Goal: Task Accomplishment & Management: Manage account settings

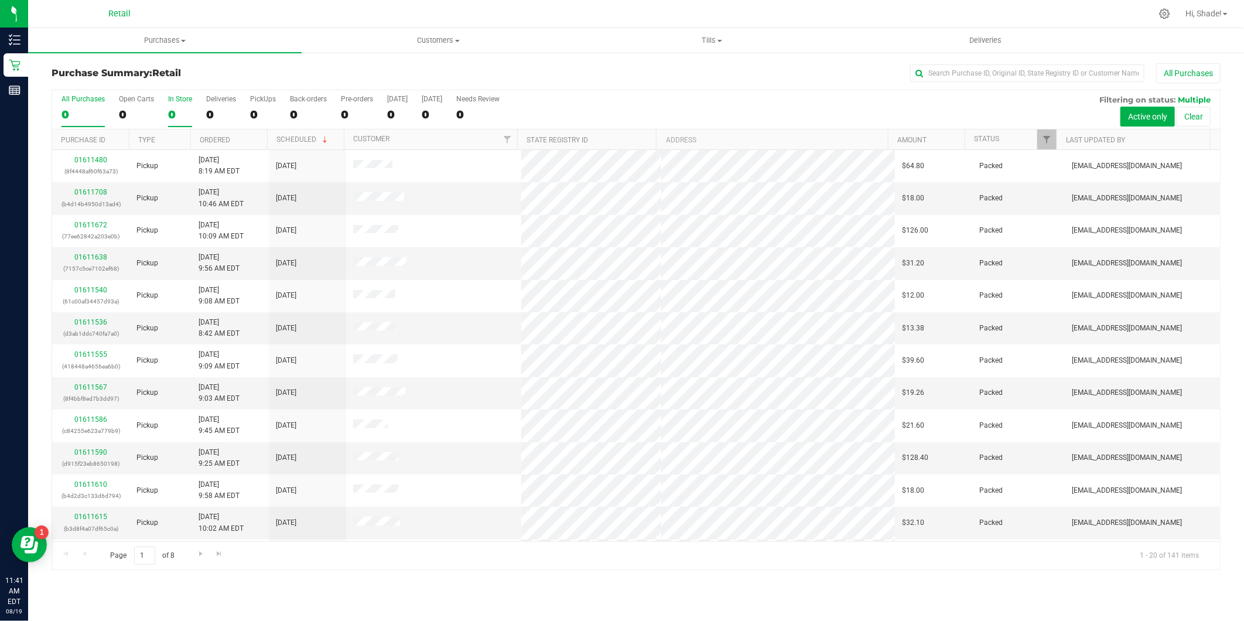
click at [168, 110] on div "0" at bounding box center [180, 114] width 24 height 13
click at [0, 0] on input "In Store 0" at bounding box center [0, 0] width 0 height 0
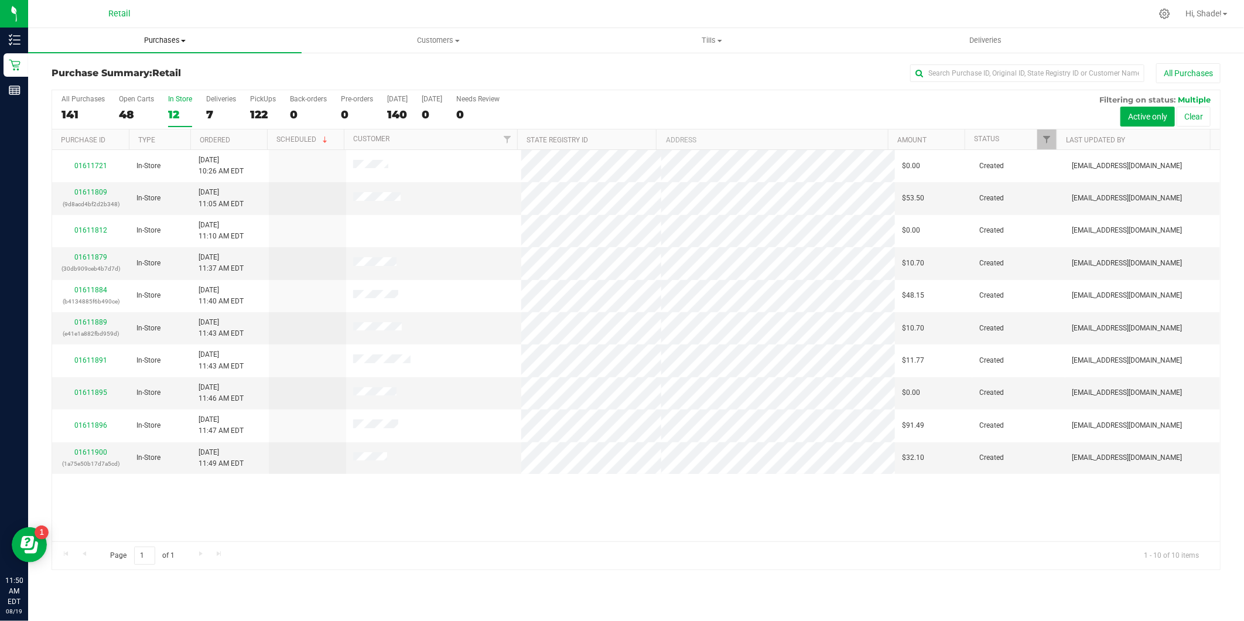
click at [155, 36] on span "Purchases" at bounding box center [165, 40] width 274 height 11
click at [134, 92] on li "All purchases" at bounding box center [165, 99] width 274 height 14
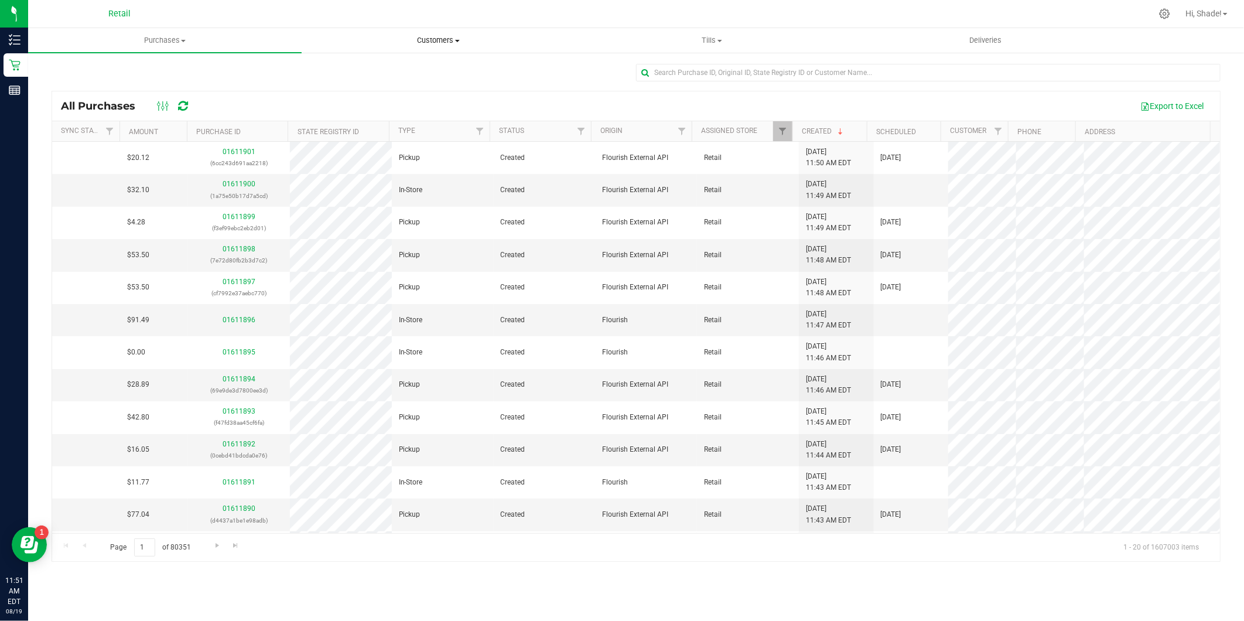
click at [428, 37] on span "Customers" at bounding box center [438, 40] width 272 height 11
click at [367, 69] on span "All customers" at bounding box center [344, 71] width 84 height 10
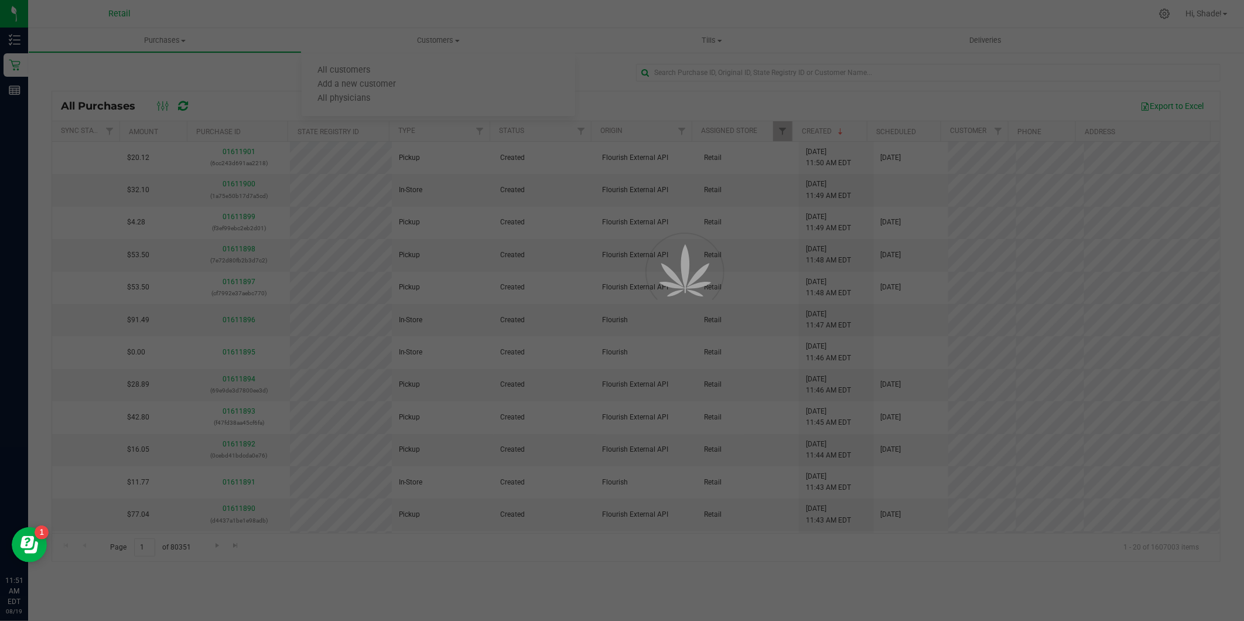
click at [364, 75] on div at bounding box center [622, 310] width 1244 height 621
click at [424, 40] on div at bounding box center [622, 310] width 1244 height 621
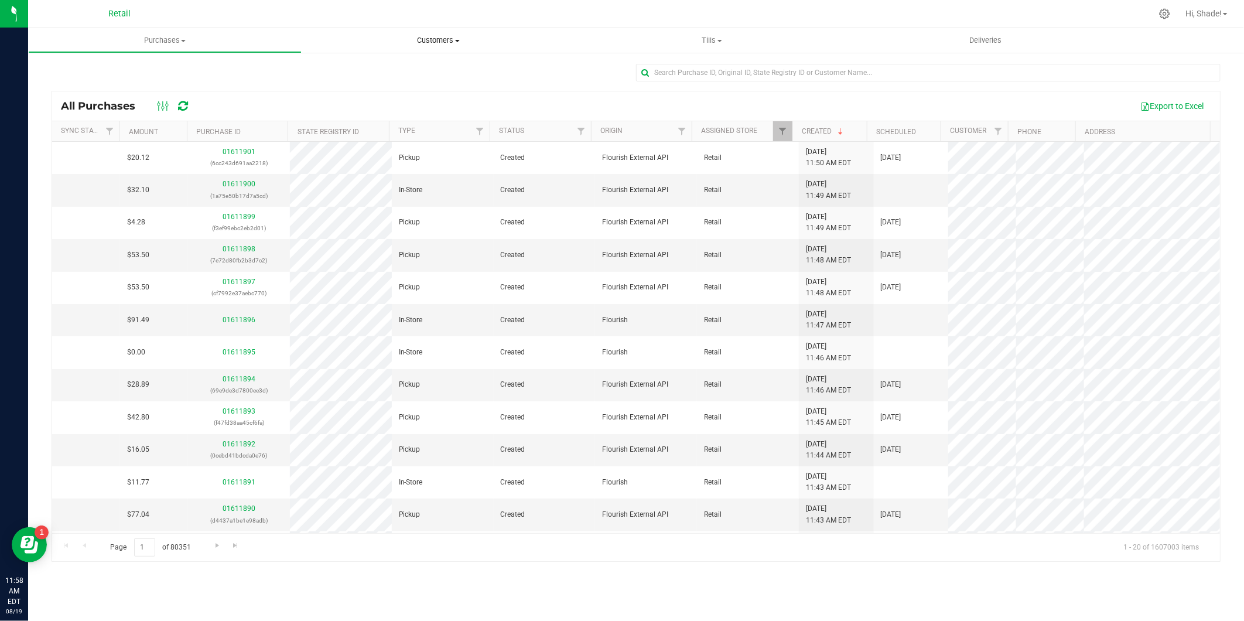
click at [436, 43] on span "Customers" at bounding box center [439, 40] width 274 height 11
click at [389, 68] on li "All customers" at bounding box center [439, 71] width 274 height 14
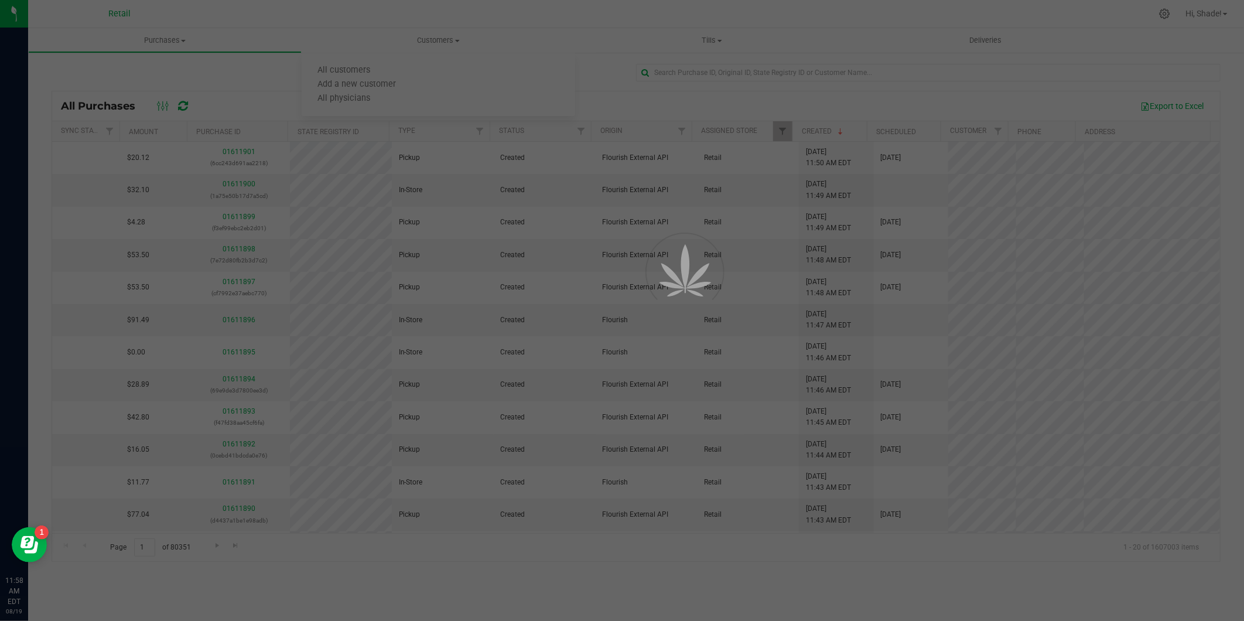
click at [159, 39] on div at bounding box center [622, 310] width 1244 height 621
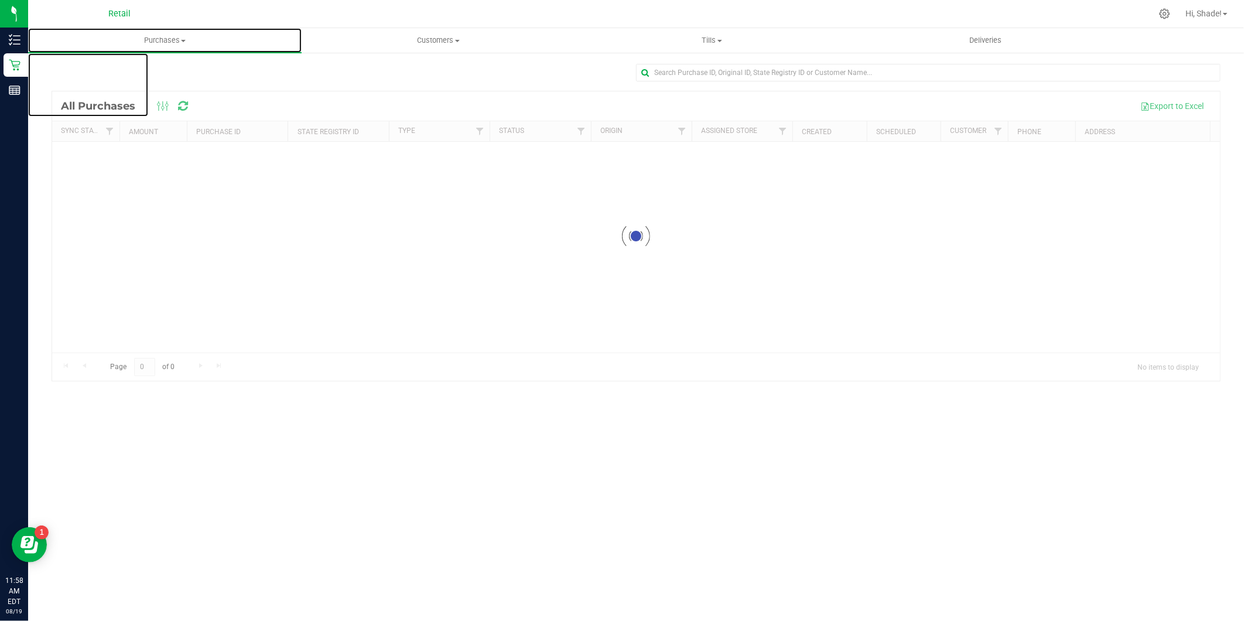
click at [169, 37] on span "Purchases" at bounding box center [165, 40] width 274 height 11
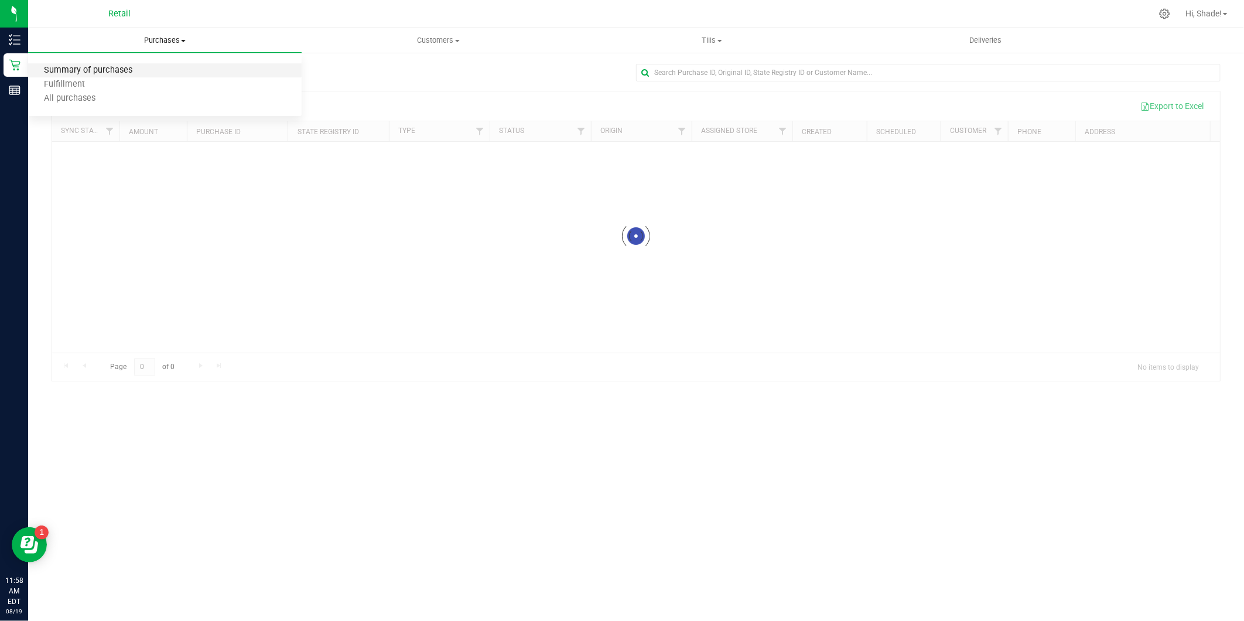
click at [129, 71] on span "Summary of purchases" at bounding box center [88, 71] width 120 height 10
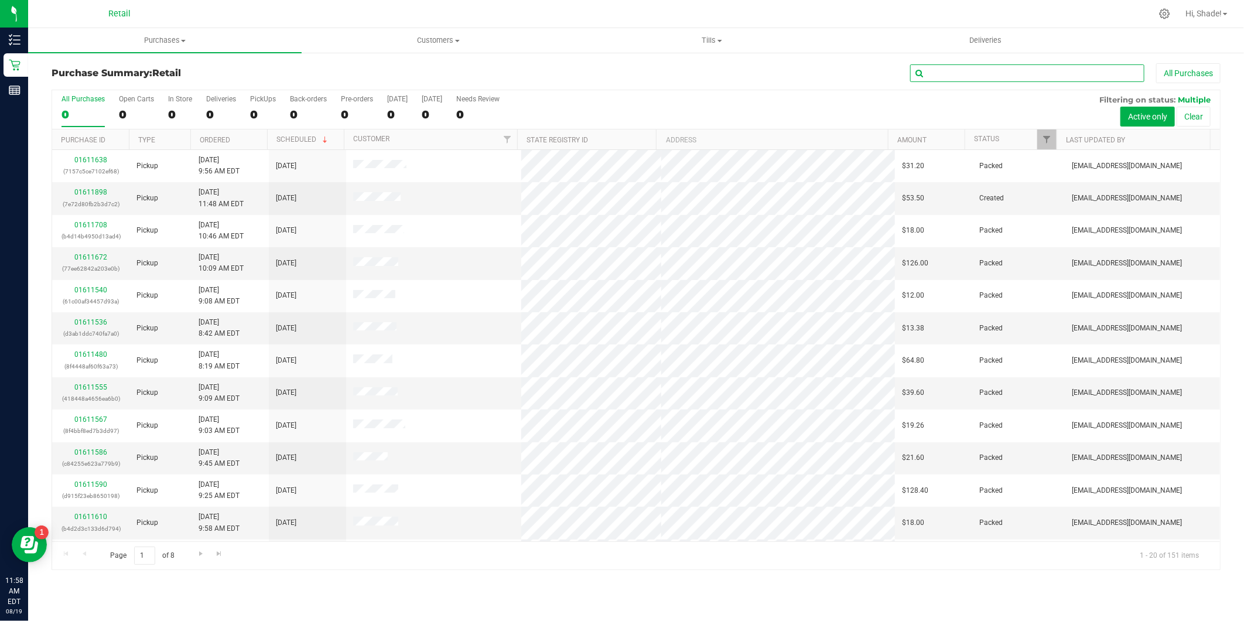
click at [1026, 71] on input "text" at bounding box center [1027, 73] width 234 height 18
type input "sam"
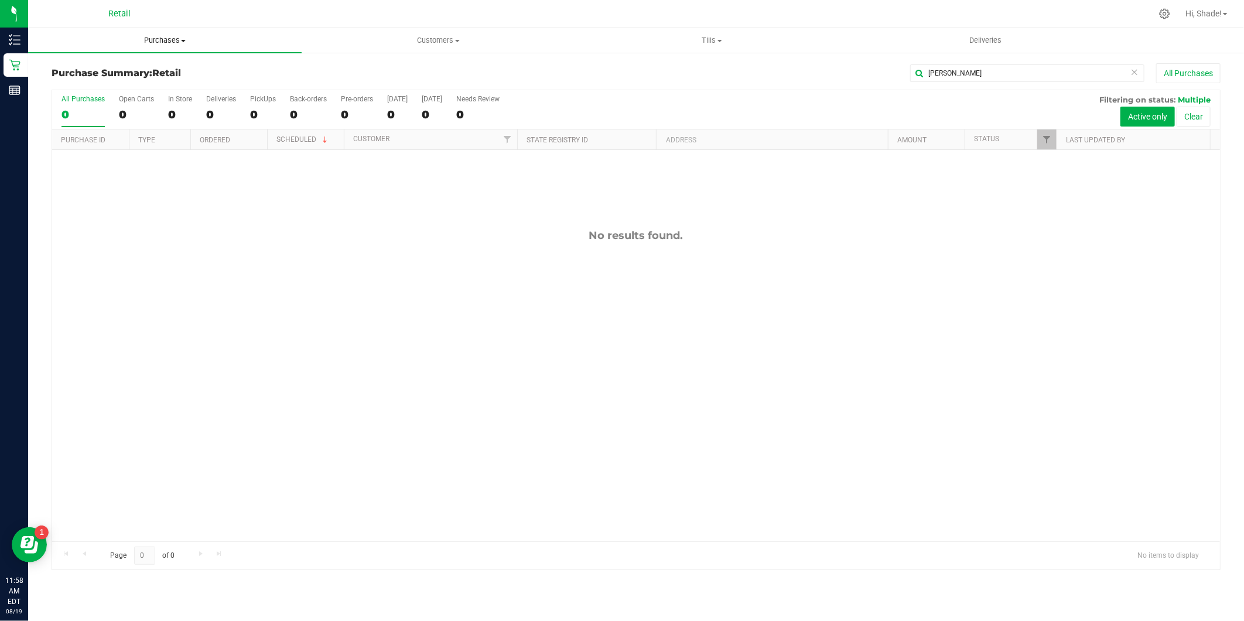
click at [154, 39] on span "Purchases" at bounding box center [165, 40] width 274 height 11
click at [108, 97] on span "All purchases" at bounding box center [69, 99] width 83 height 10
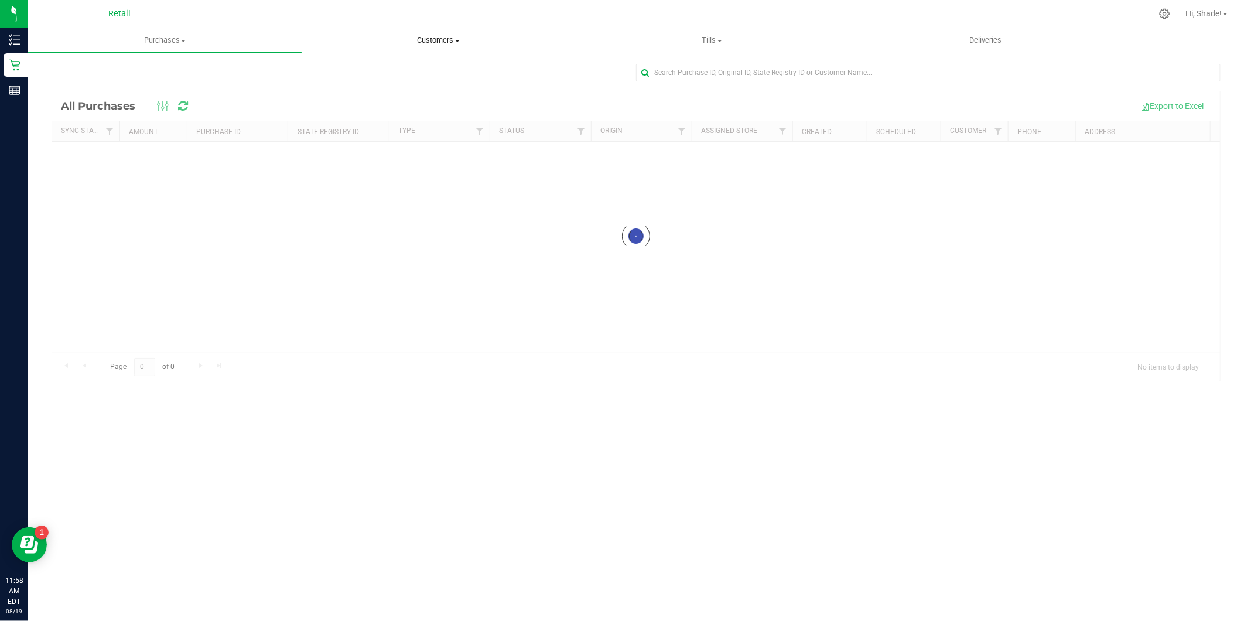
click at [433, 38] on span "Customers" at bounding box center [438, 40] width 272 height 11
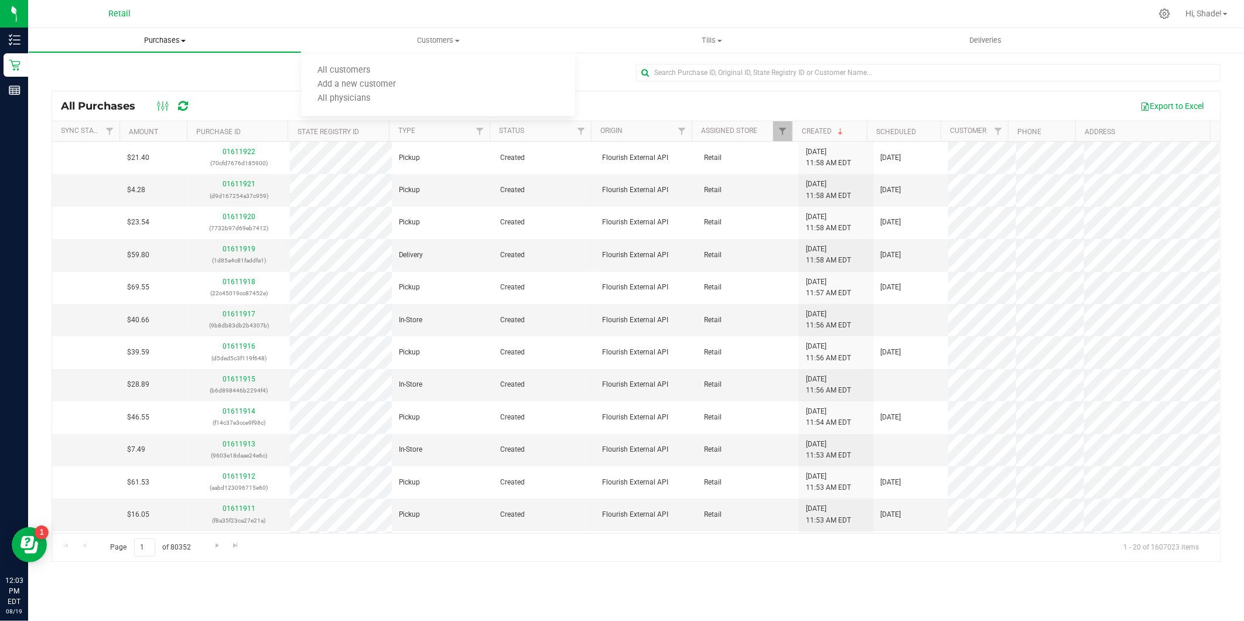
click at [161, 37] on span "Purchases" at bounding box center [165, 40] width 272 height 11
click at [93, 68] on span "Summary of purchases" at bounding box center [88, 71] width 120 height 10
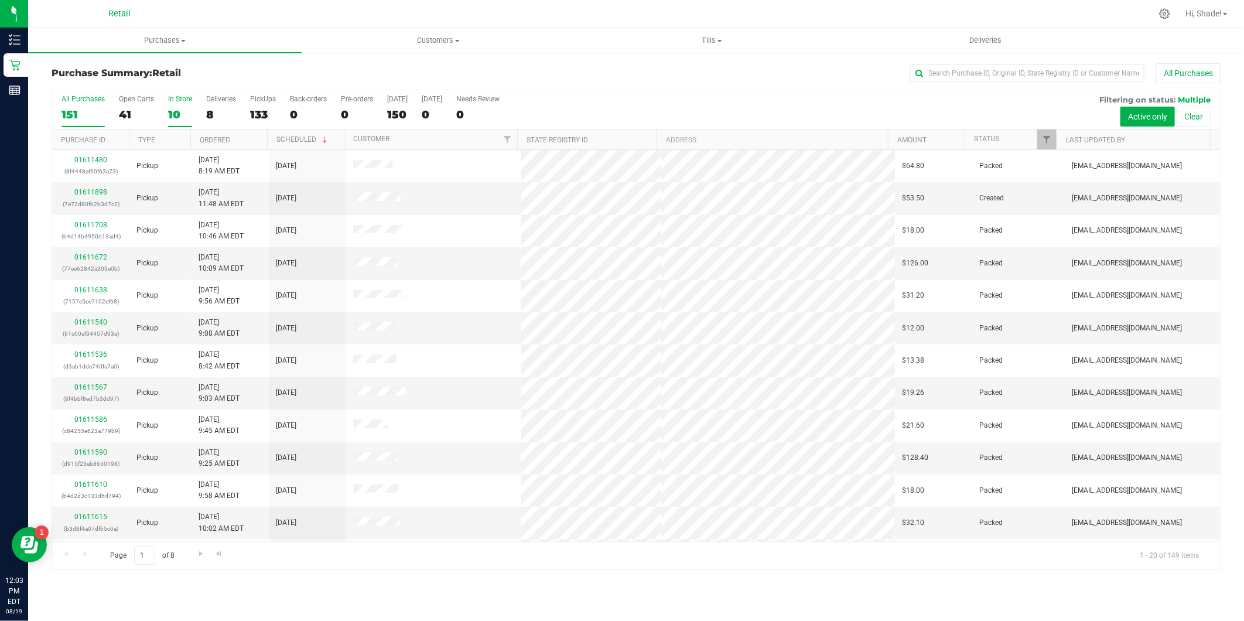
click at [170, 116] on div "10" at bounding box center [180, 114] width 24 height 13
click at [0, 0] on input "In Store 10" at bounding box center [0, 0] width 0 height 0
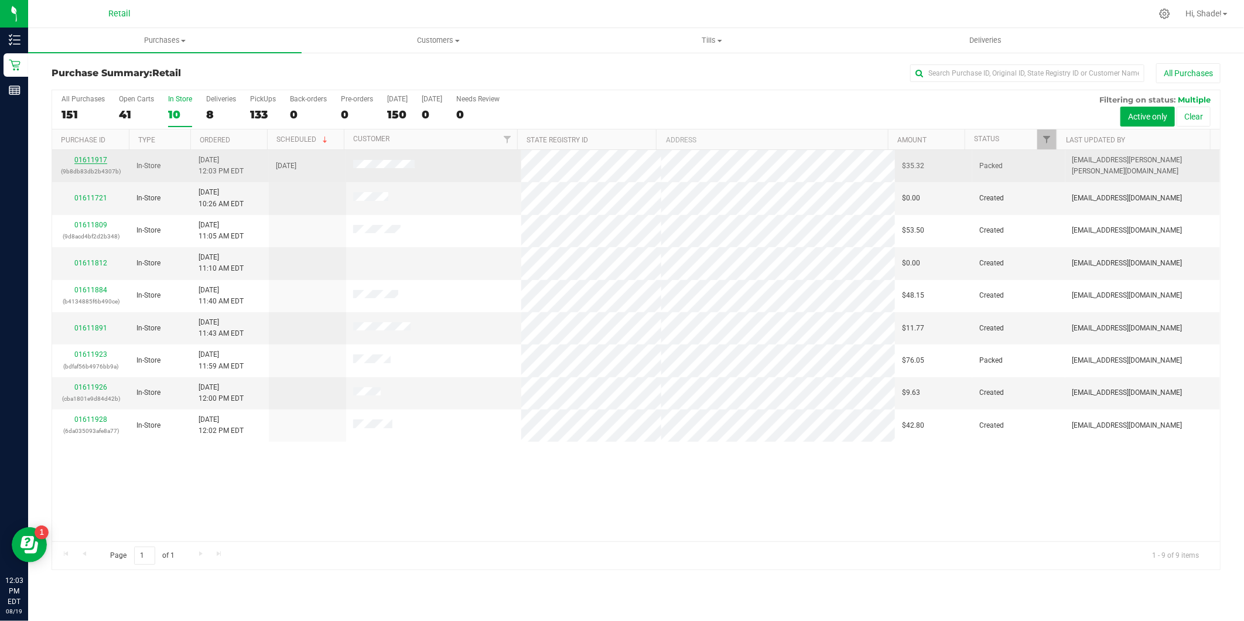
click at [90, 158] on link "01611917" at bounding box center [90, 160] width 33 height 8
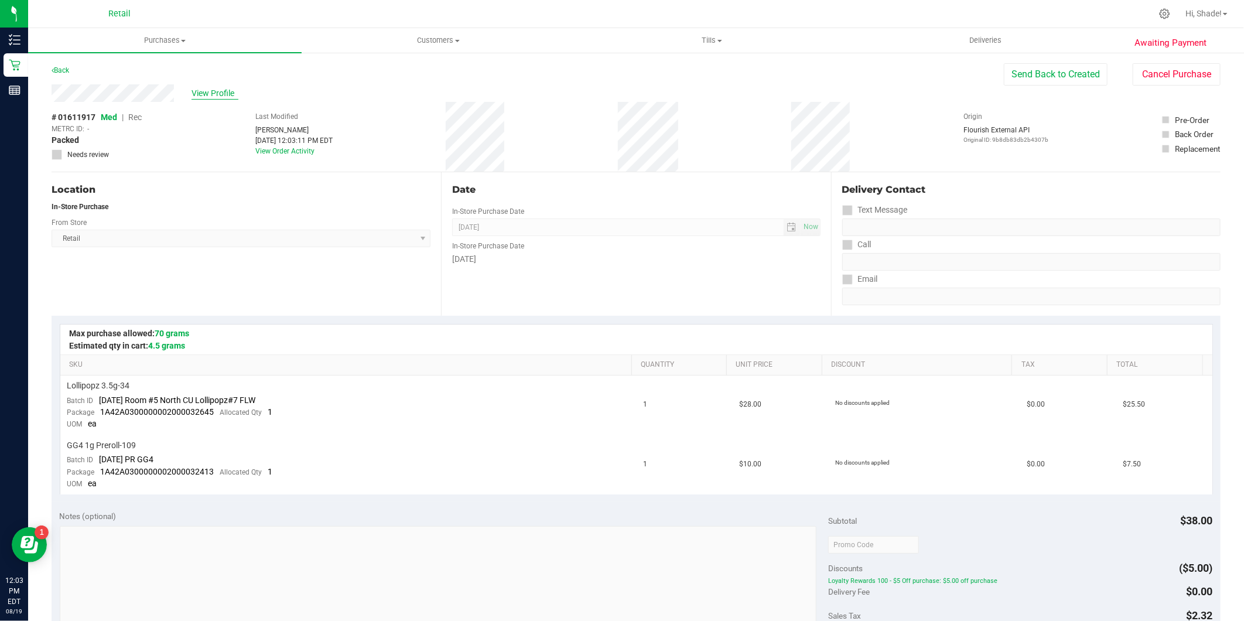
click at [209, 94] on span "View Profile" at bounding box center [215, 93] width 47 height 12
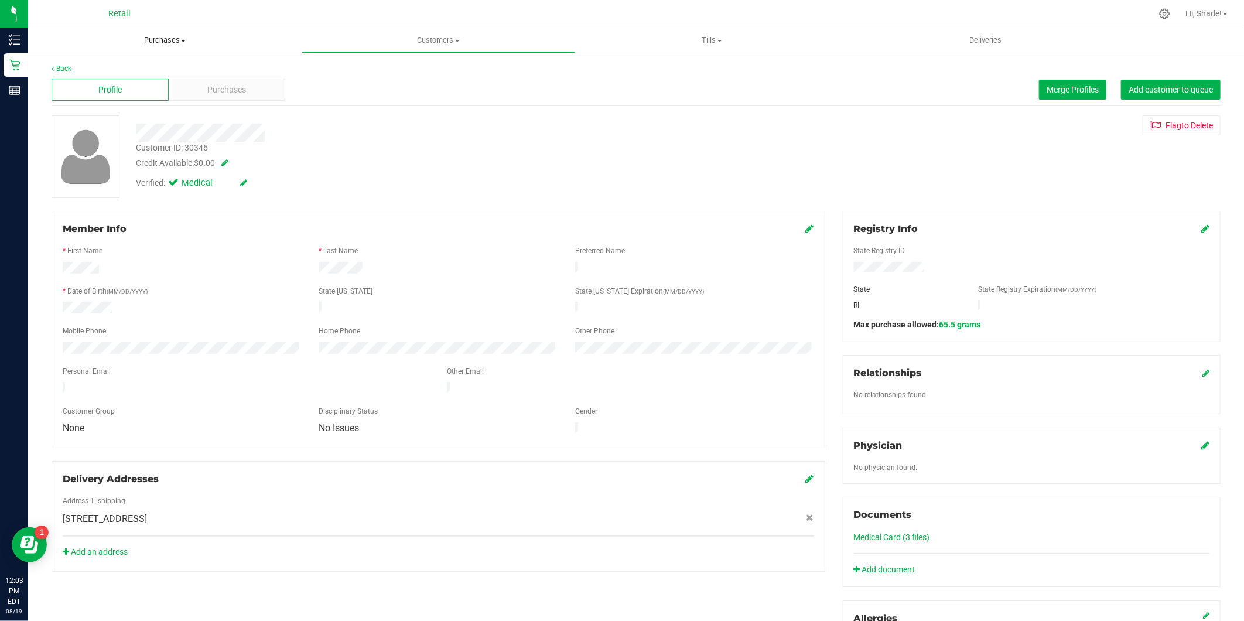
click at [170, 41] on span "Purchases" at bounding box center [165, 40] width 274 height 11
click at [96, 74] on span "Summary of purchases" at bounding box center [88, 71] width 120 height 10
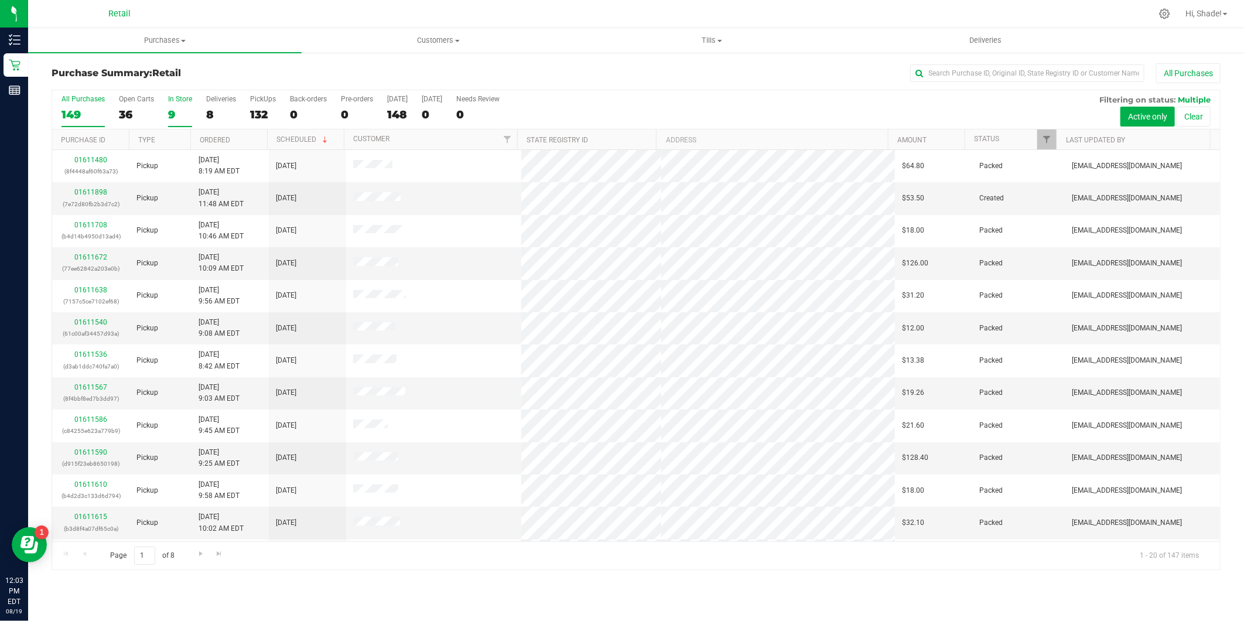
click at [170, 112] on div "9" at bounding box center [180, 114] width 24 height 13
click at [0, 0] on input "In Store 9" at bounding box center [0, 0] width 0 height 0
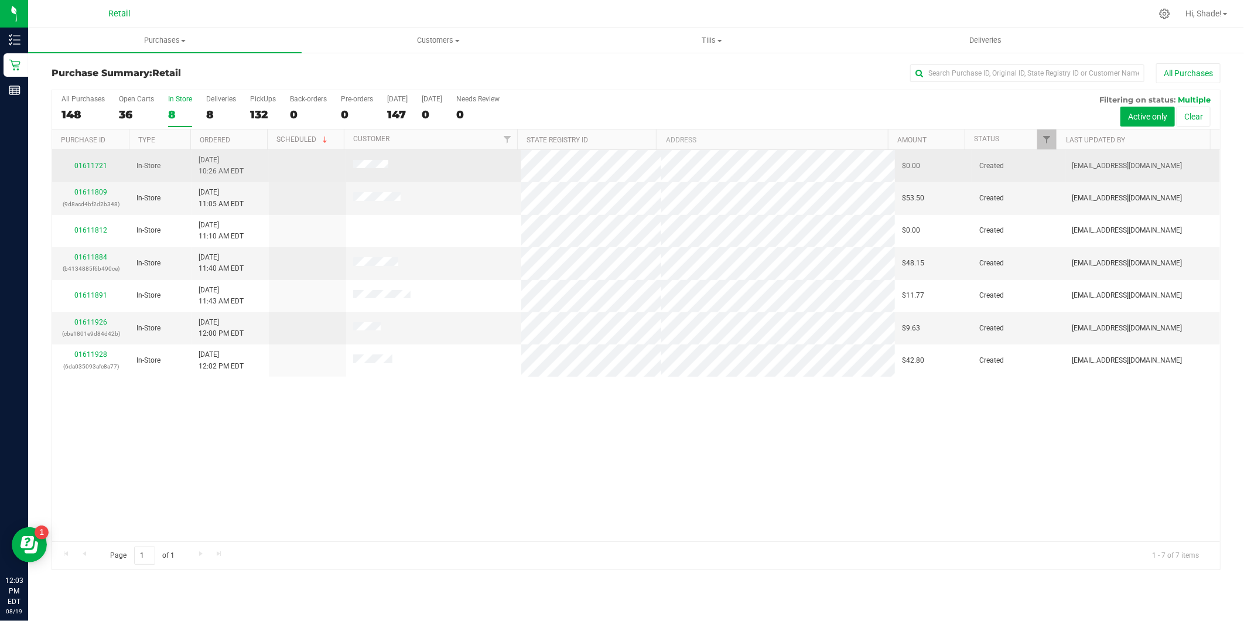
click at [106, 165] on div "01611721" at bounding box center [90, 166] width 63 height 11
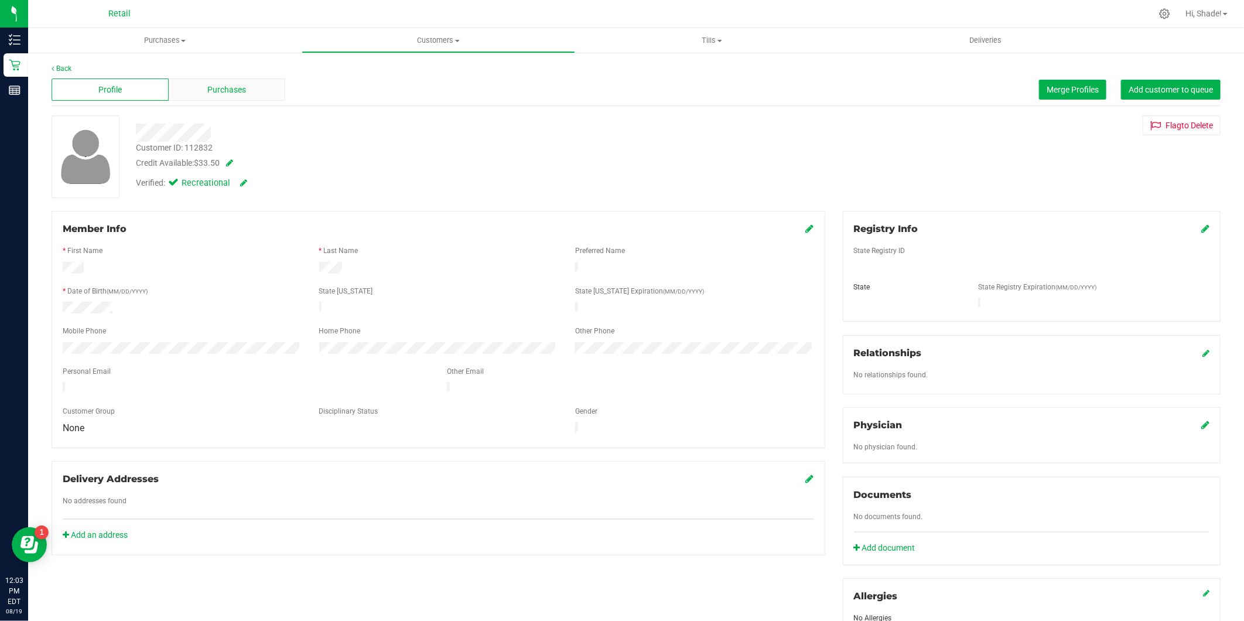
click at [202, 84] on div "Purchases" at bounding box center [227, 89] width 117 height 22
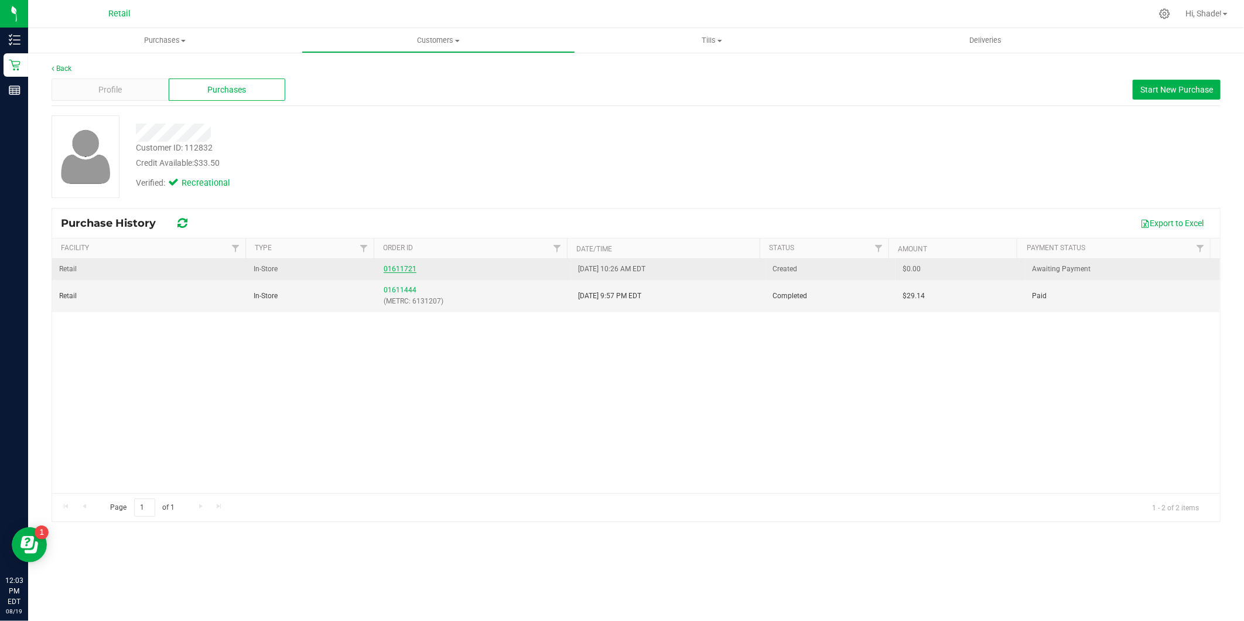
click at [402, 268] on link "01611721" at bounding box center [400, 269] width 33 height 8
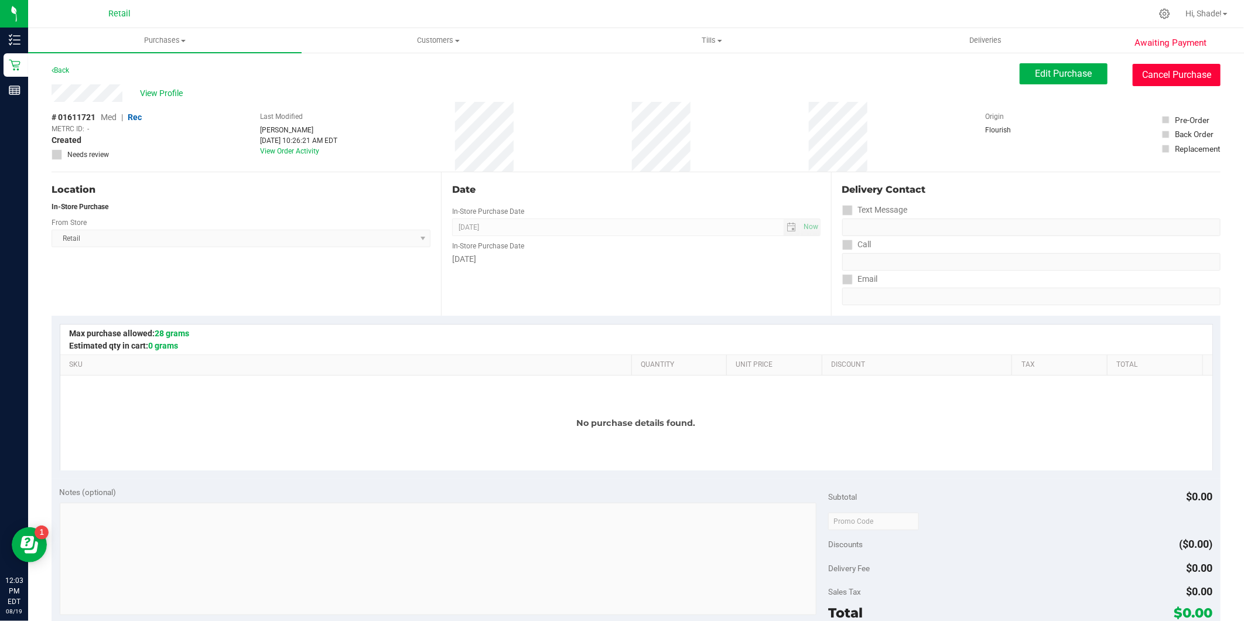
click at [1150, 73] on button "Cancel Purchase" at bounding box center [1177, 75] width 88 height 22
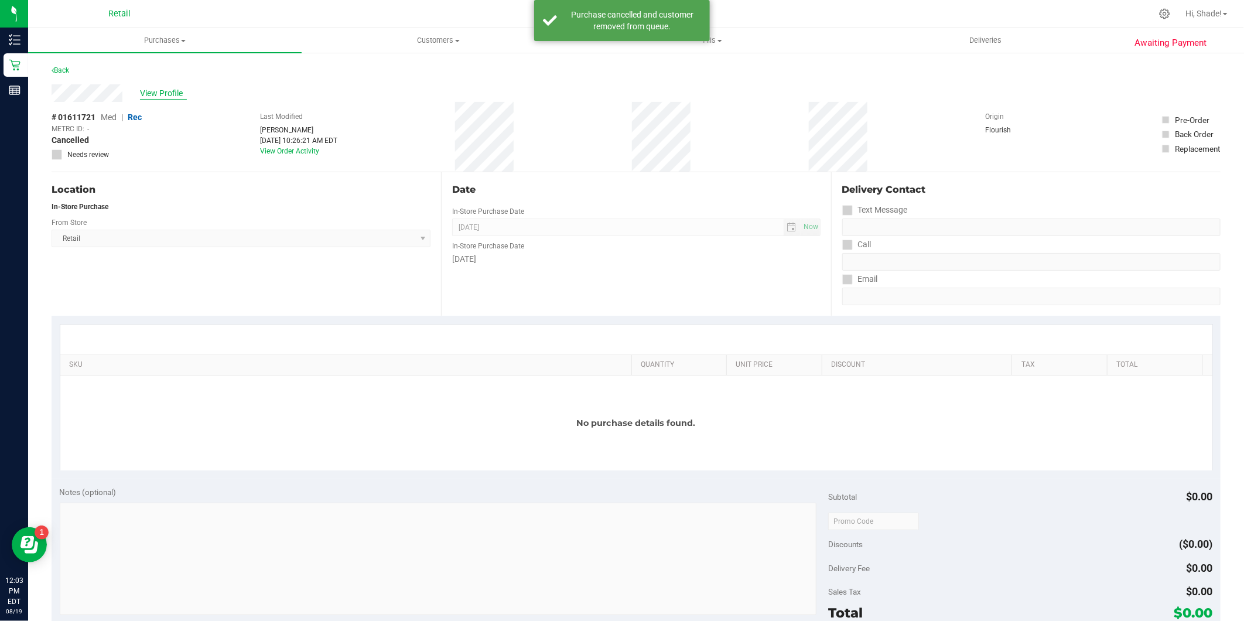
click at [151, 90] on span "View Profile" at bounding box center [163, 93] width 47 height 12
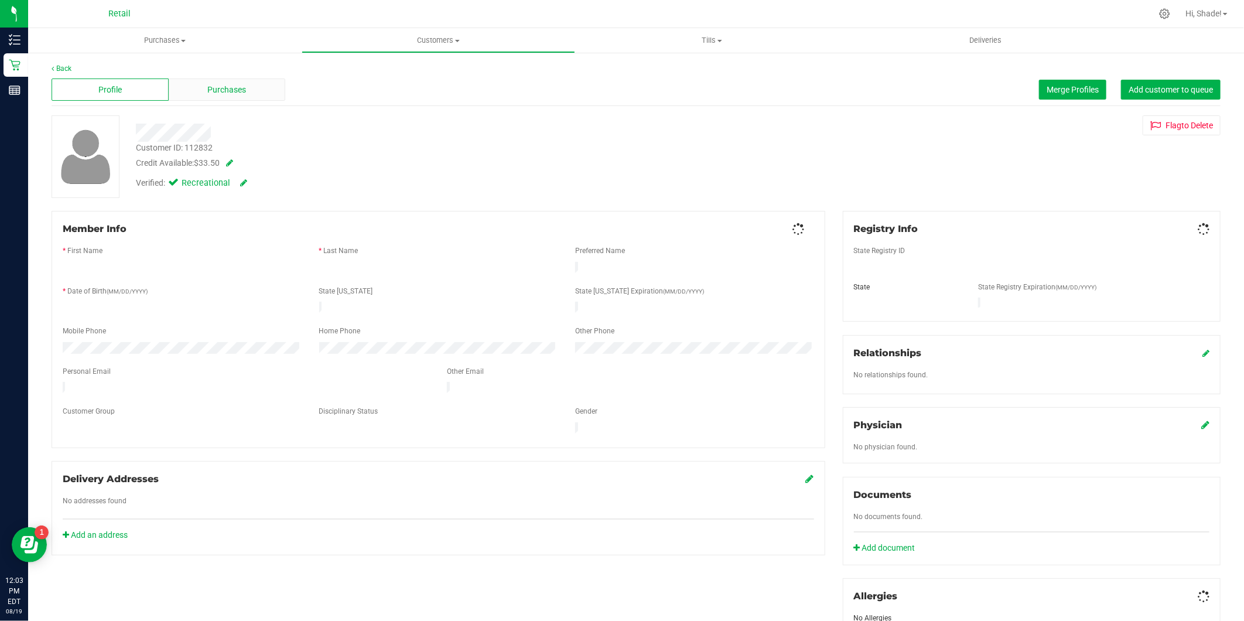
click at [203, 92] on div "Purchases" at bounding box center [227, 89] width 117 height 22
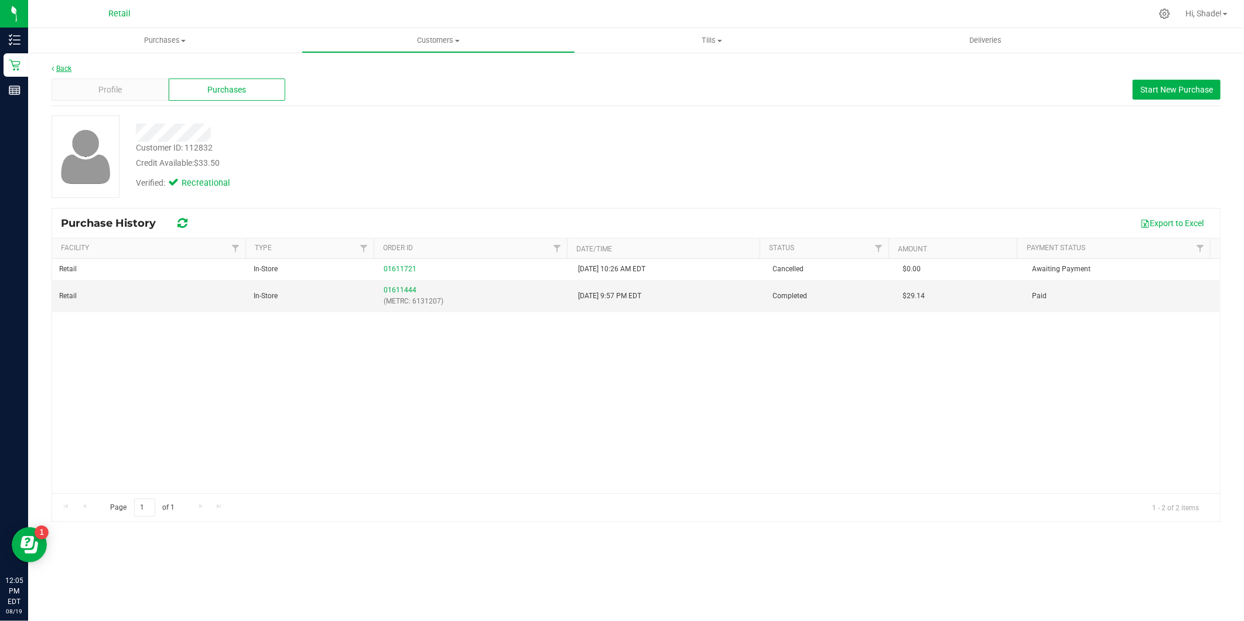
click at [60, 65] on link "Back" at bounding box center [62, 68] width 20 height 8
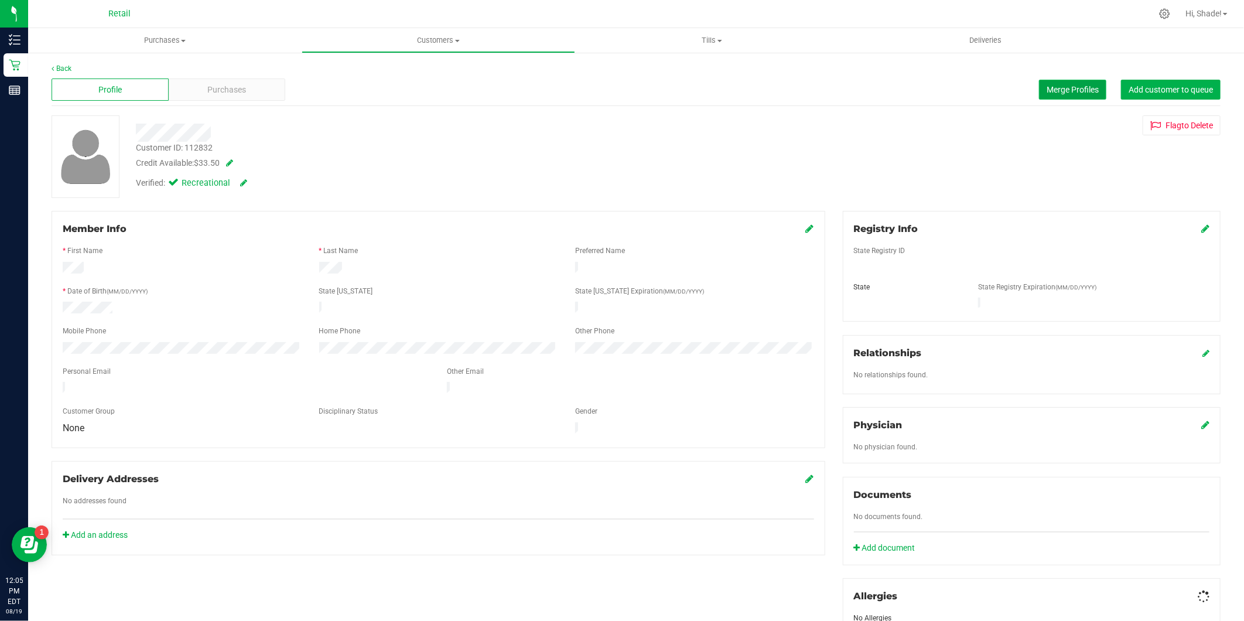
click at [1050, 88] on span "Merge Profiles" at bounding box center [1073, 89] width 52 height 9
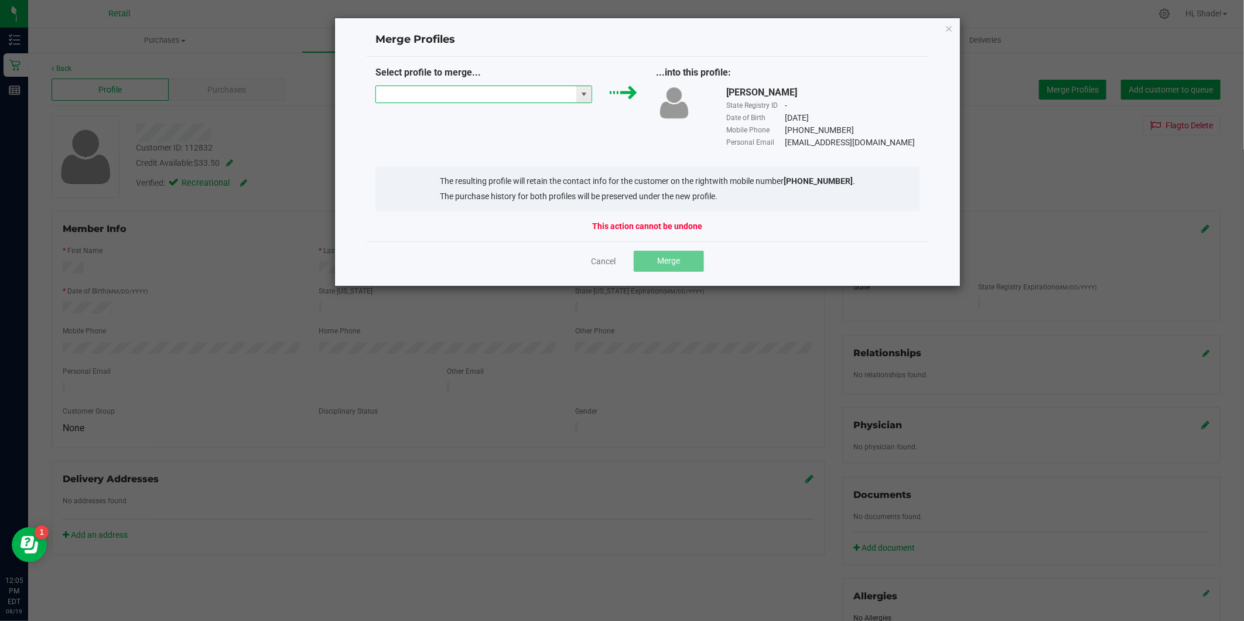
click at [523, 88] on input "NO DATA FOUND" at bounding box center [476, 94] width 201 height 16
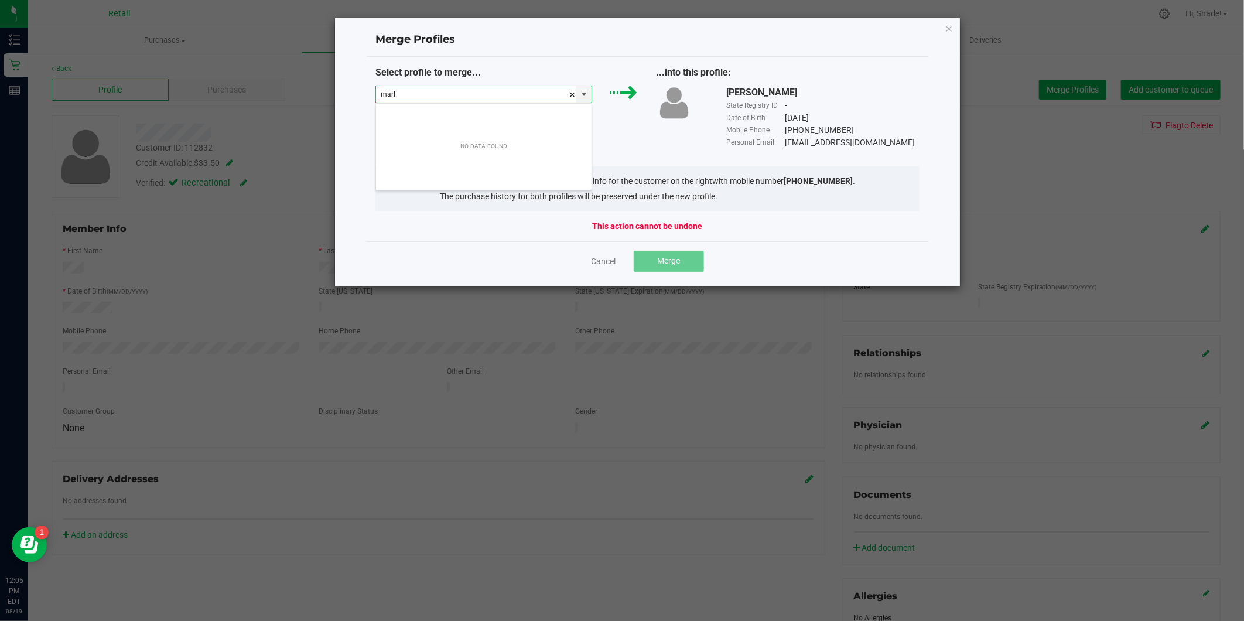
scroll to position [18, 217]
type input "m"
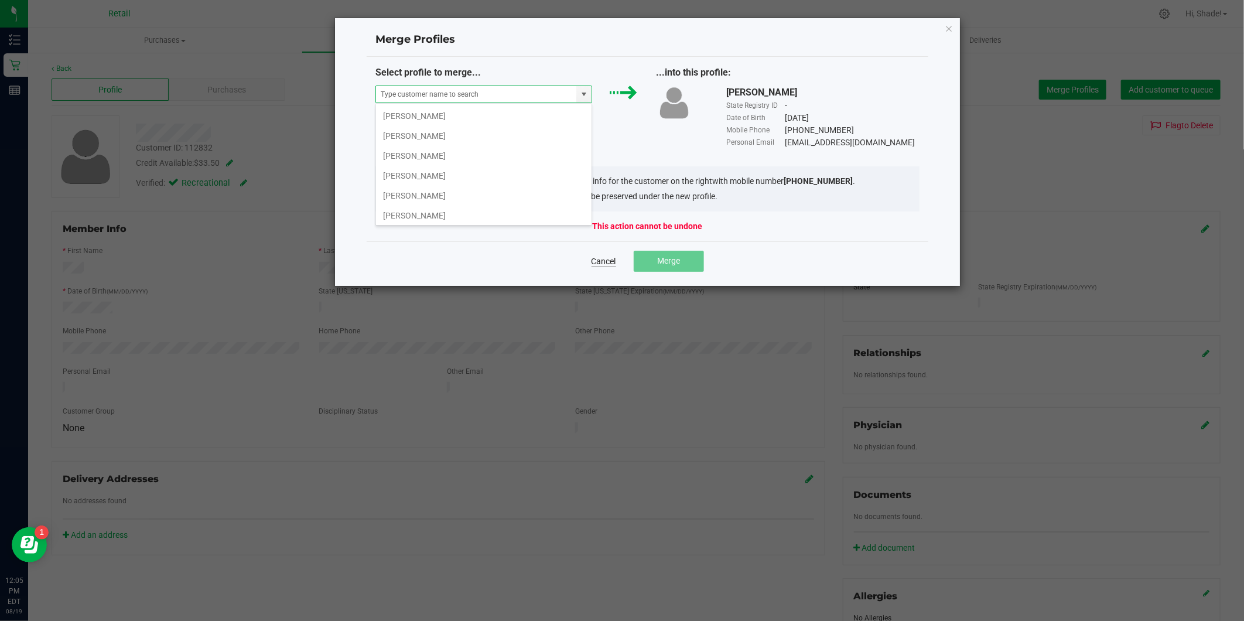
click at [604, 260] on link "Cancel" at bounding box center [604, 261] width 25 height 12
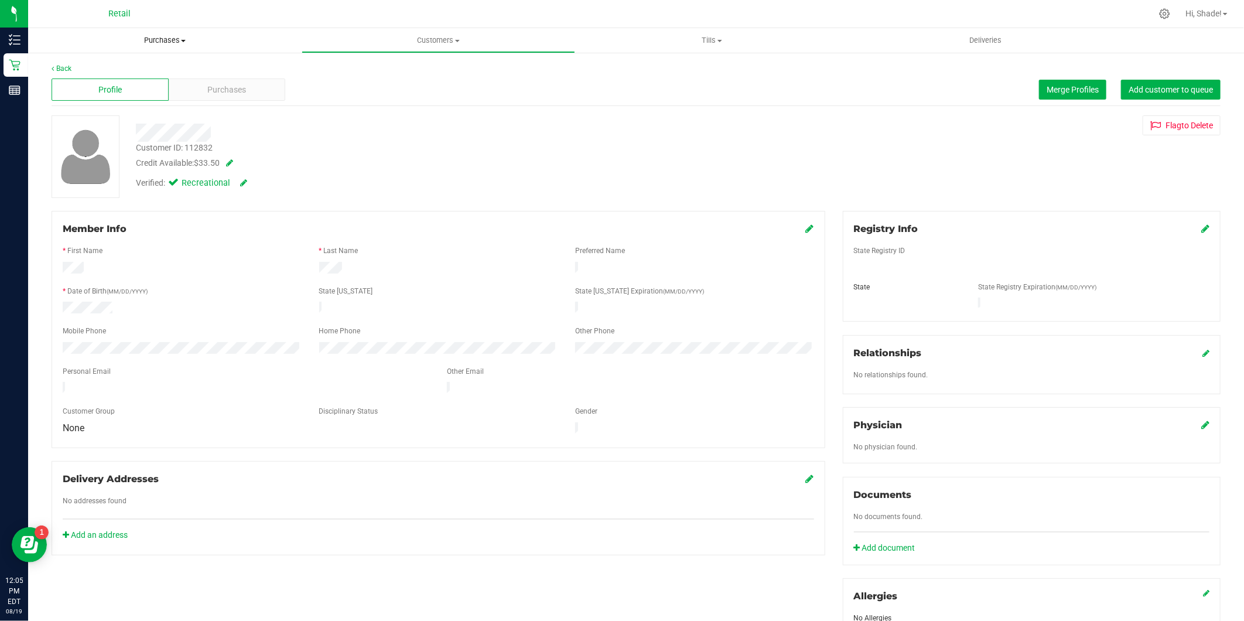
drag, startPoint x: 163, startPoint y: 42, endPoint x: 157, endPoint y: 65, distance: 23.6
click at [163, 42] on span "Purchases" at bounding box center [165, 40] width 274 height 11
click at [132, 71] on span "Summary of purchases" at bounding box center [88, 71] width 120 height 10
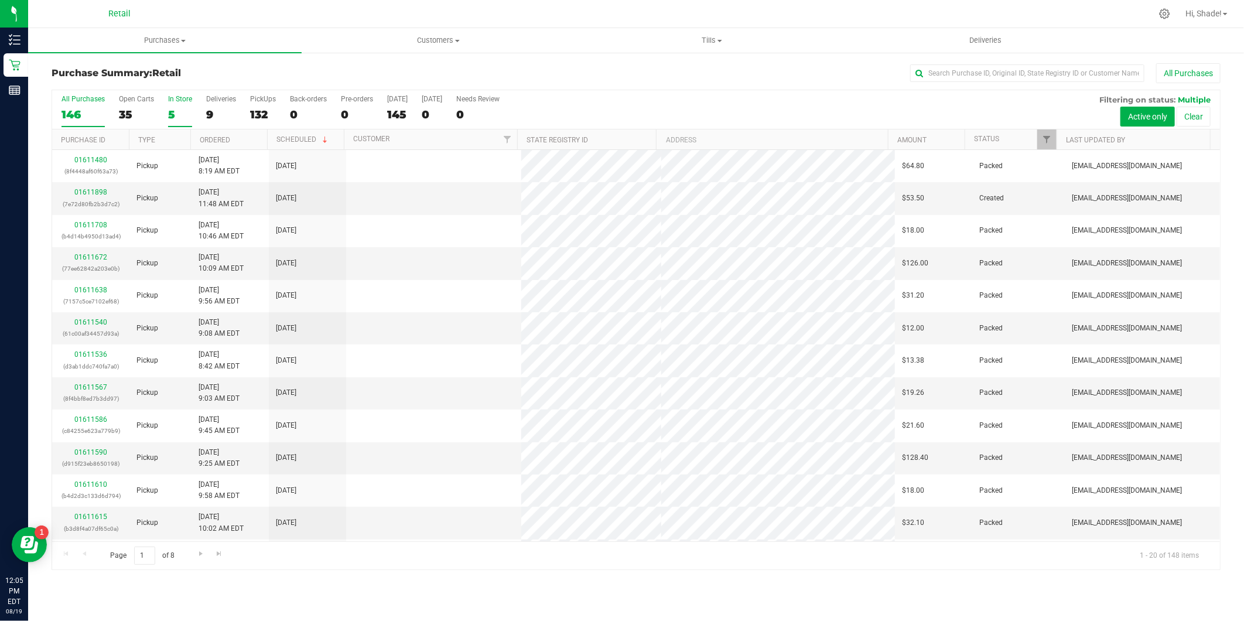
click at [173, 115] on div "5" at bounding box center [180, 114] width 24 height 13
click at [0, 0] on input "In Store 5" at bounding box center [0, 0] width 0 height 0
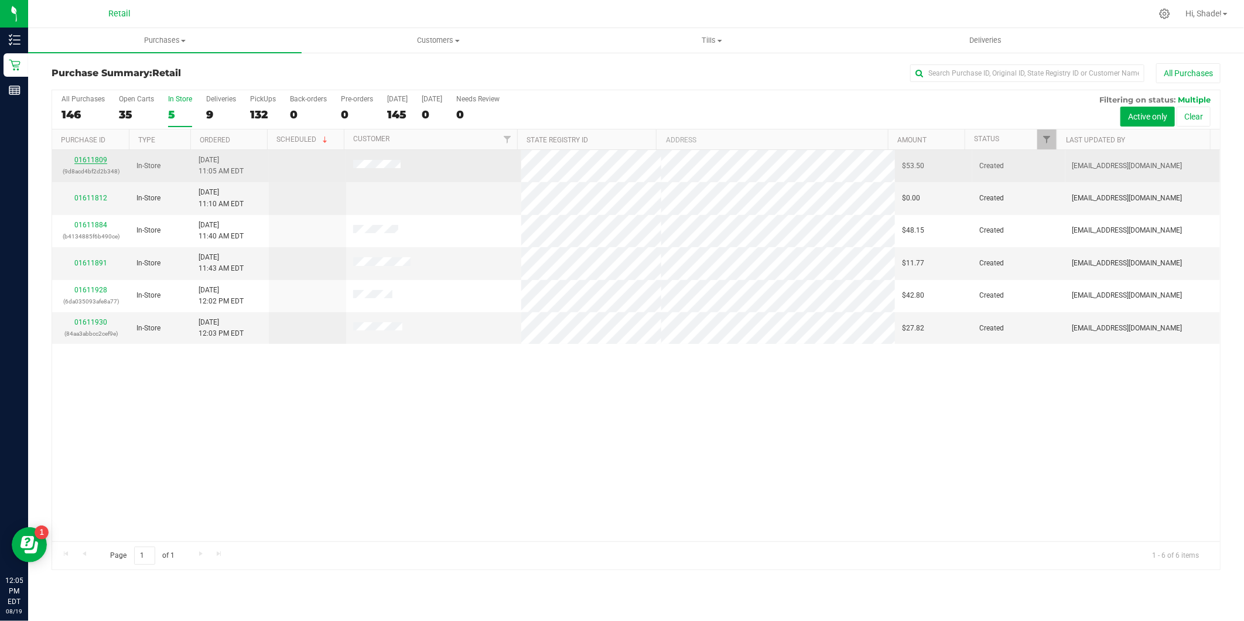
click at [88, 162] on link "01611809" at bounding box center [90, 160] width 33 height 8
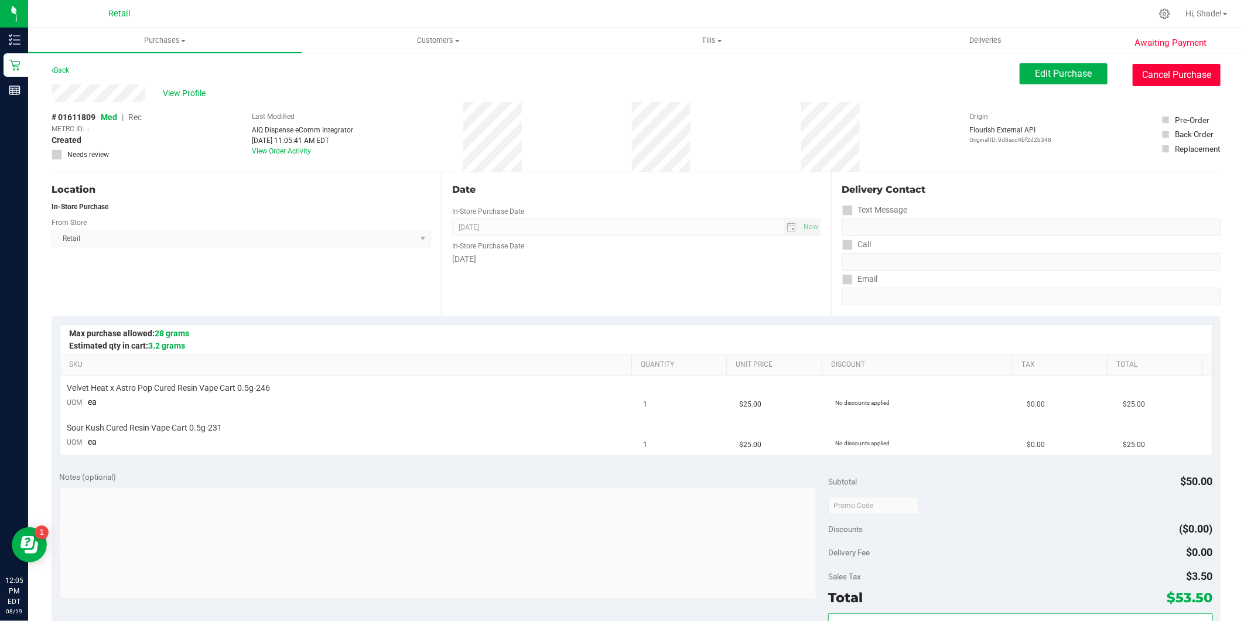
click at [1172, 76] on button "Cancel Purchase" at bounding box center [1177, 75] width 88 height 22
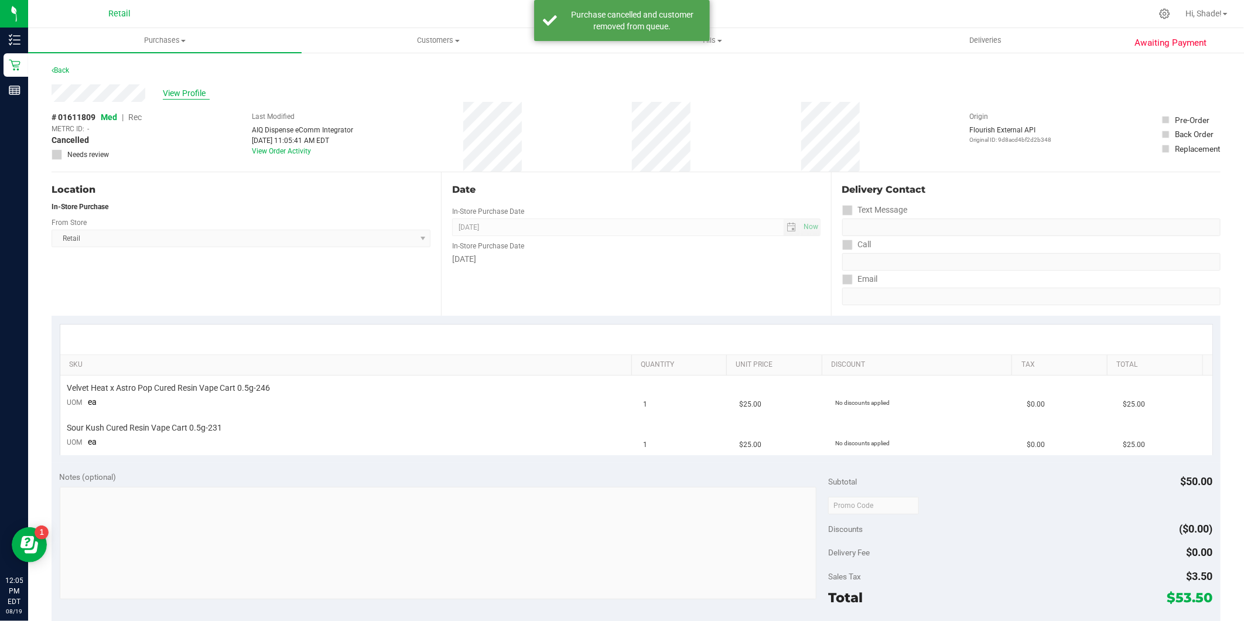
click at [182, 87] on span "View Profile" at bounding box center [186, 93] width 47 height 12
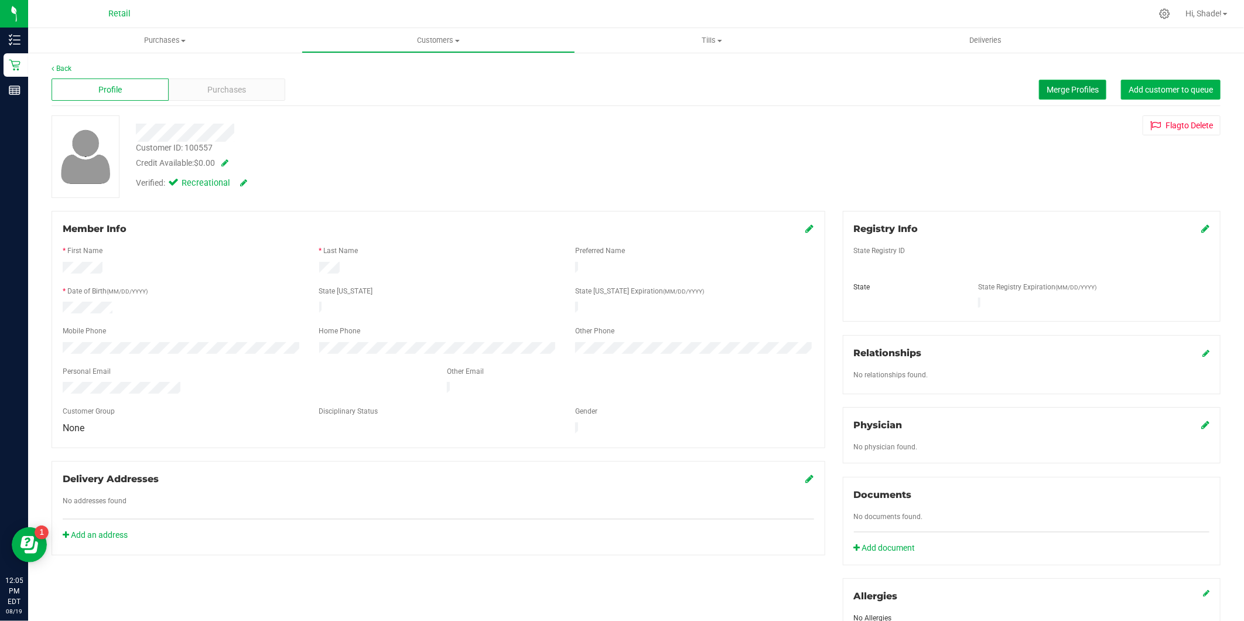
click at [1058, 85] on span "Merge Profiles" at bounding box center [1073, 89] width 52 height 9
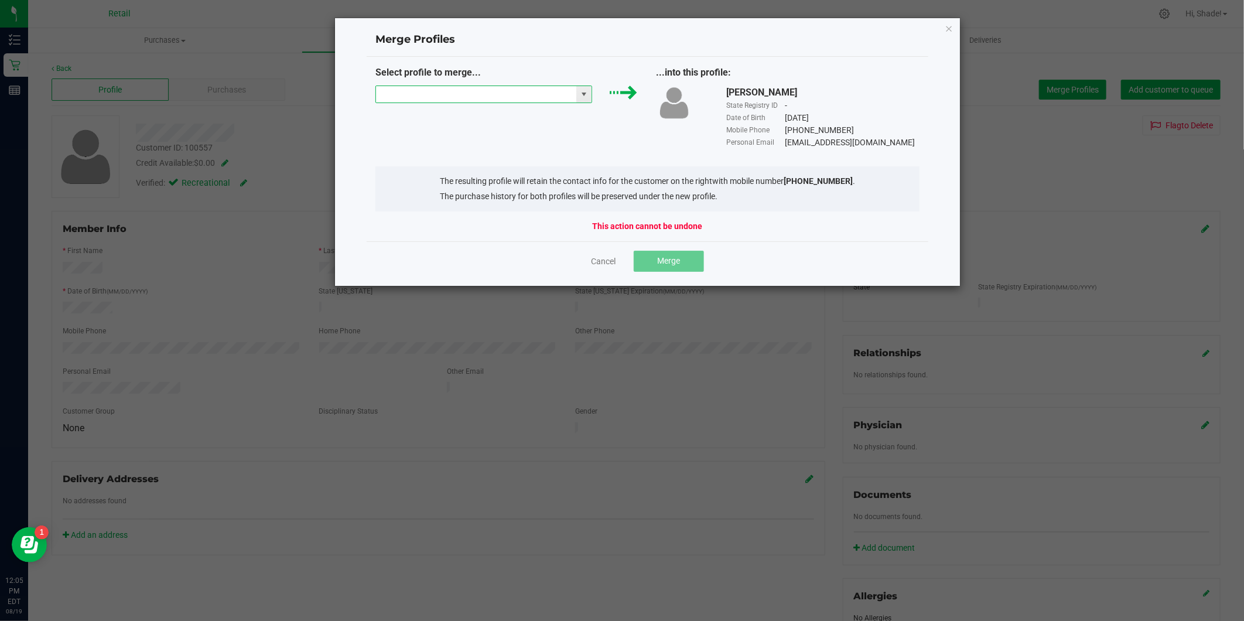
drag, startPoint x: 484, startPoint y: 96, endPoint x: 514, endPoint y: 90, distance: 29.9
click at [486, 96] on input "NO DATA FOUND" at bounding box center [476, 94] width 201 height 16
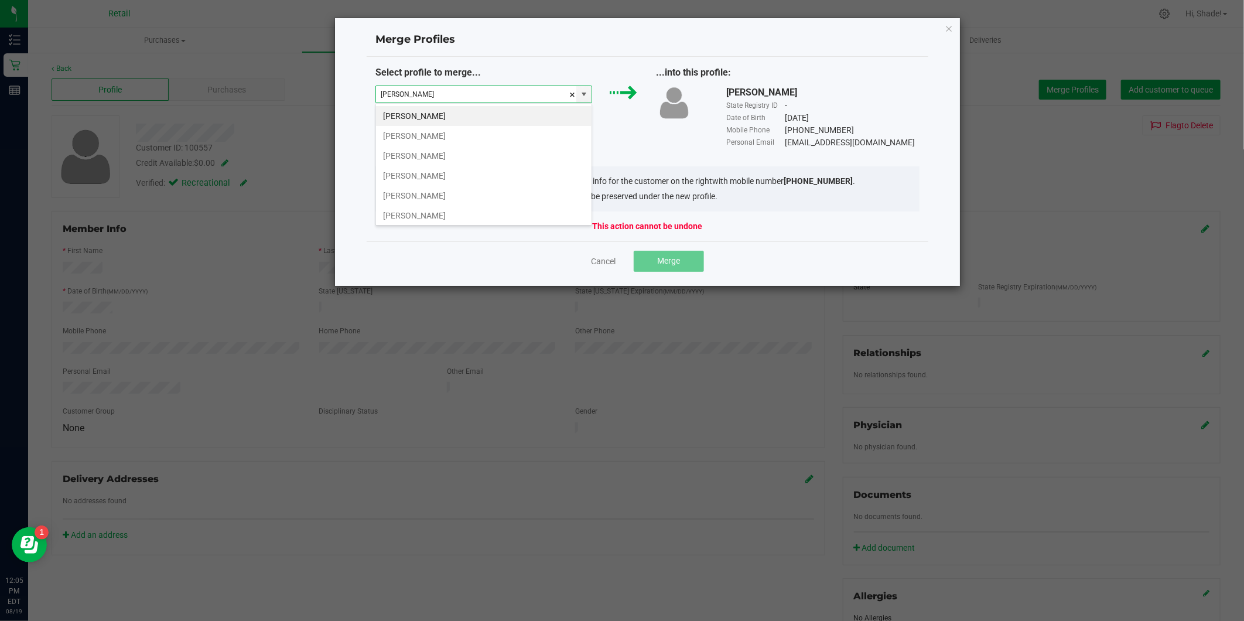
type input "sims"
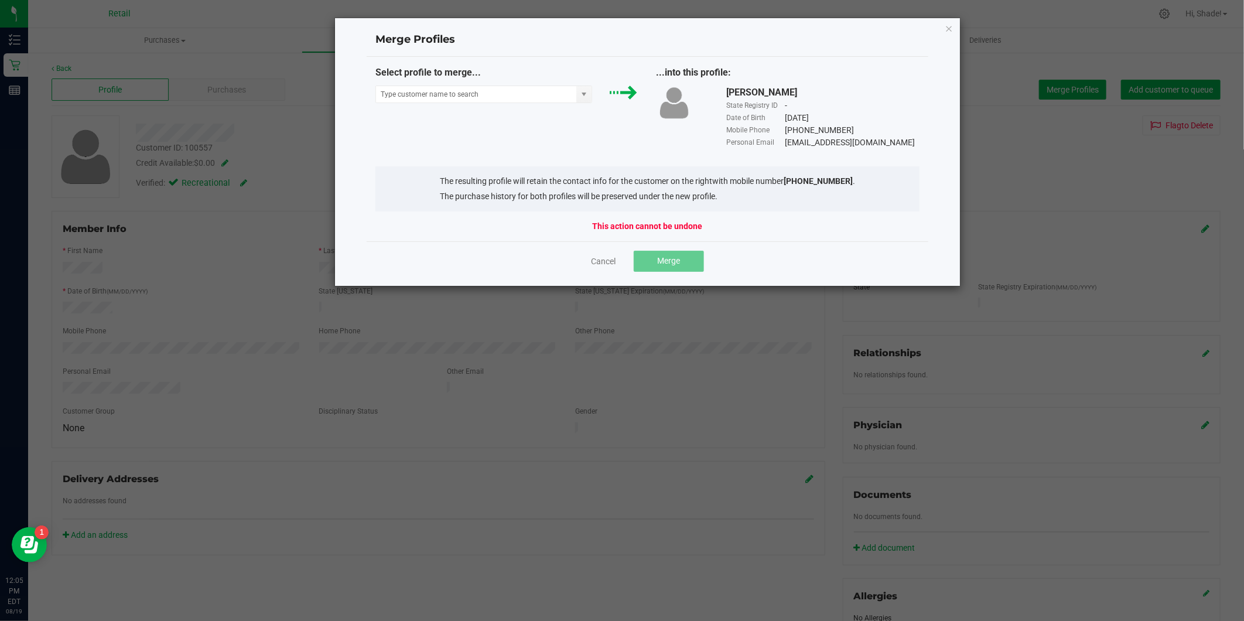
click at [618, 134] on div "Select profile to merge... ...into this profile: Nathanial Sims State Registry …" at bounding box center [648, 107] width 562 height 83
click at [609, 252] on div "Cancel Merge" at bounding box center [647, 261] width 545 height 21
click at [608, 260] on link "Cancel" at bounding box center [604, 261] width 25 height 12
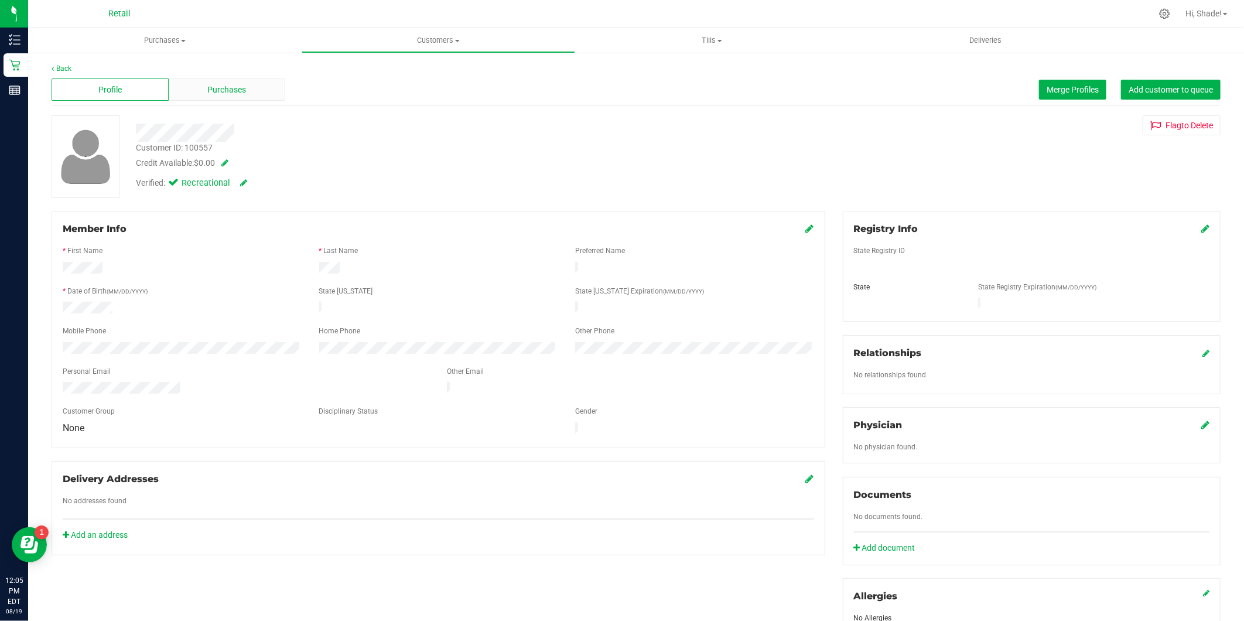
click at [232, 98] on div "Purchases" at bounding box center [227, 89] width 117 height 22
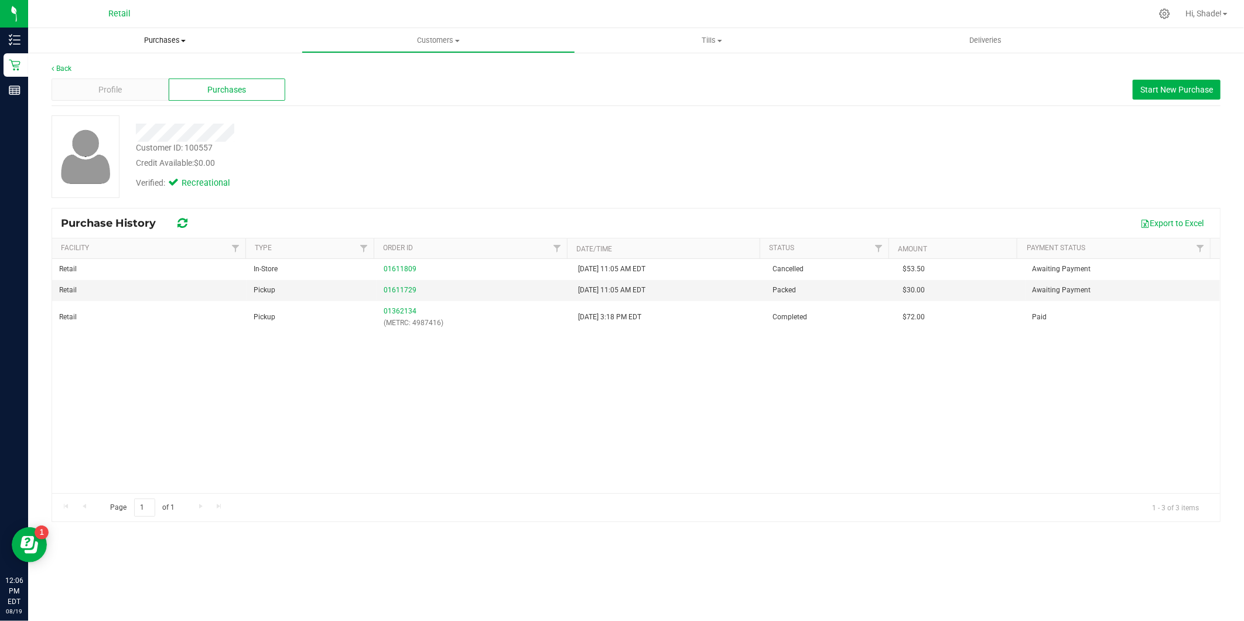
click at [154, 42] on span "Purchases" at bounding box center [165, 40] width 274 height 11
click at [124, 67] on span "Summary of purchases" at bounding box center [88, 71] width 120 height 10
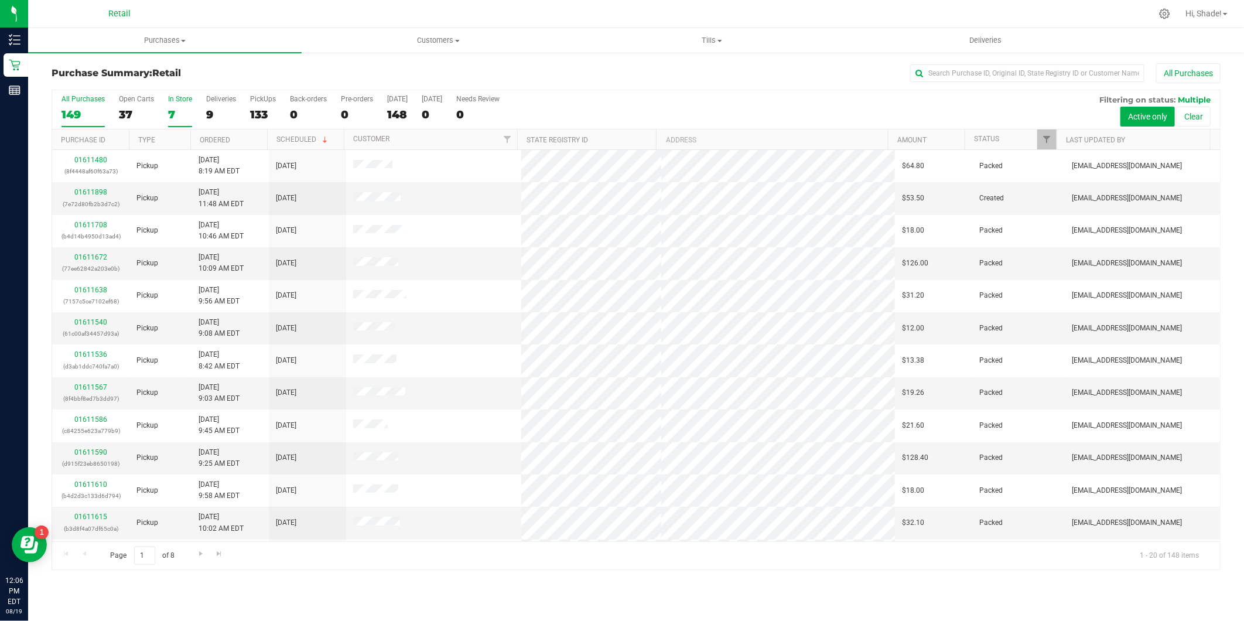
click at [170, 114] on div "7" at bounding box center [180, 114] width 24 height 13
click at [0, 0] on input "In Store 7" at bounding box center [0, 0] width 0 height 0
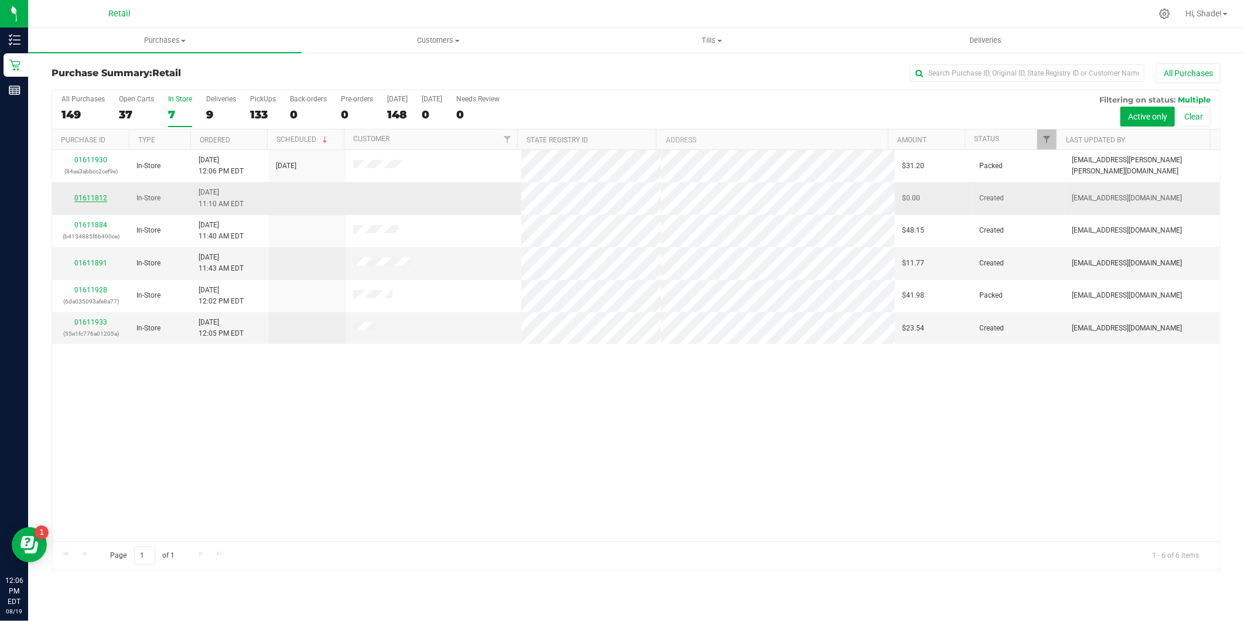
click at [83, 196] on link "01611812" at bounding box center [90, 198] width 33 height 8
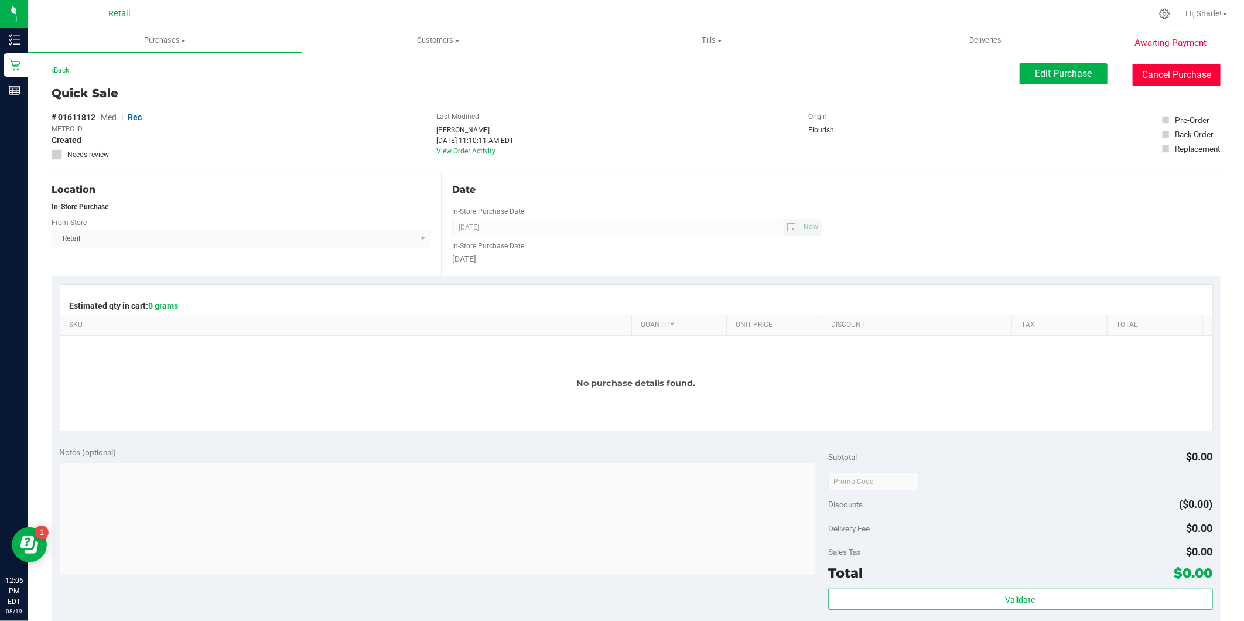
click at [1160, 70] on button "Cancel Purchase" at bounding box center [1177, 75] width 88 height 22
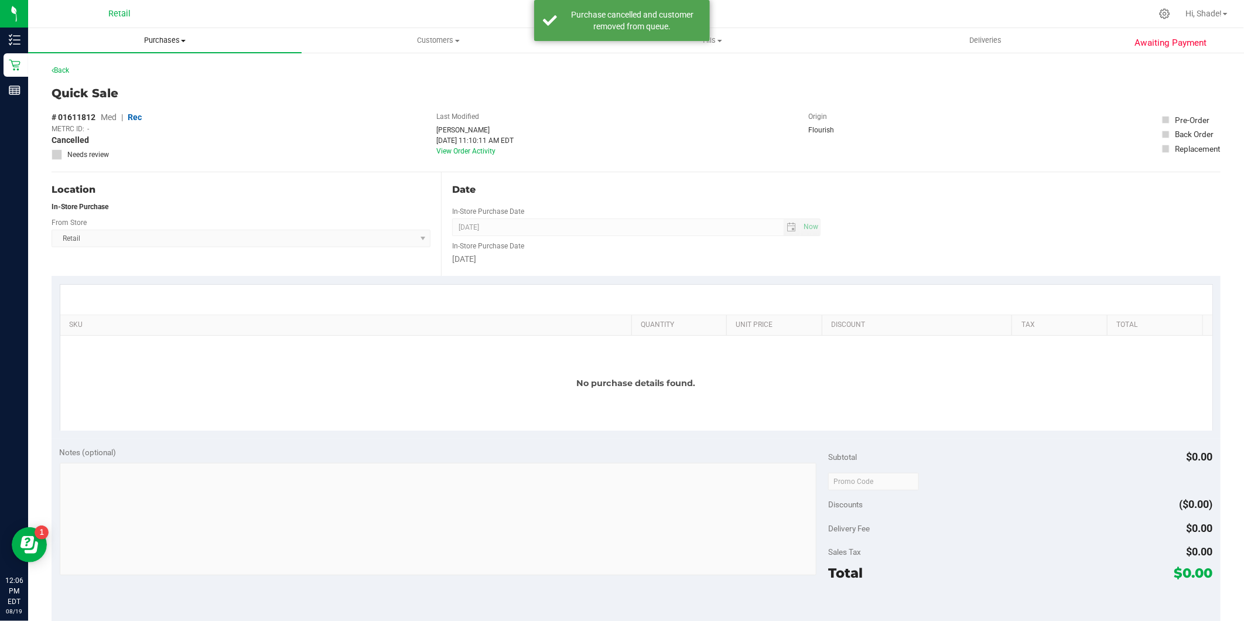
click at [159, 35] on span "Purchases" at bounding box center [165, 40] width 274 height 11
click at [127, 69] on span "Summary of purchases" at bounding box center [88, 71] width 120 height 10
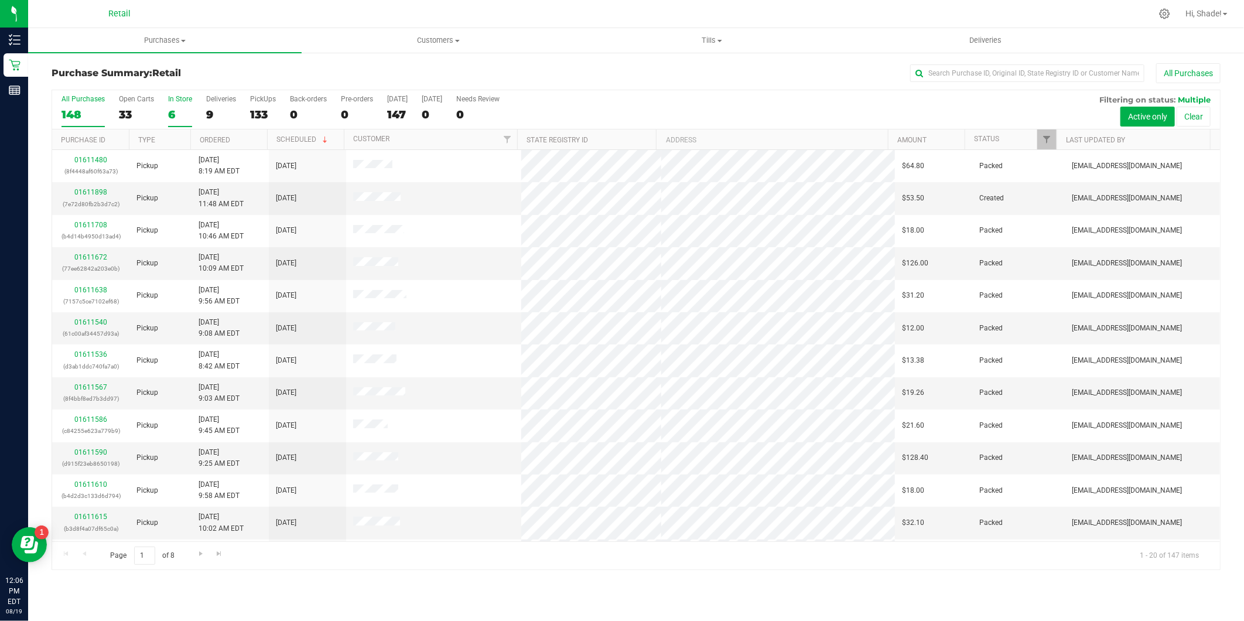
click at [187, 112] on div "6" at bounding box center [180, 114] width 24 height 13
click at [0, 0] on input "In Store 6" at bounding box center [0, 0] width 0 height 0
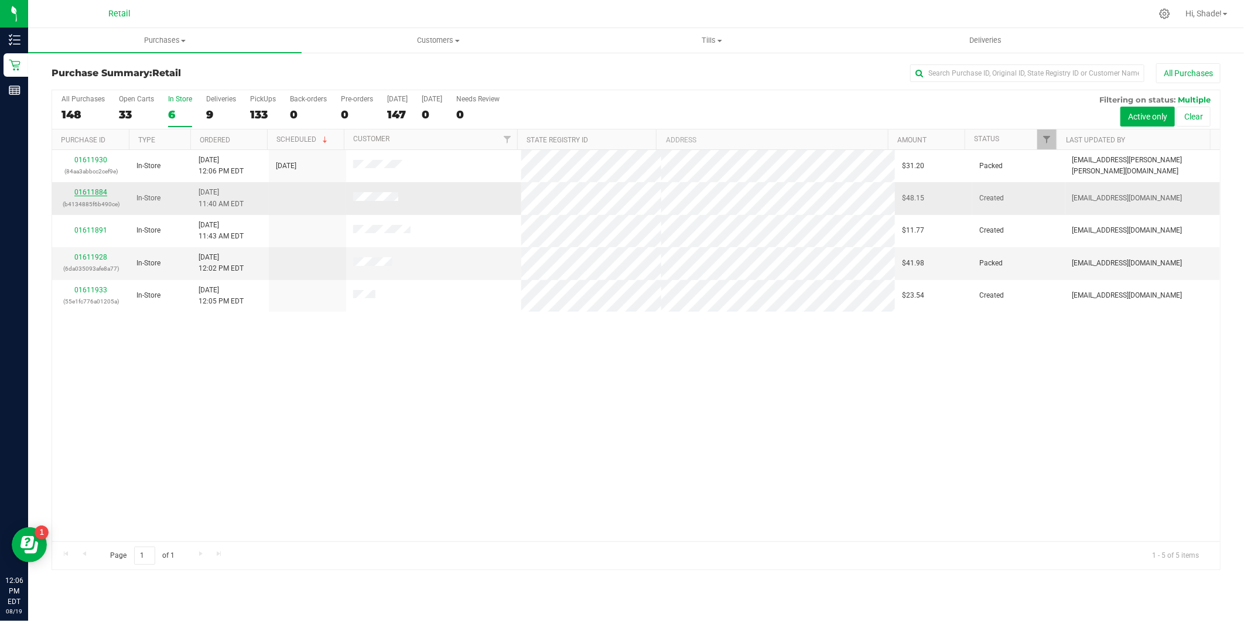
click at [101, 191] on link "01611884" at bounding box center [90, 192] width 33 height 8
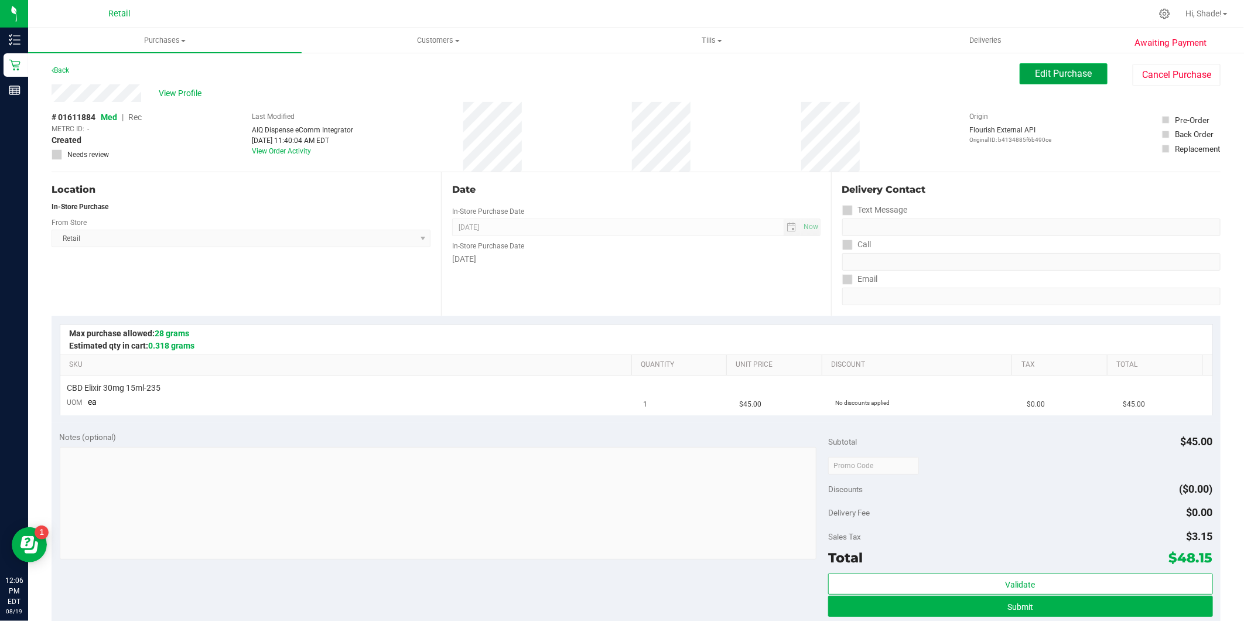
click at [1053, 69] on span "Edit Purchase" at bounding box center [1064, 73] width 57 height 11
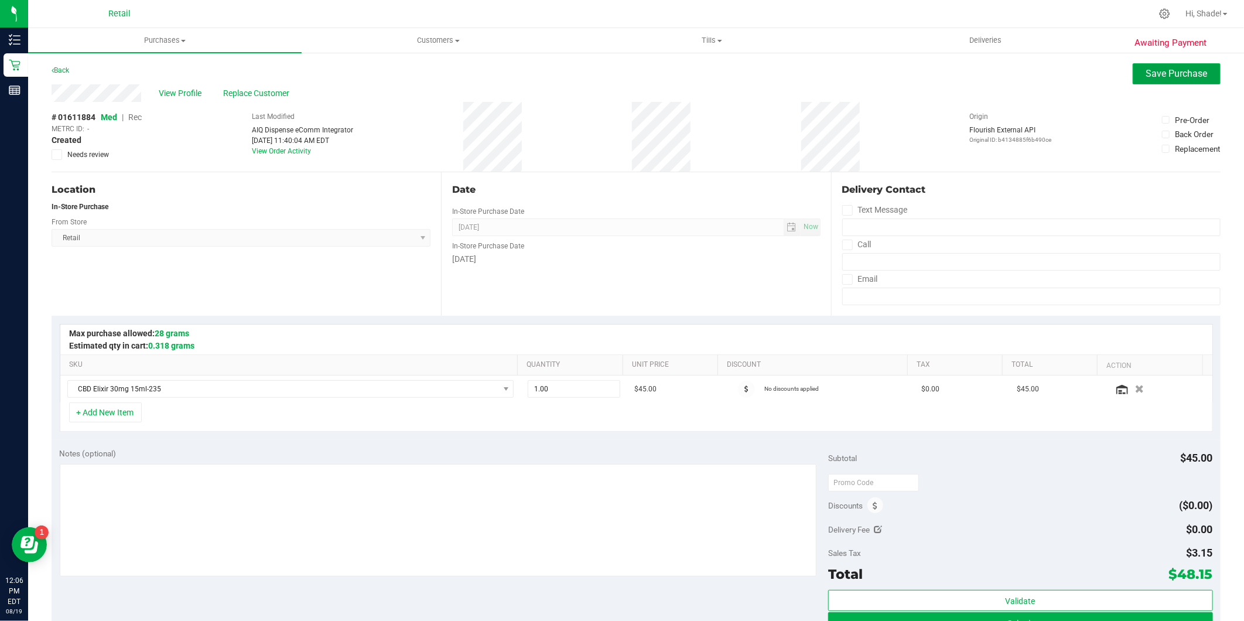
click at [1160, 68] on span "Save Purchase" at bounding box center [1177, 73] width 62 height 11
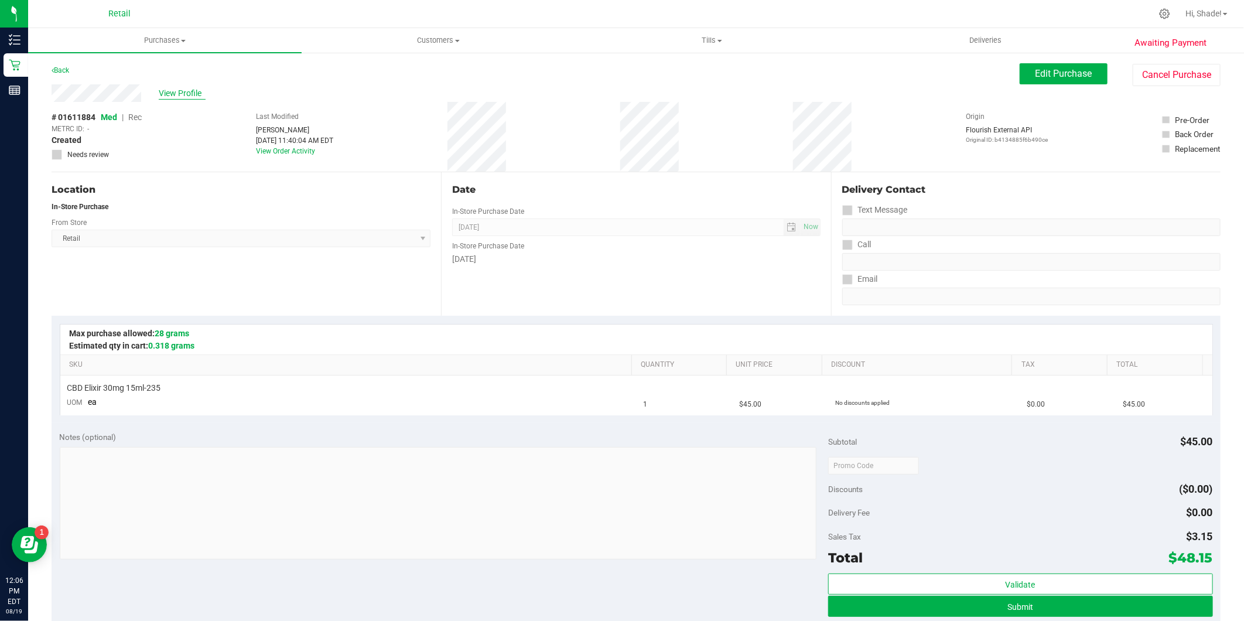
click at [182, 94] on span "View Profile" at bounding box center [182, 93] width 47 height 12
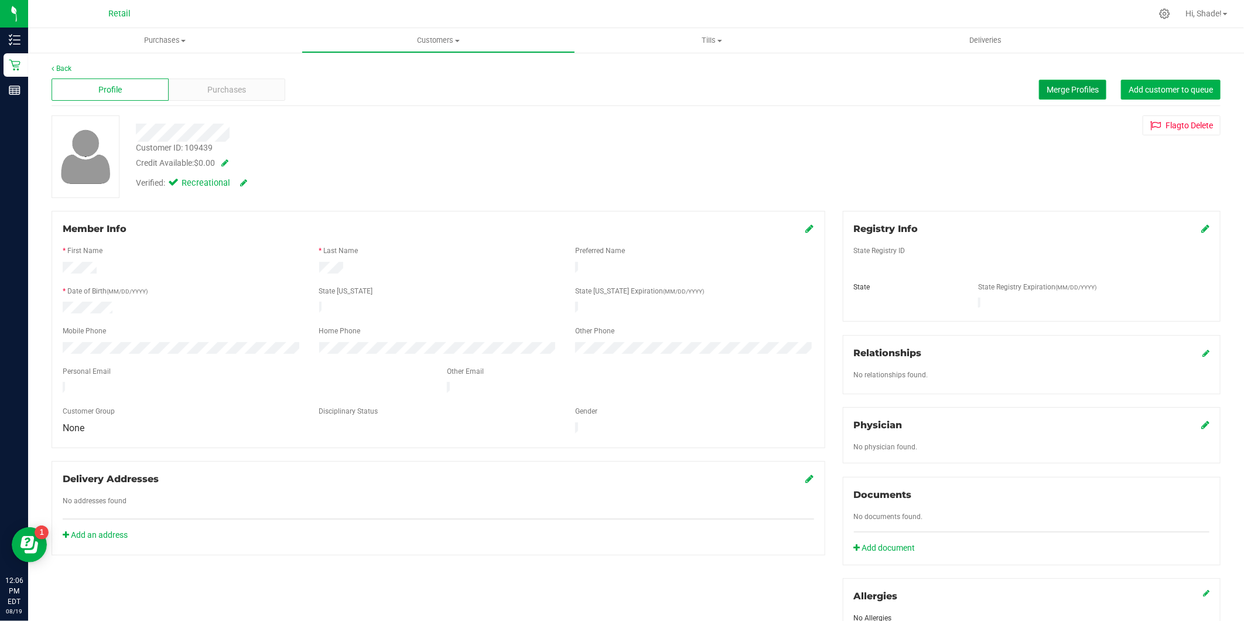
click at [1066, 87] on span "Merge Profiles" at bounding box center [1073, 89] width 52 height 9
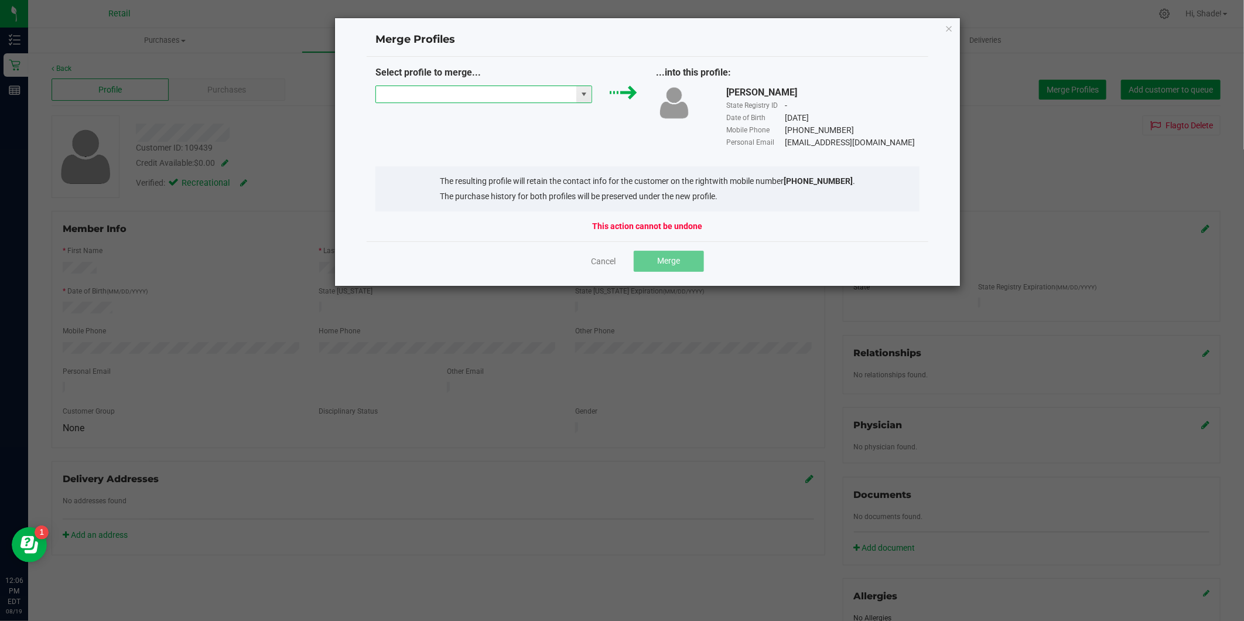
click at [562, 86] on input "NO DATA FOUND" at bounding box center [476, 94] width 201 height 16
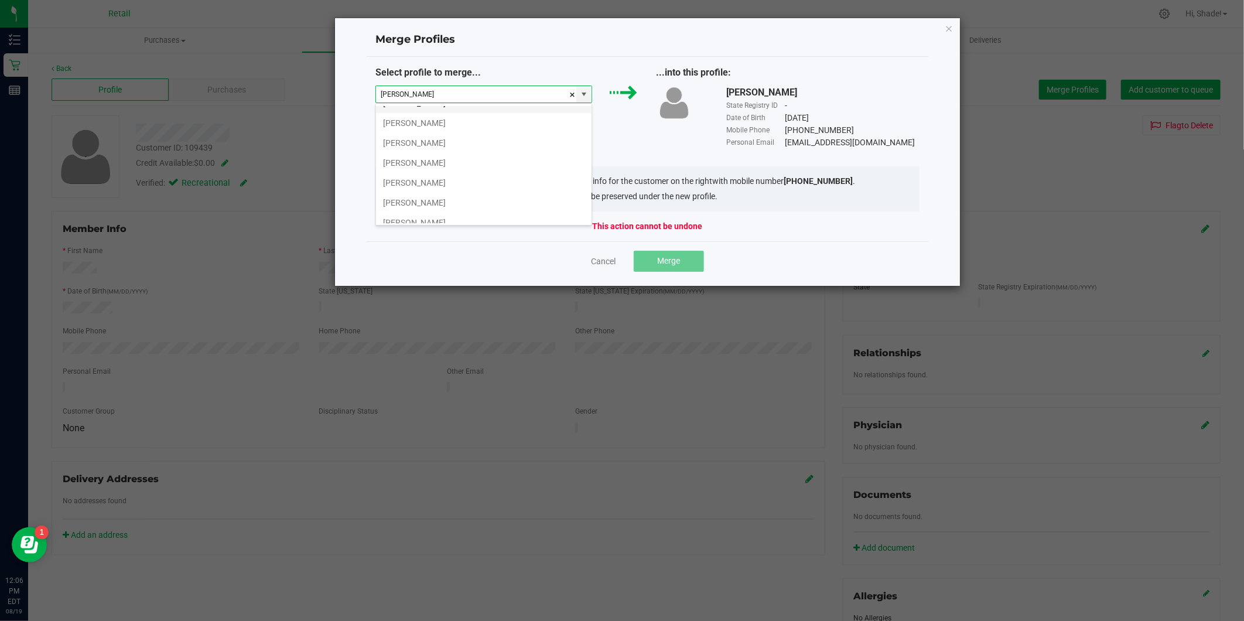
scroll to position [583, 0]
click at [523, 177] on li "Norman Morin" at bounding box center [484, 173] width 216 height 20
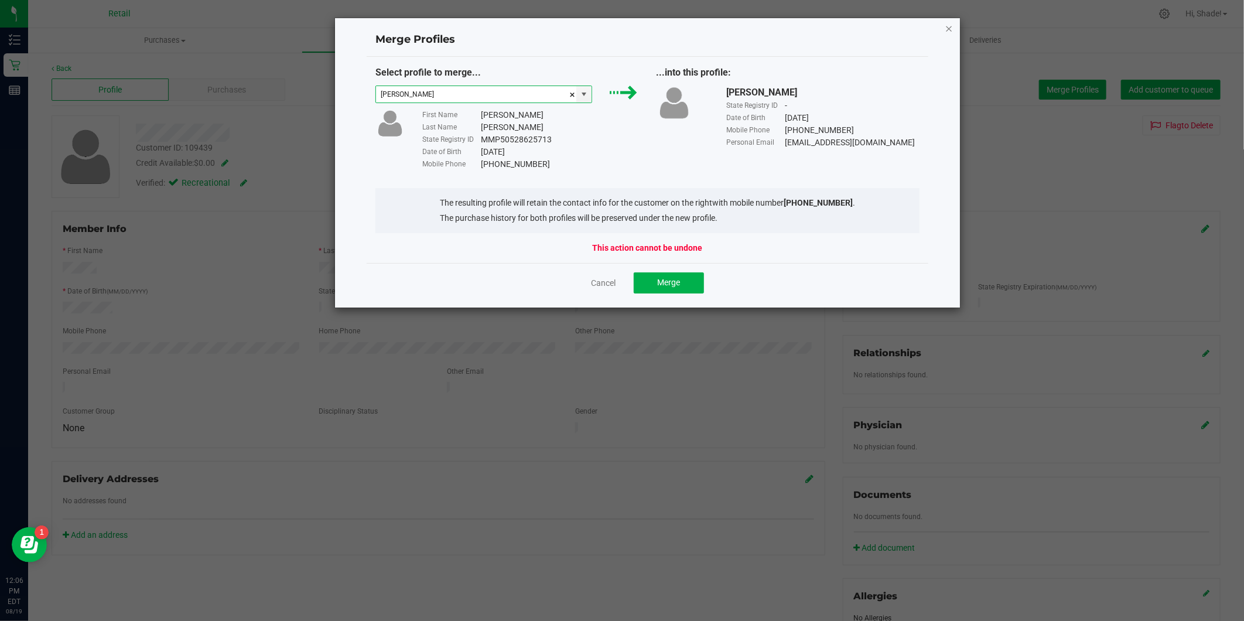
type input "Norman Morin"
click at [951, 25] on icon "Close" at bounding box center [949, 28] width 8 height 14
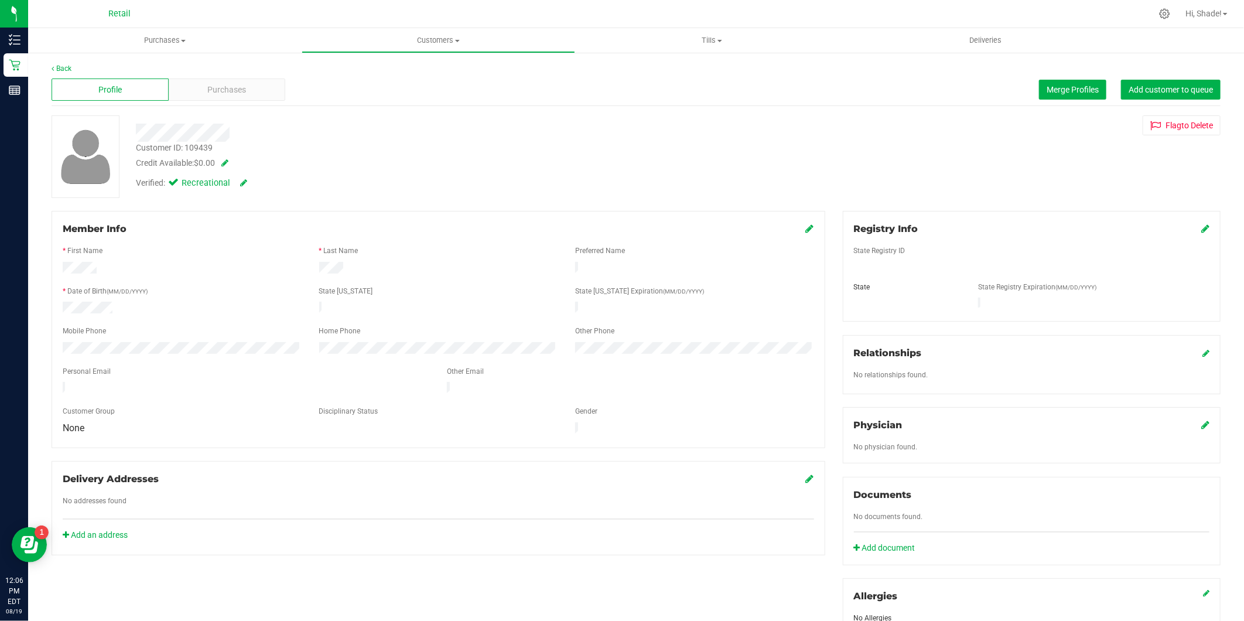
drag, startPoint x: 175, startPoint y: 381, endPoint x: 59, endPoint y: 384, distance: 115.4
click at [59, 384] on div at bounding box center [246, 389] width 384 height 15
click at [430, 39] on span "Customers" at bounding box center [438, 40] width 272 height 11
click at [338, 74] on span "All customers" at bounding box center [344, 71] width 84 height 10
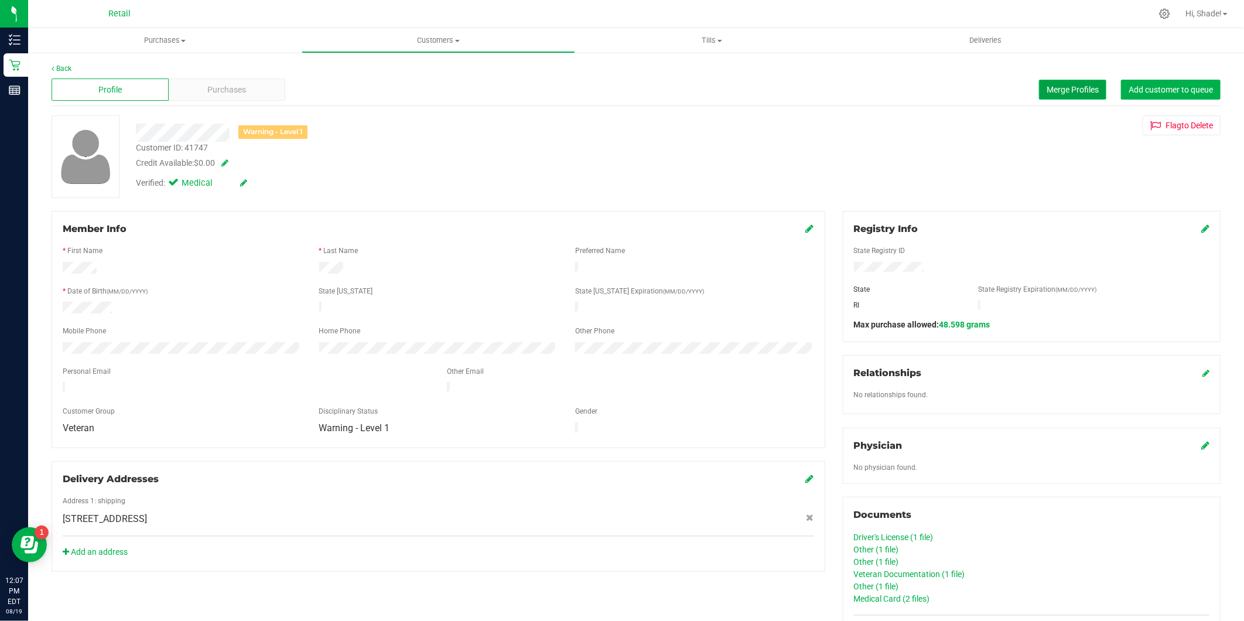
click at [1057, 94] on button "Merge Profiles" at bounding box center [1072, 90] width 67 height 20
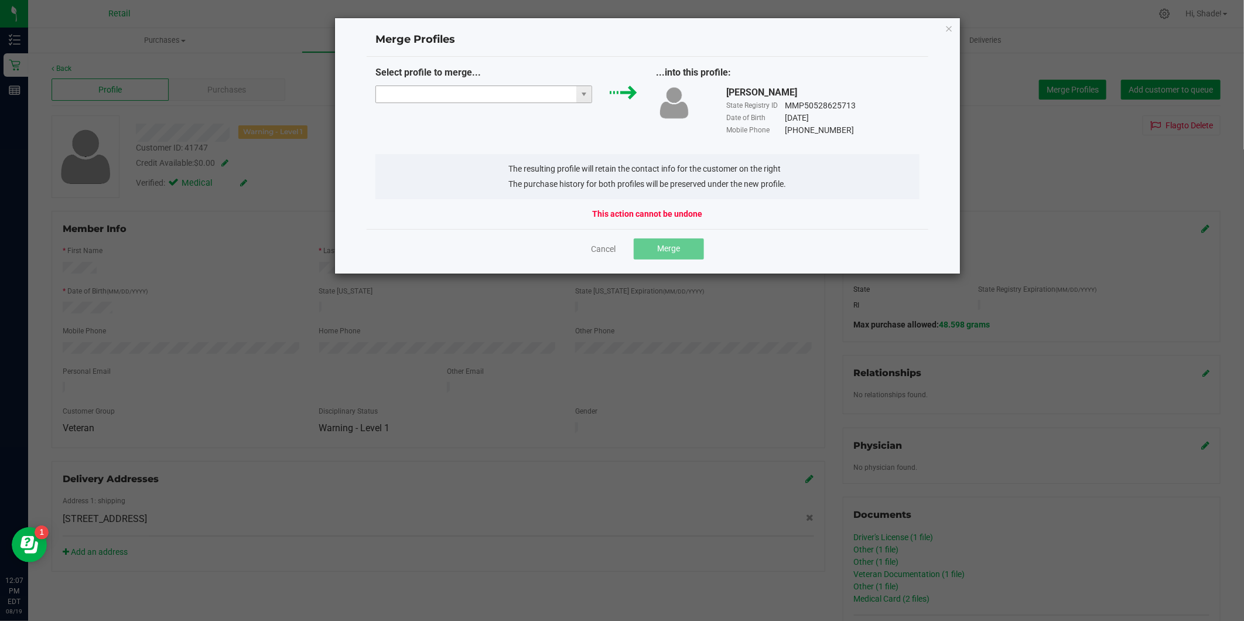
click at [499, 94] on input "NO DATA FOUND" at bounding box center [476, 94] width 201 height 16
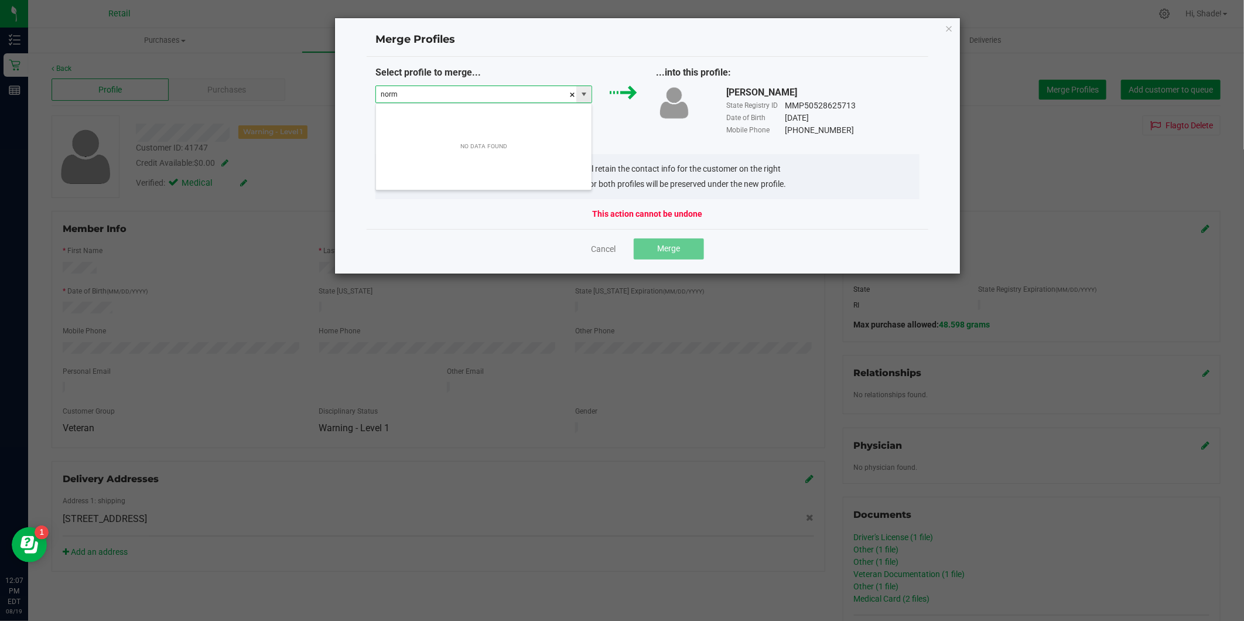
scroll to position [18, 217]
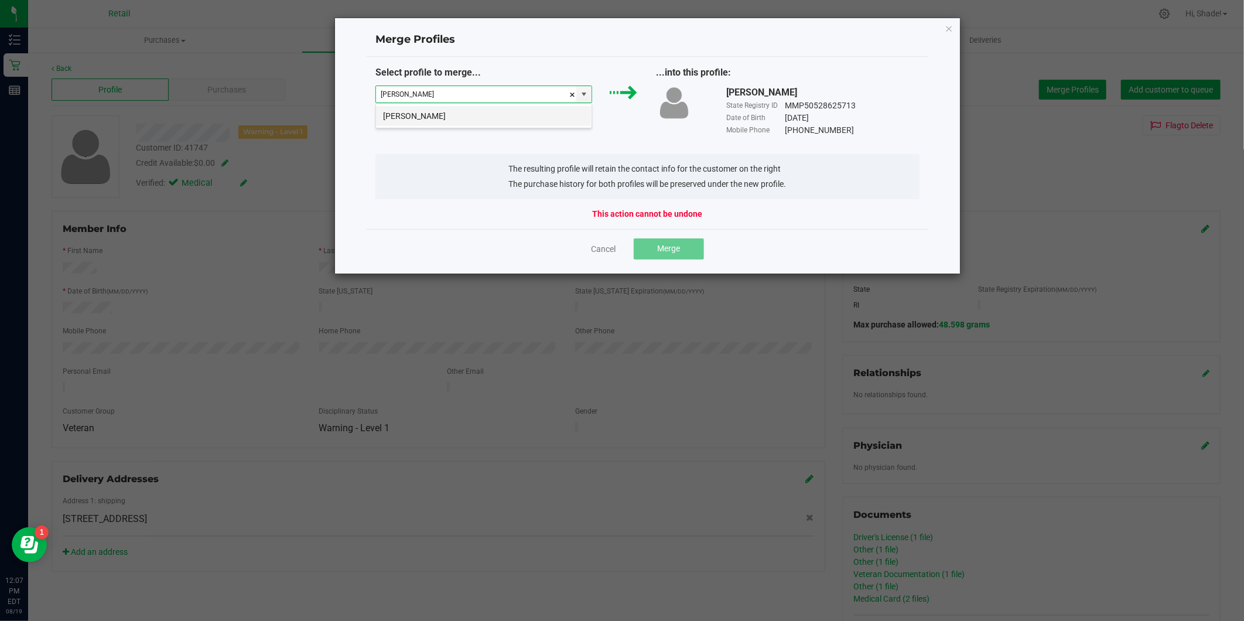
click at [501, 110] on li "Norman Morin" at bounding box center [484, 116] width 216 height 20
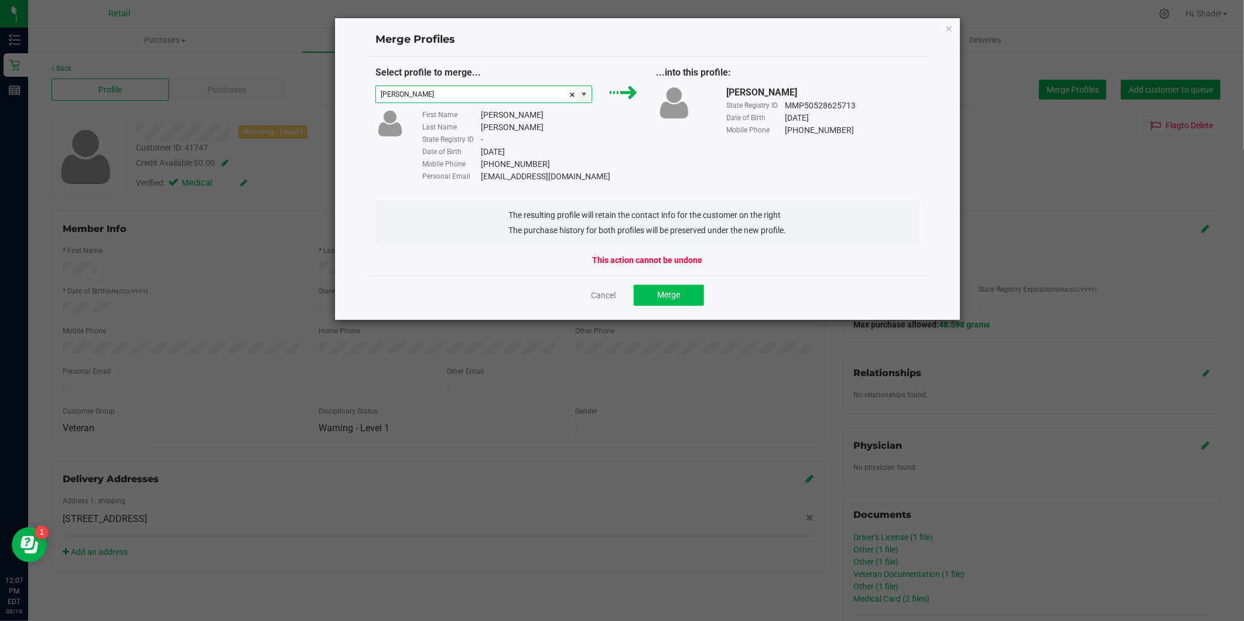
type input "Norman Morin"
click at [665, 303] on button "Merge" at bounding box center [669, 295] width 70 height 21
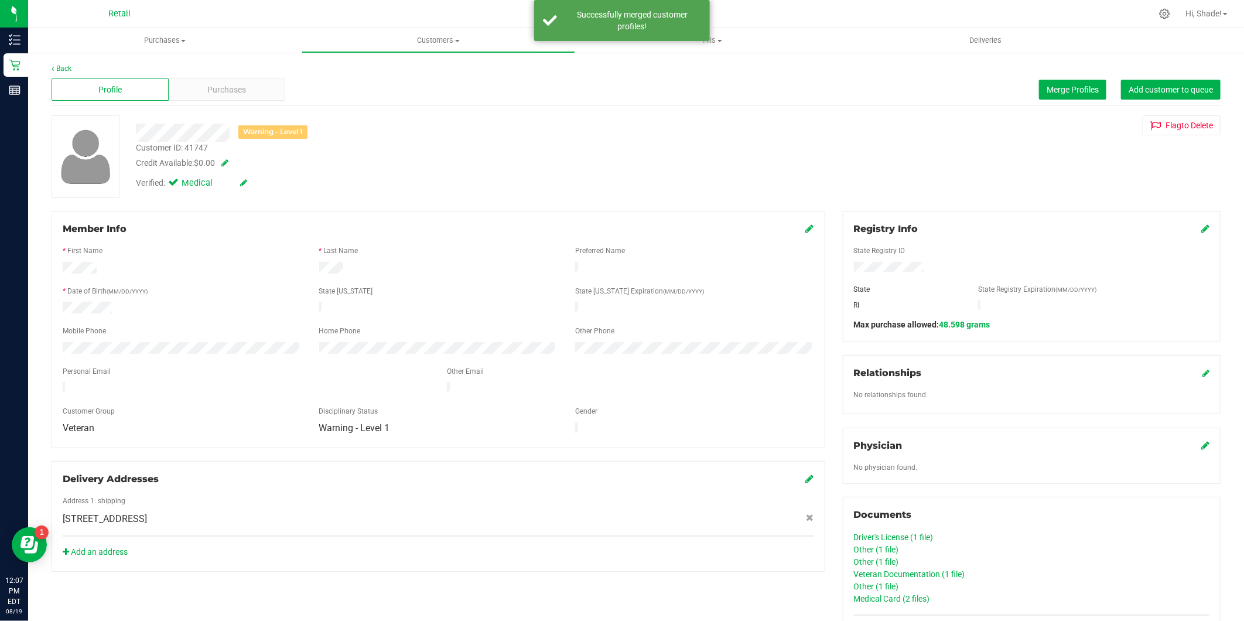
click at [806, 227] on icon at bounding box center [810, 228] width 8 height 9
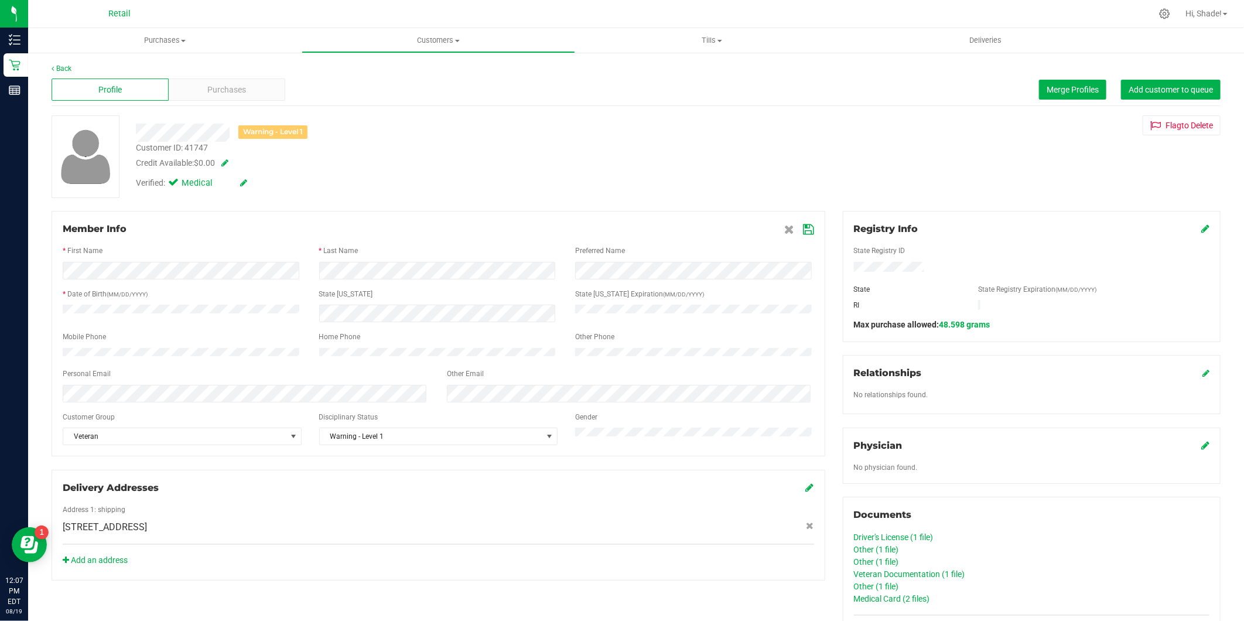
click at [804, 227] on icon at bounding box center [809, 229] width 11 height 9
click at [159, 36] on span "Purchases" at bounding box center [165, 40] width 274 height 11
click at [135, 73] on span "Summary of purchases" at bounding box center [88, 71] width 120 height 10
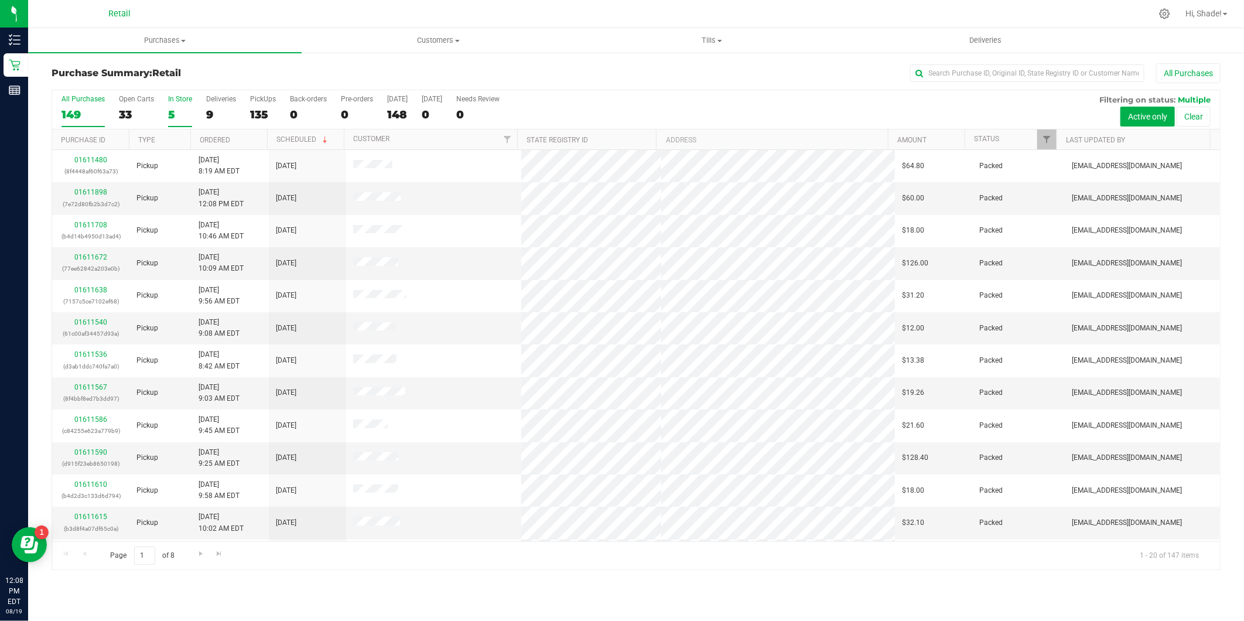
click at [172, 115] on div "5" at bounding box center [180, 114] width 24 height 13
click at [0, 0] on input "In Store 5" at bounding box center [0, 0] width 0 height 0
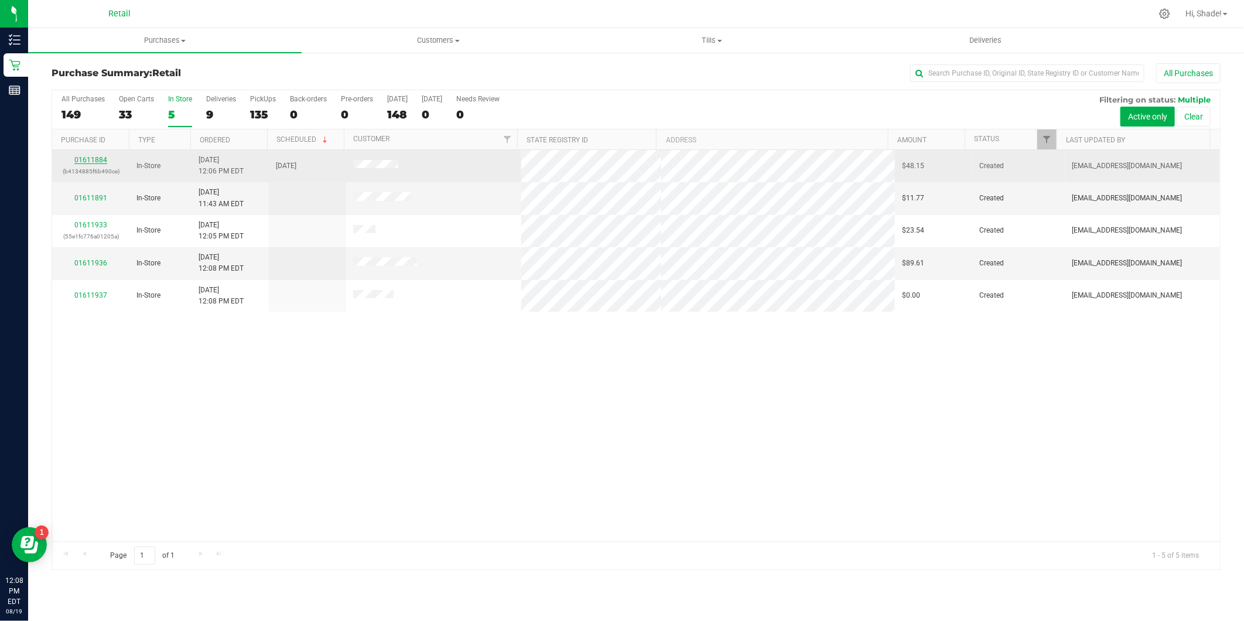
click at [88, 160] on link "01611884" at bounding box center [90, 160] width 33 height 8
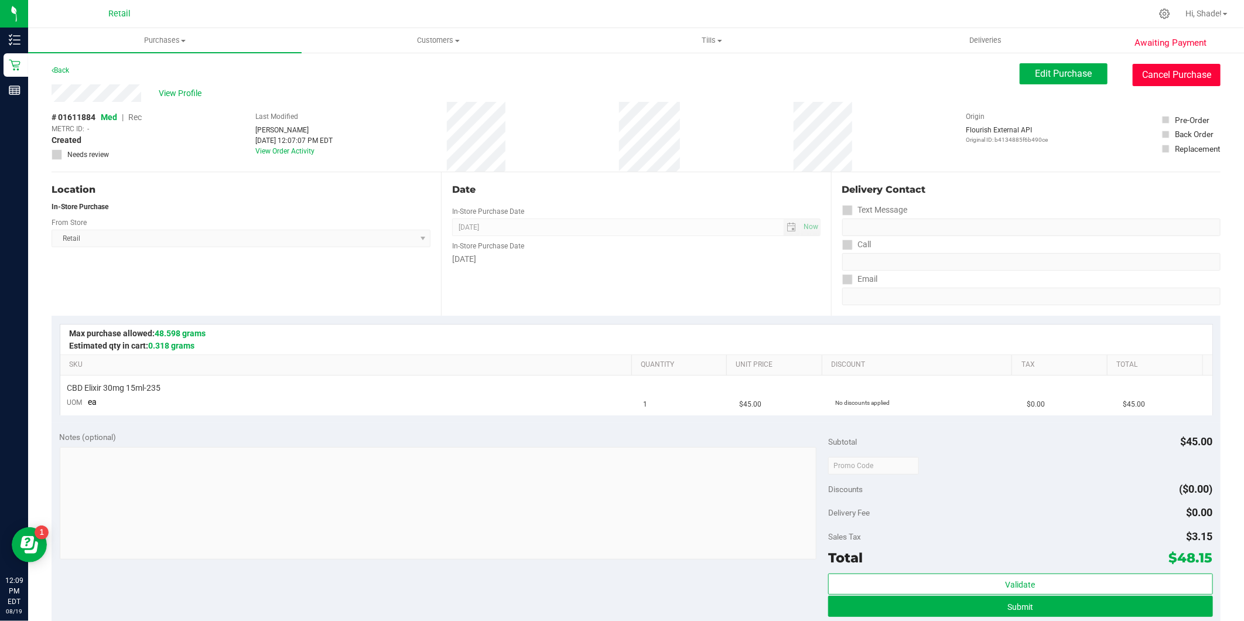
click at [1183, 73] on button "Cancel Purchase" at bounding box center [1177, 75] width 88 height 22
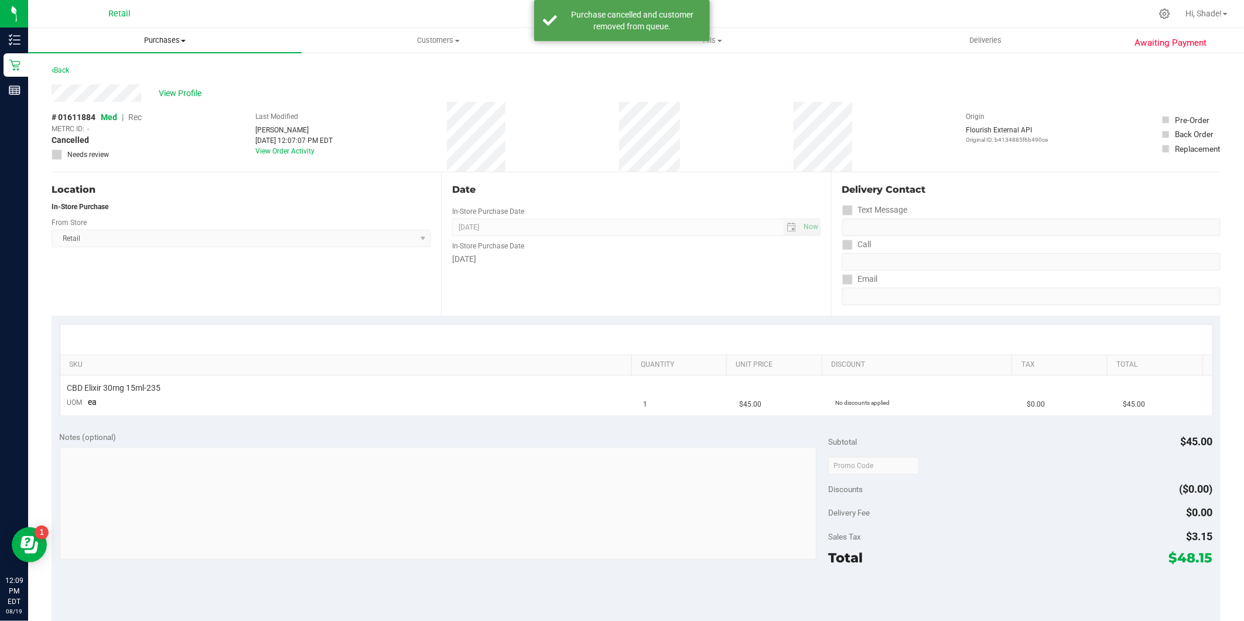
click at [157, 39] on span "Purchases" at bounding box center [165, 40] width 274 height 11
click at [123, 74] on li "Summary of purchases" at bounding box center [165, 71] width 274 height 14
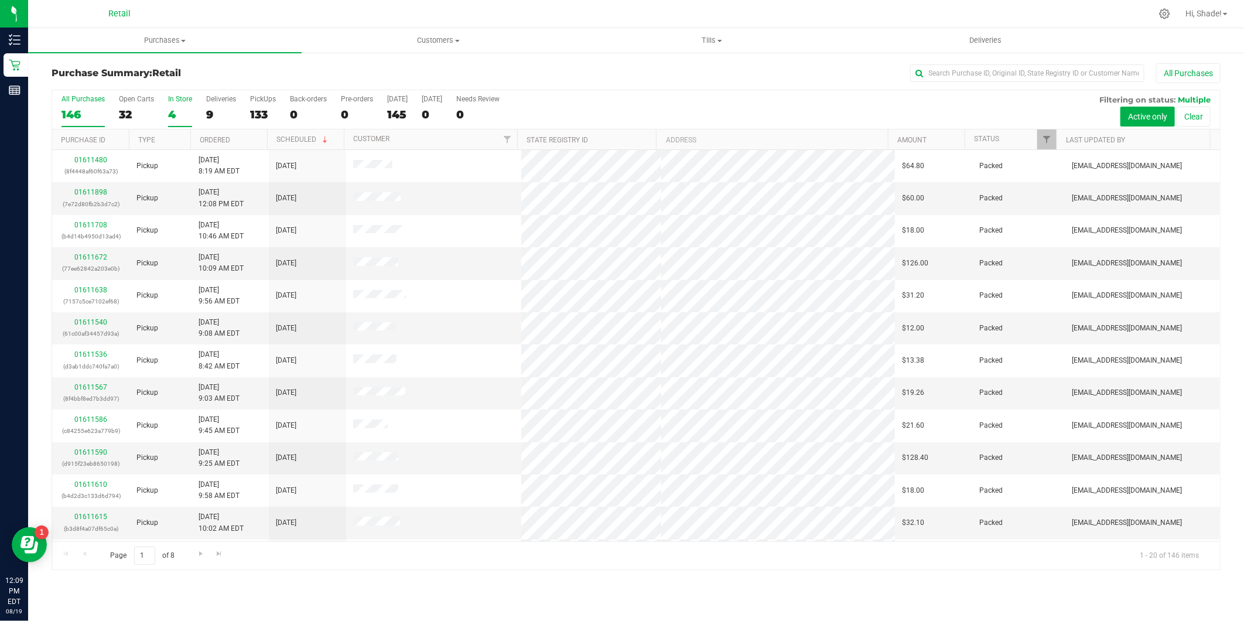
click at [183, 112] on div "4" at bounding box center [180, 114] width 24 height 13
click at [0, 0] on input "In Store 4" at bounding box center [0, 0] width 0 height 0
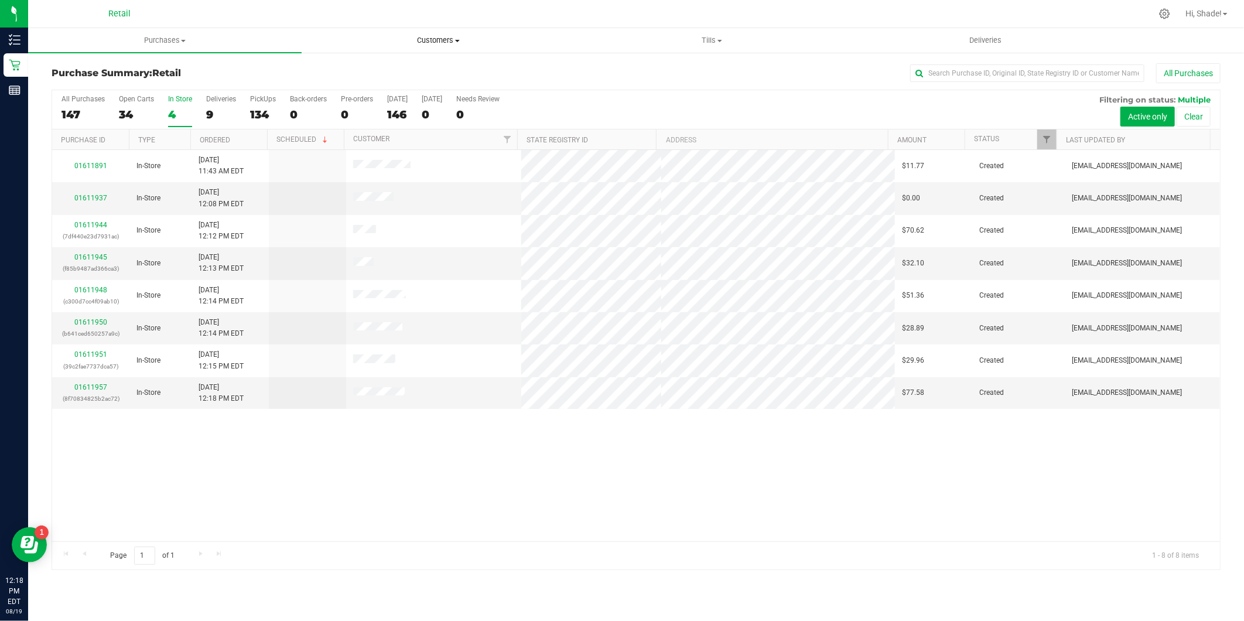
click at [436, 32] on uib-tab-heading "Customers All customers Add a new customer All physicians" at bounding box center [438, 40] width 272 height 23
click at [376, 72] on span "All customers" at bounding box center [344, 71] width 84 height 10
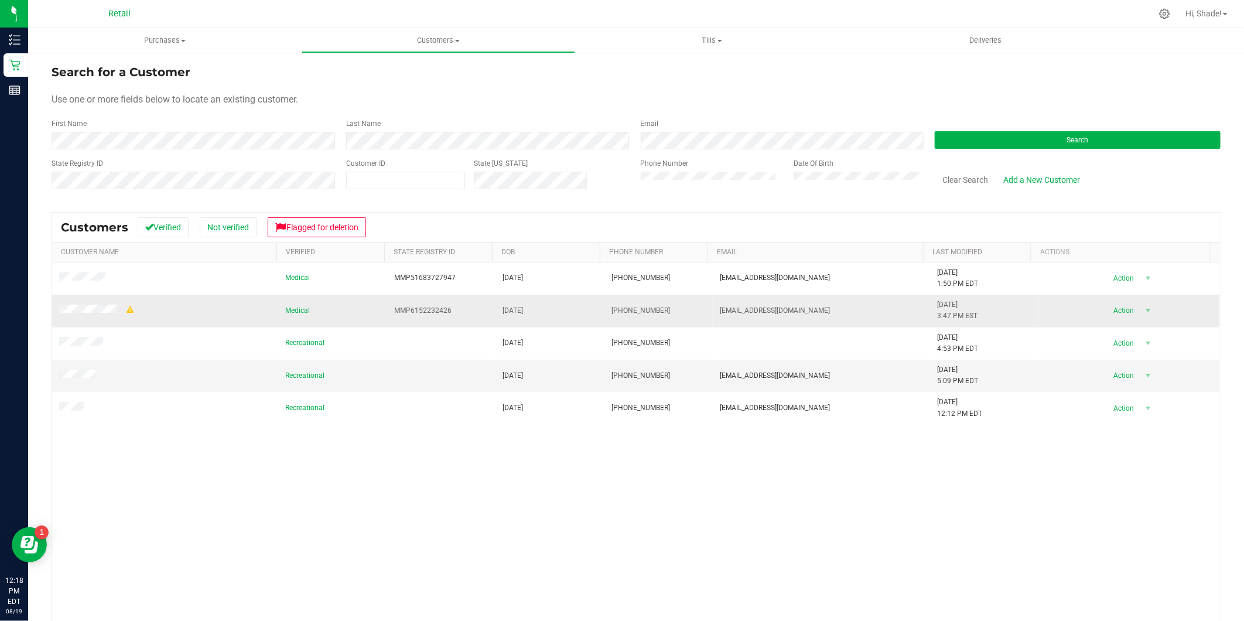
click at [98, 306] on span at bounding box center [97, 311] width 76 height 12
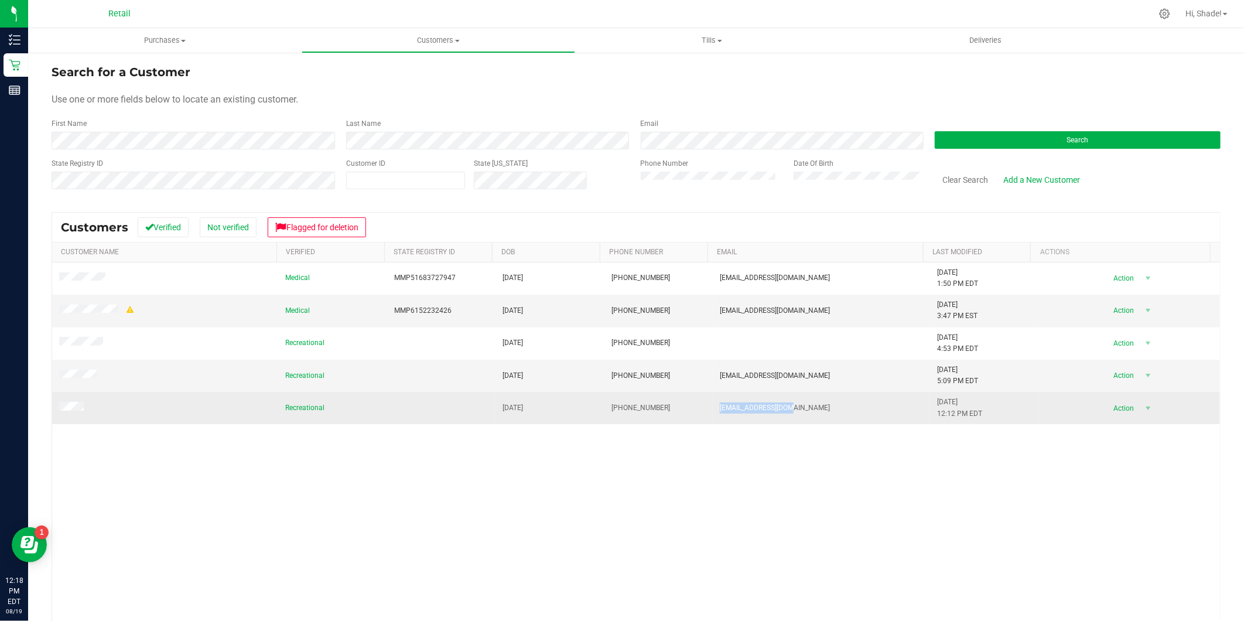
drag, startPoint x: 810, startPoint y: 410, endPoint x: 706, endPoint y: 412, distance: 103.7
click at [713, 412] on td "Tysonmc71@gmail.com" at bounding box center [821, 408] width 217 height 32
drag, startPoint x: 706, startPoint y: 412, endPoint x: 732, endPoint y: 409, distance: 25.9
copy span "Tysonmc71@gmail.com"
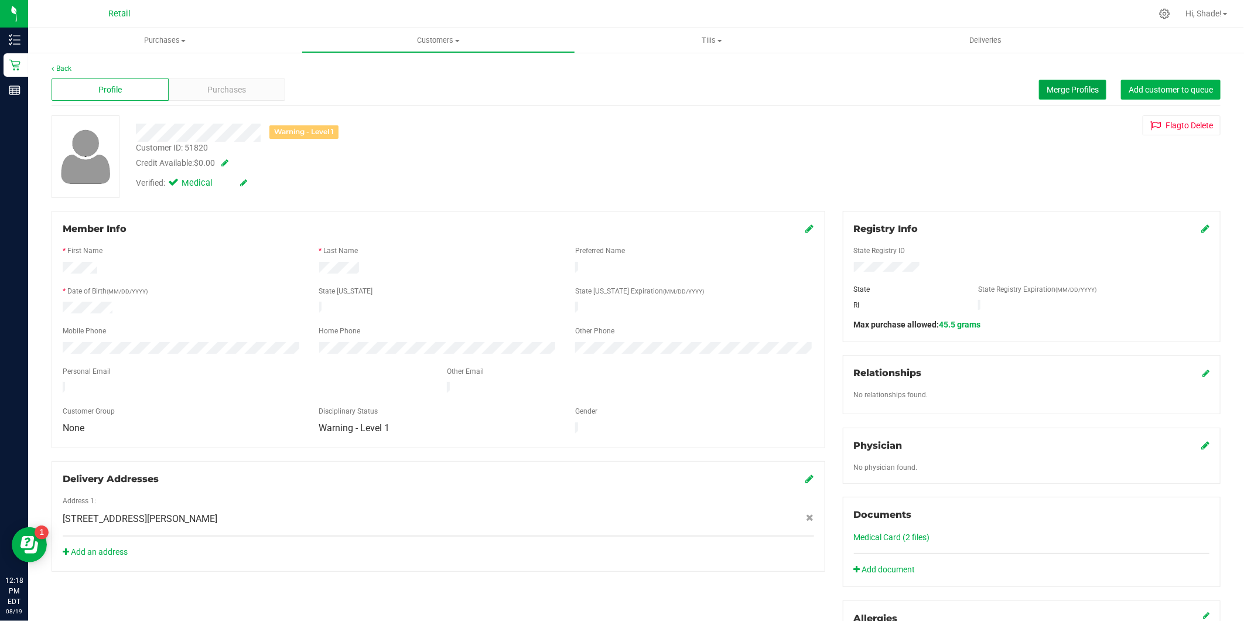
click at [1047, 87] on span "Merge Profiles" at bounding box center [1073, 89] width 52 height 9
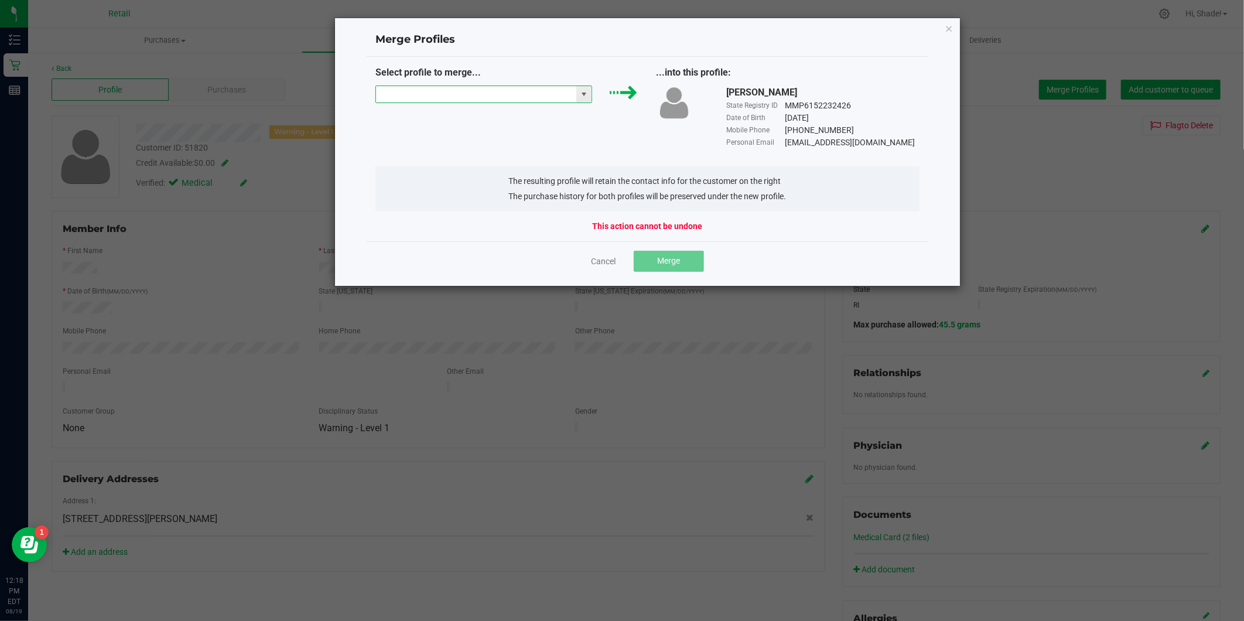
click at [491, 93] on input "NO DATA FOUND" at bounding box center [476, 94] width 201 height 16
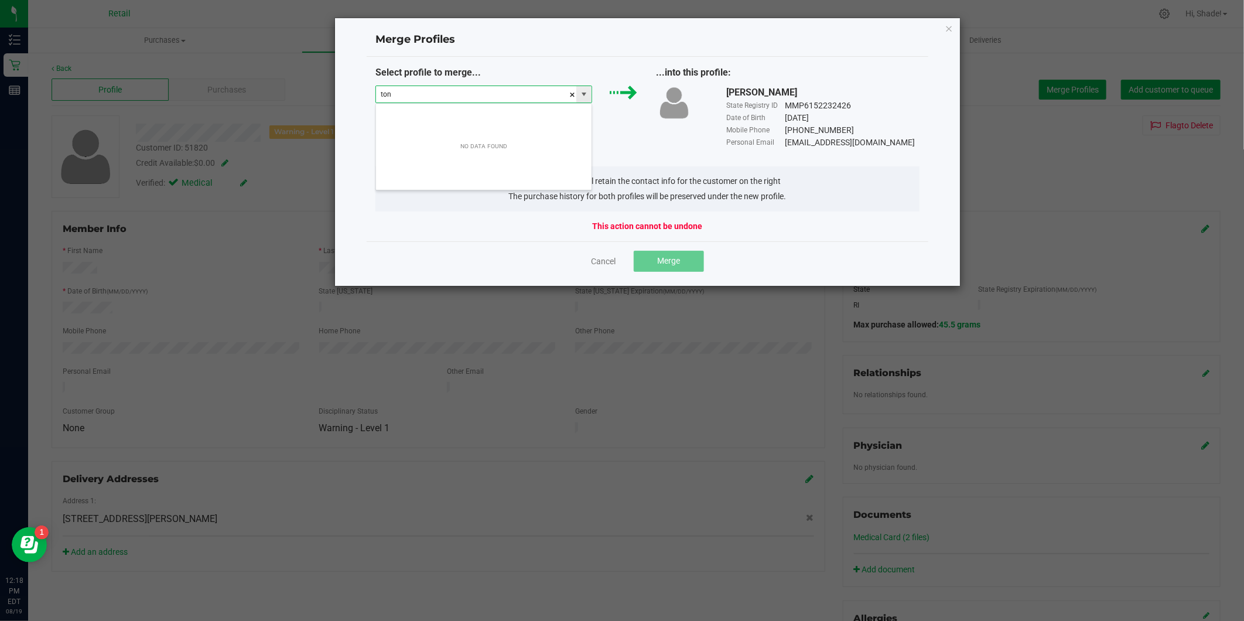
scroll to position [18, 217]
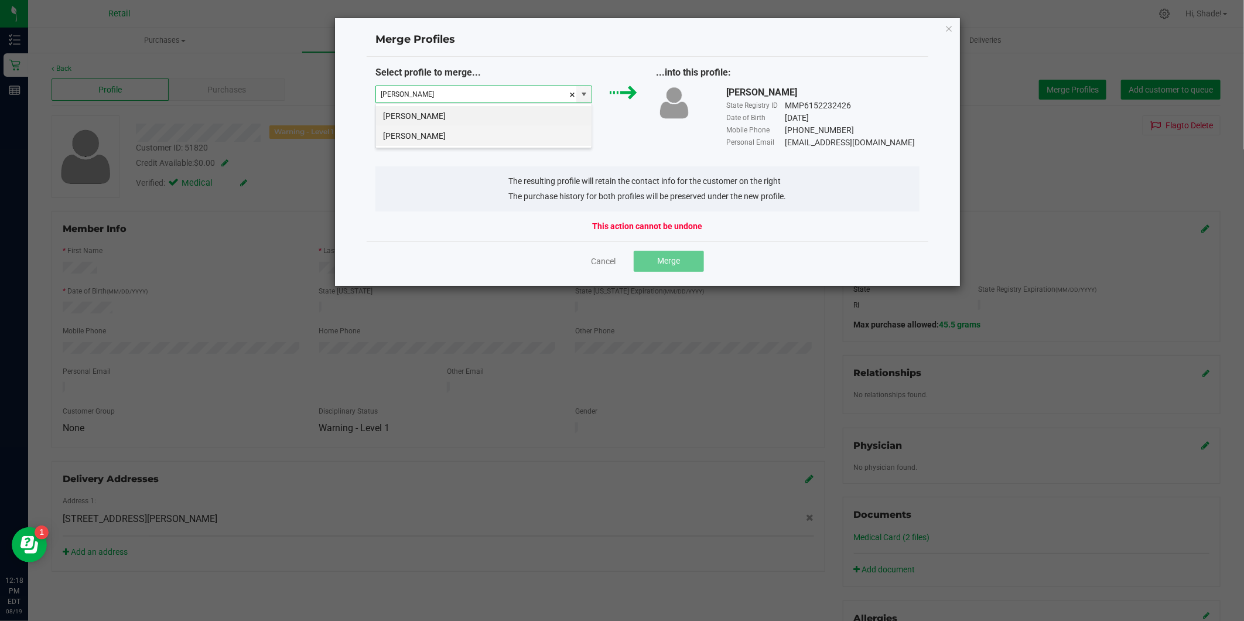
click at [473, 136] on li "Tony M" at bounding box center [484, 136] width 216 height 20
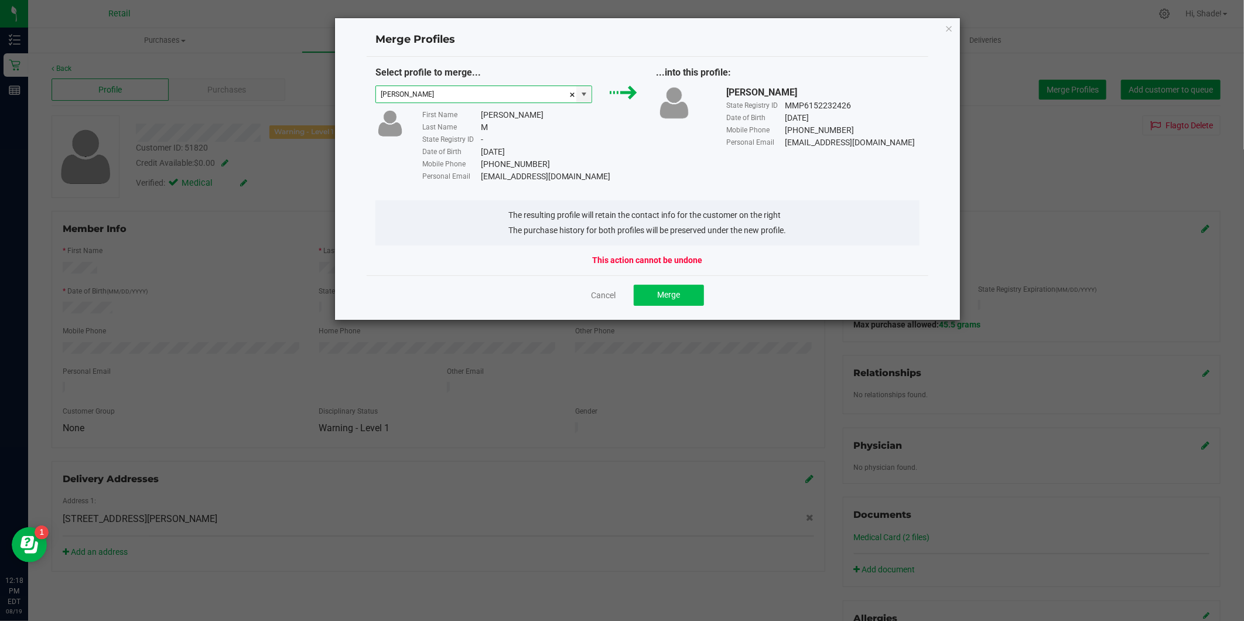
type input "Tony M"
click at [655, 298] on button "Merge" at bounding box center [669, 295] width 70 height 21
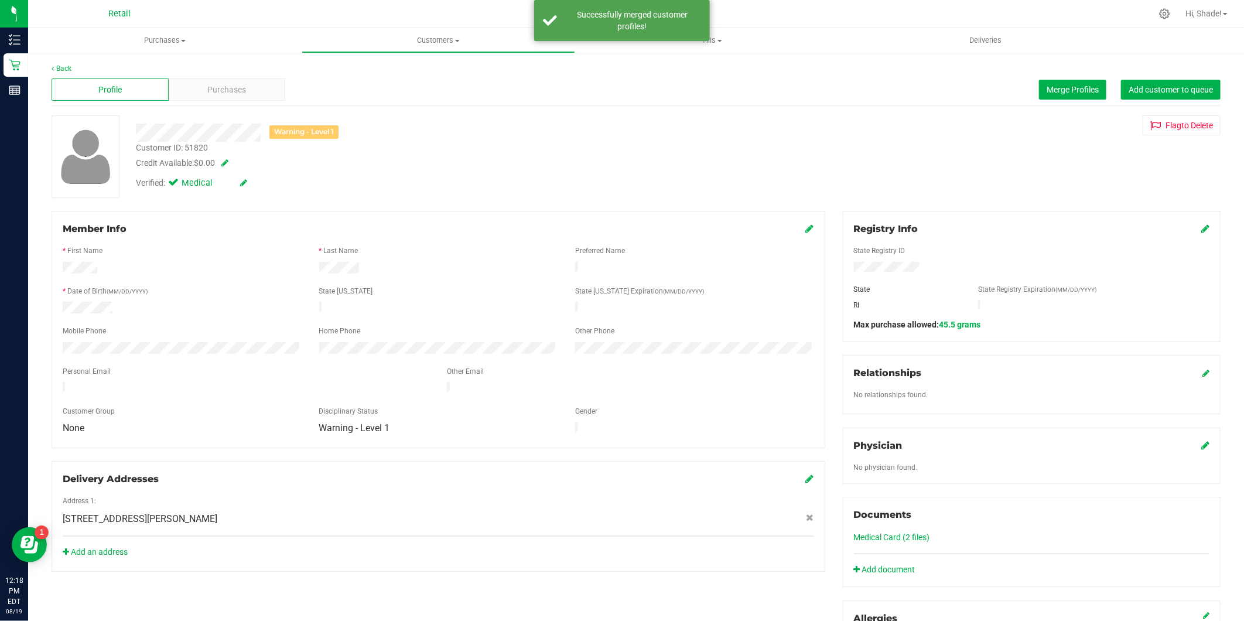
click at [806, 228] on icon at bounding box center [810, 228] width 8 height 9
click at [806, 228] on icon at bounding box center [809, 229] width 11 height 9
click at [421, 49] on uib-tab-heading "Customers All customers Add a new customer All physicians" at bounding box center [438, 40] width 272 height 23
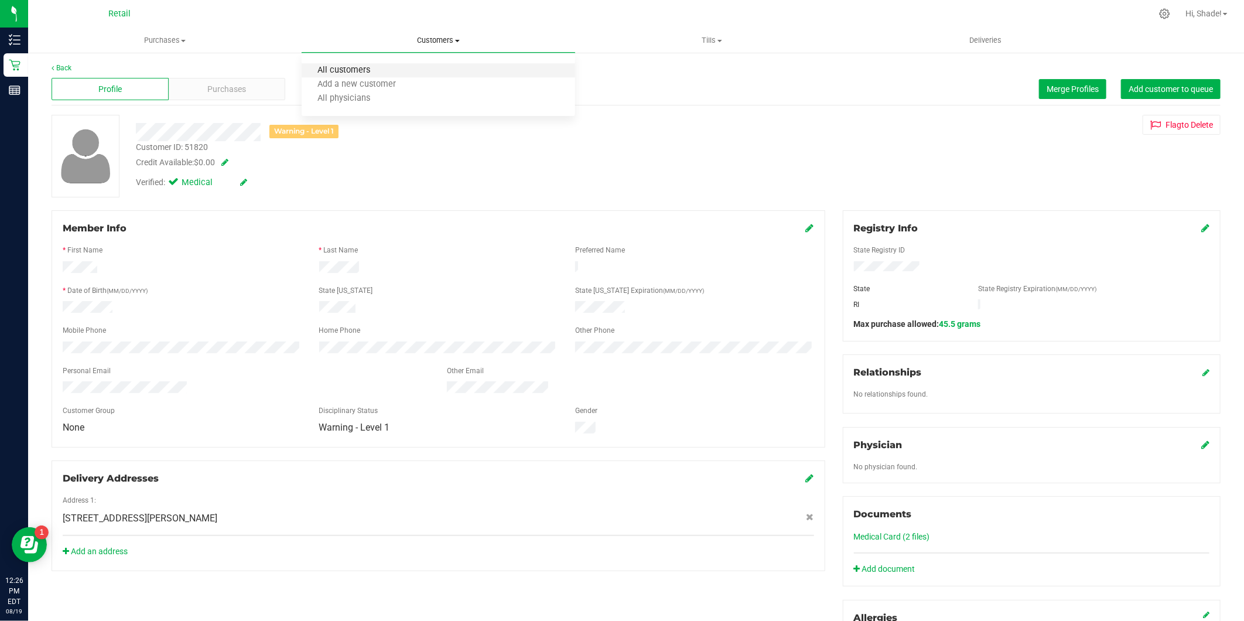
click at [373, 67] on span "All customers" at bounding box center [344, 71] width 84 height 10
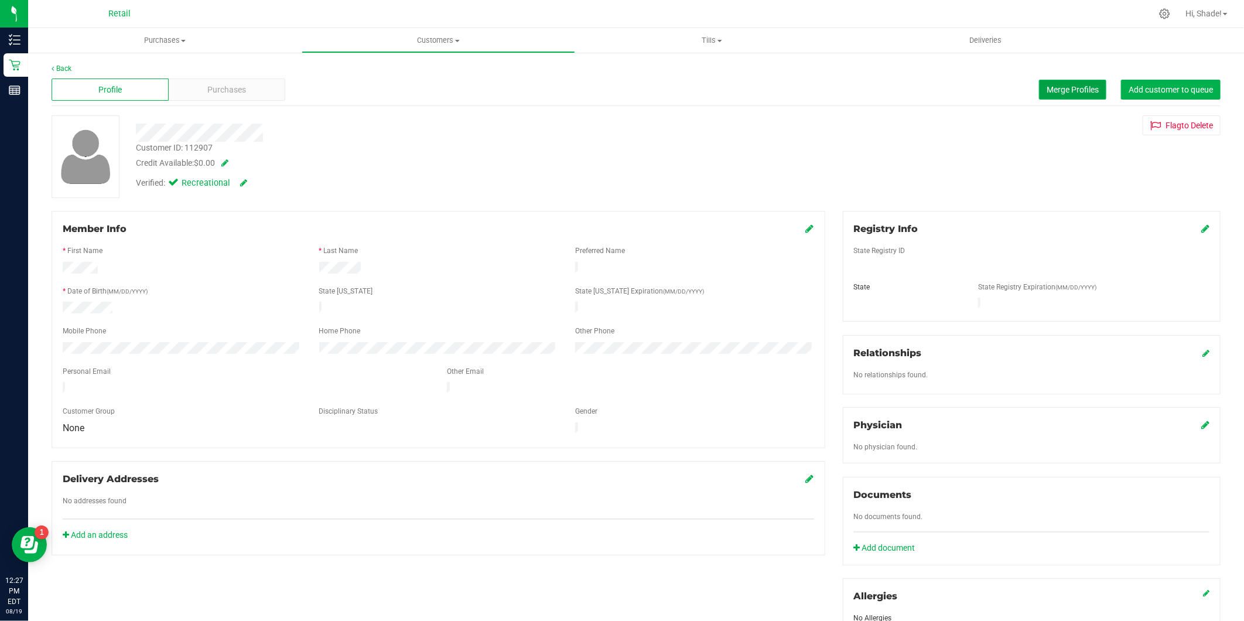
click at [1068, 90] on span "Merge Profiles" at bounding box center [1073, 89] width 52 height 9
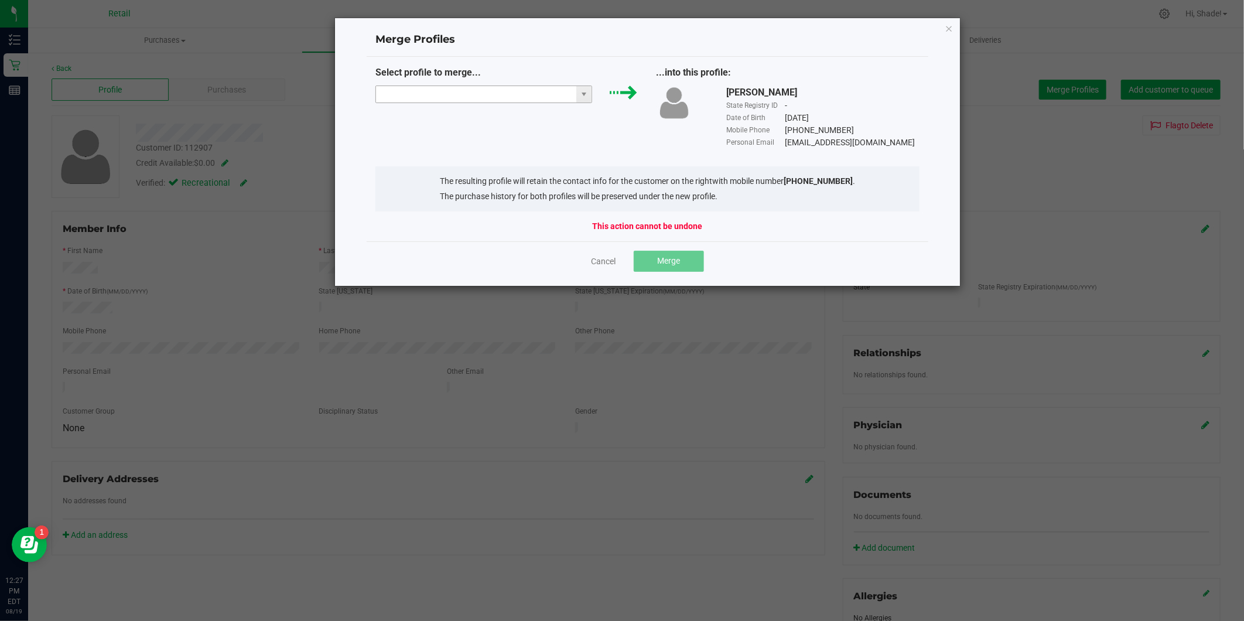
click at [539, 92] on input "NO DATA FOUND" at bounding box center [476, 94] width 201 height 16
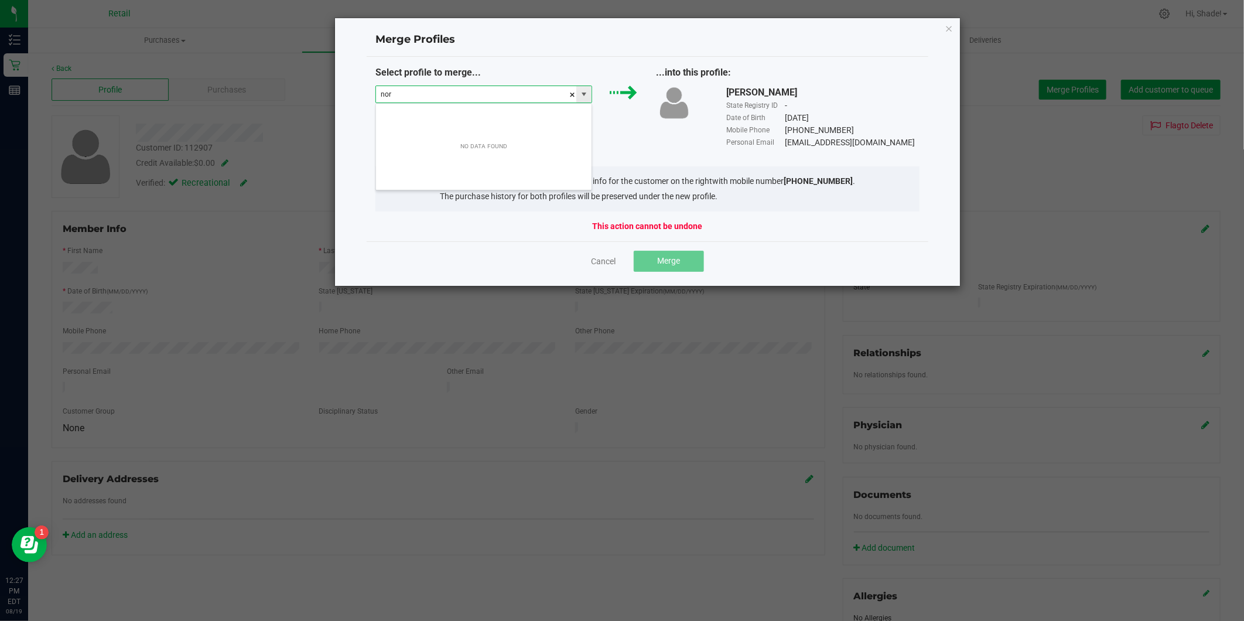
scroll to position [18, 217]
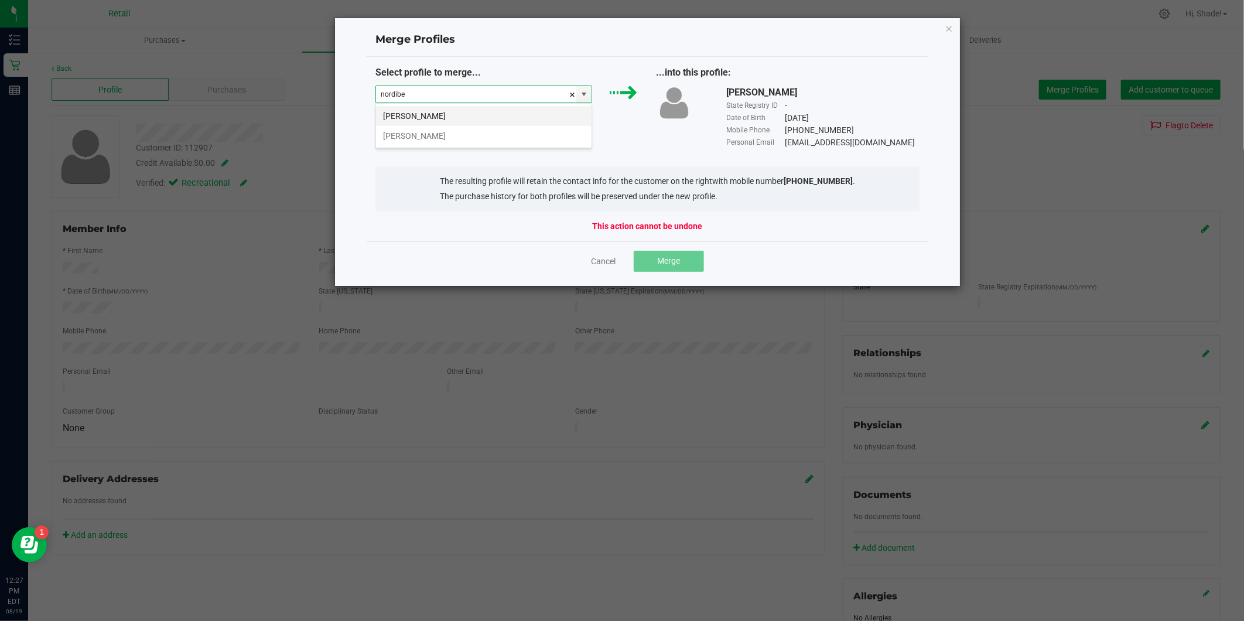
click at [487, 117] on li "Nordibel Rodriguez" at bounding box center [484, 116] width 216 height 20
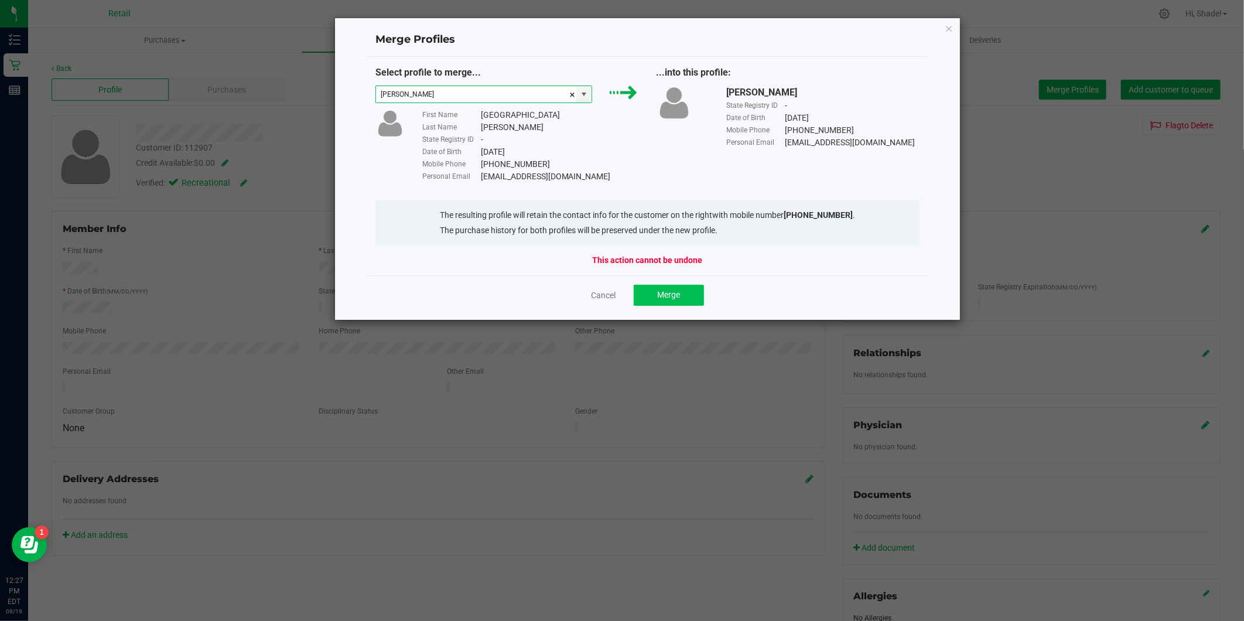
type input "Nordibel Rodriguez"
click at [666, 295] on span "Merge" at bounding box center [668, 294] width 23 height 9
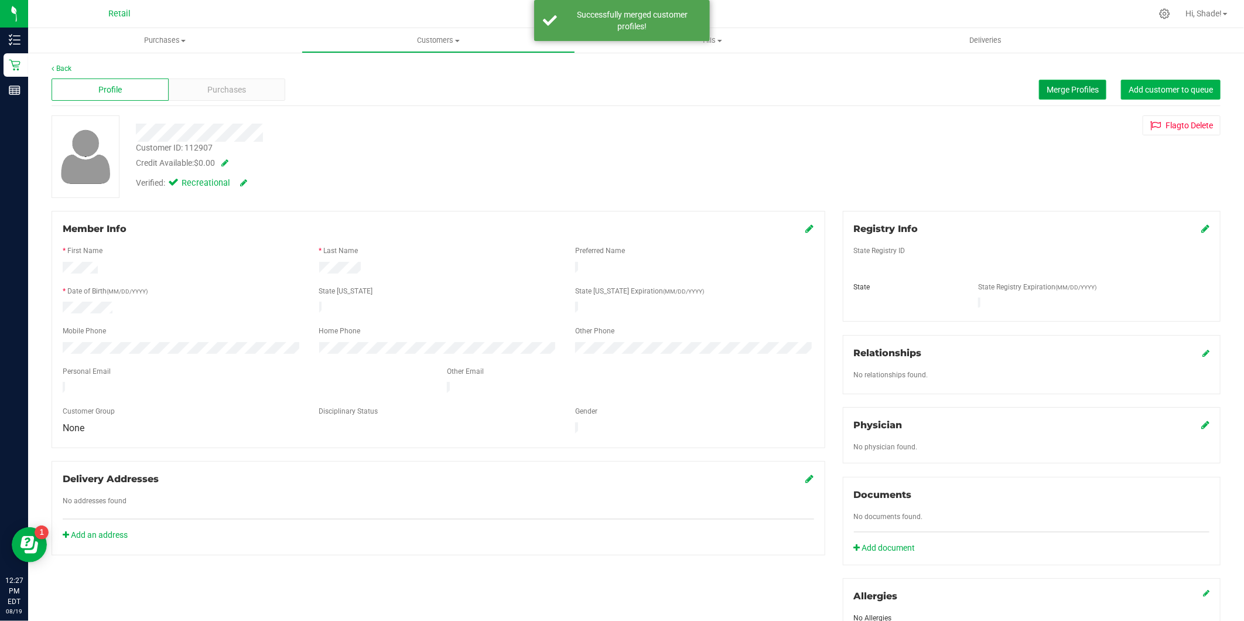
click at [1075, 83] on button "Merge Profiles" at bounding box center [1072, 90] width 67 height 20
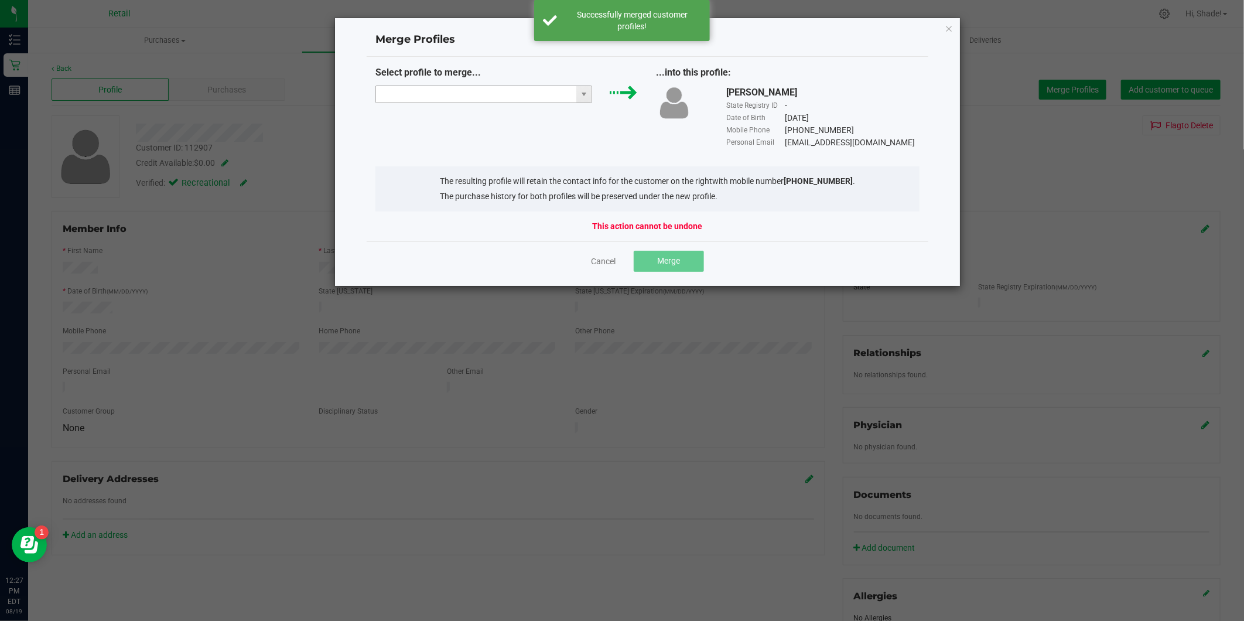
click at [403, 95] on input "NO DATA FOUND" at bounding box center [476, 94] width 201 height 16
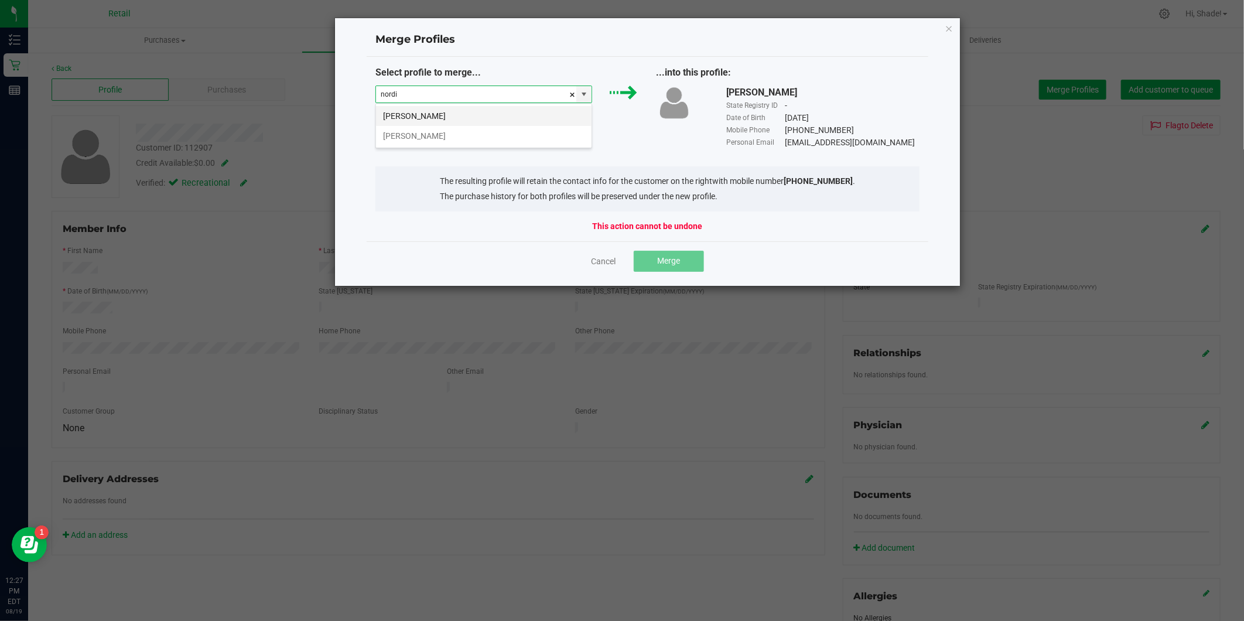
click at [484, 119] on li "Nordibel Rodriguez" at bounding box center [484, 116] width 216 height 20
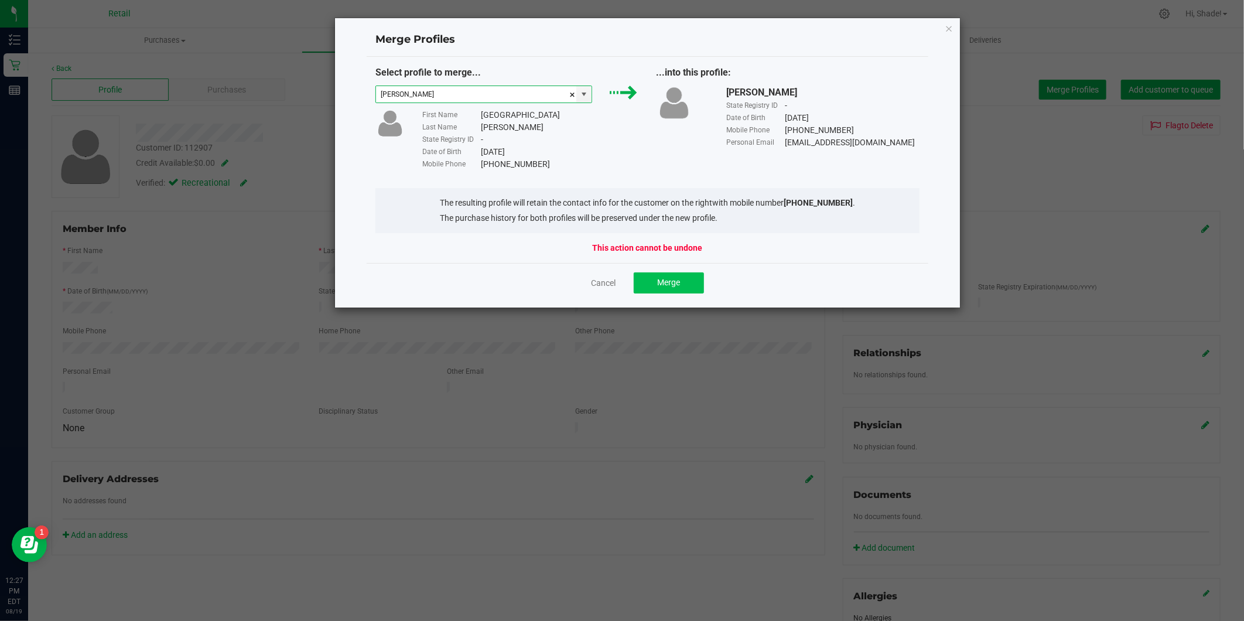
type input "Nordibel Rodriguez"
click at [668, 280] on span "Merge" at bounding box center [668, 282] width 23 height 9
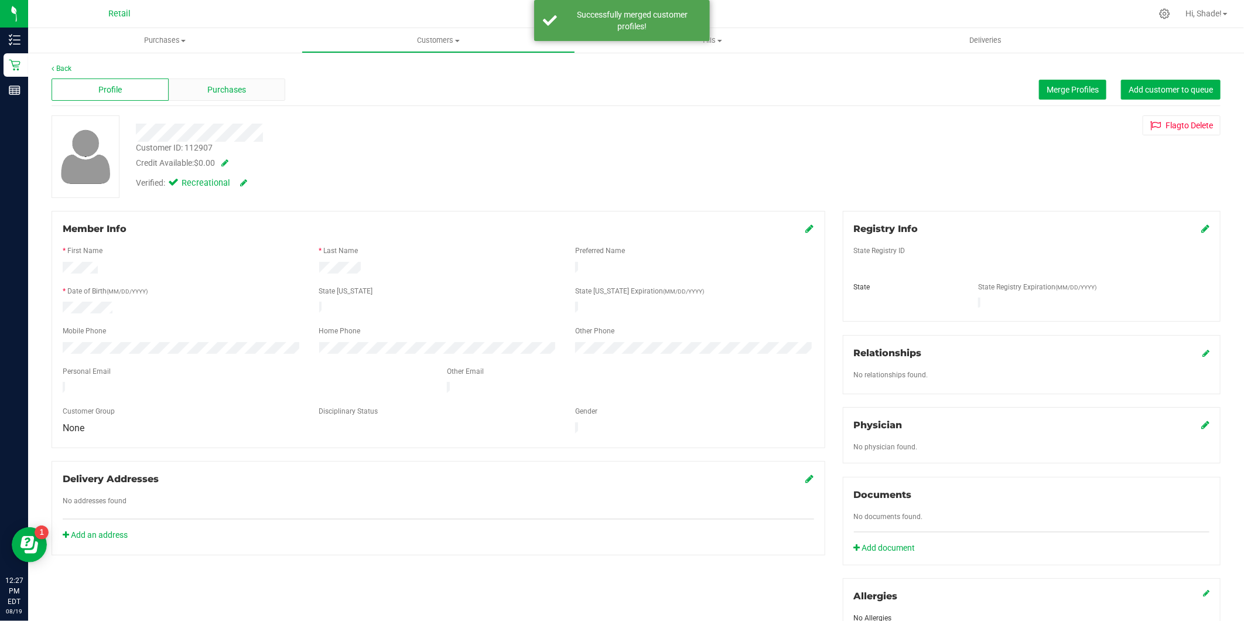
click at [217, 98] on div "Purchases" at bounding box center [227, 89] width 117 height 22
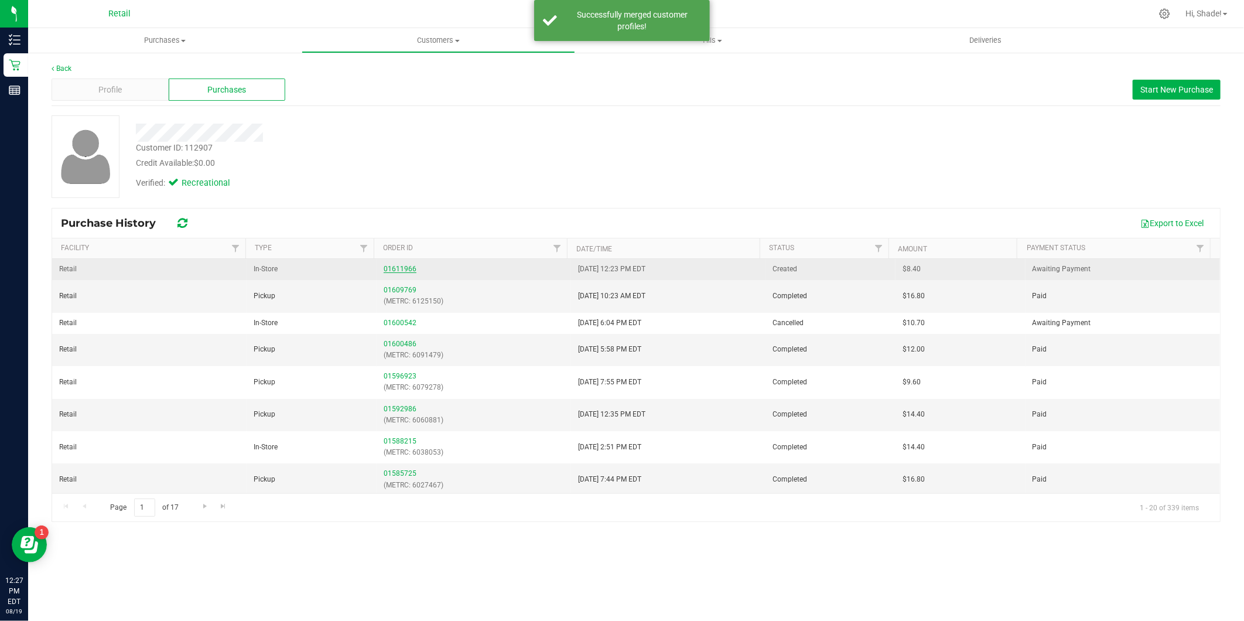
click at [389, 266] on link "01611966" at bounding box center [400, 269] width 33 height 8
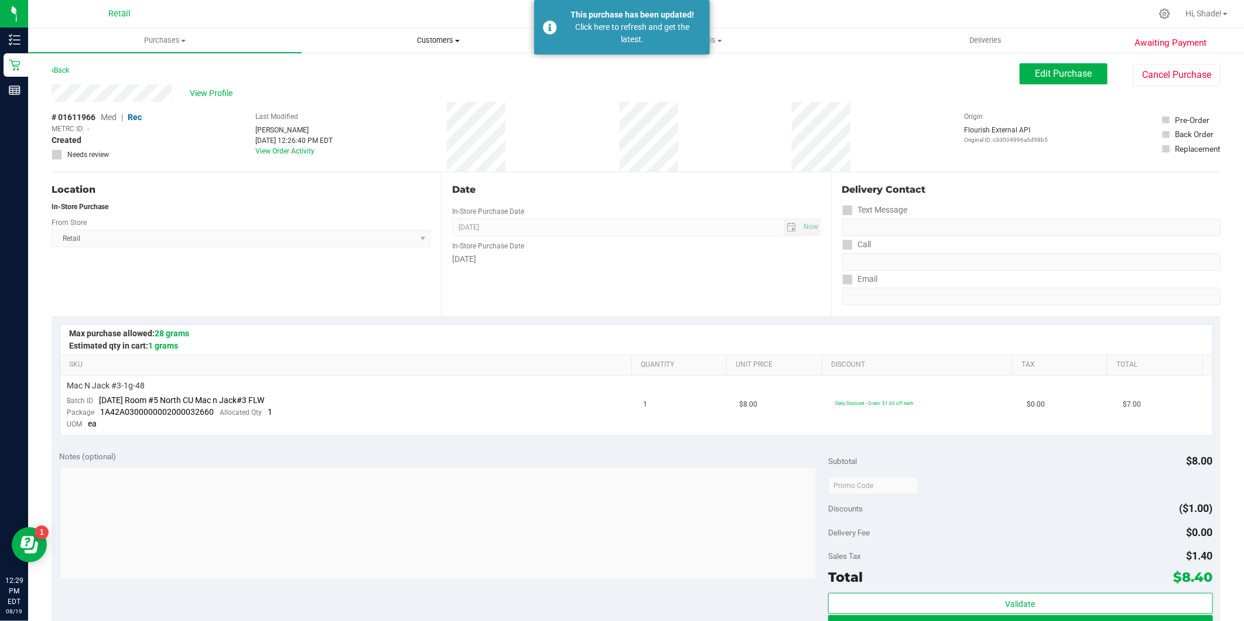
click at [431, 39] on span "Customers" at bounding box center [438, 40] width 272 height 11
click at [332, 69] on span "All customers" at bounding box center [344, 71] width 84 height 10
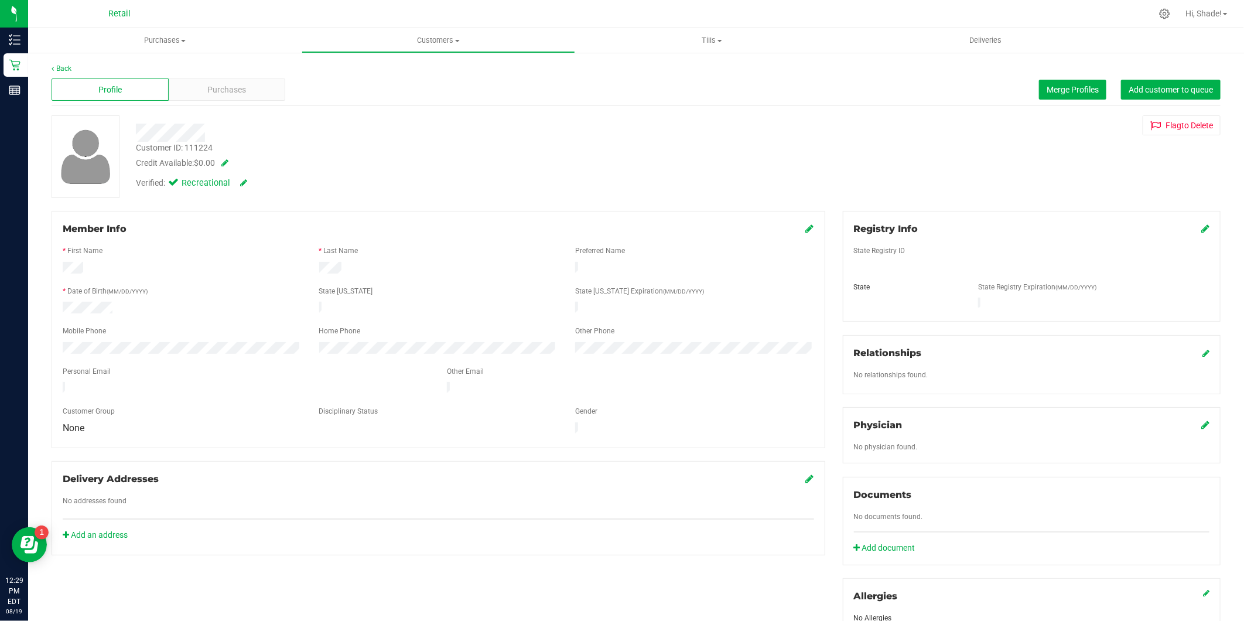
click at [1024, 86] on div "Profile Purchases Merge Profiles Add customer to queue" at bounding box center [636, 90] width 1169 height 32
click at [1075, 91] on span "Merge Profiles" at bounding box center [1073, 89] width 52 height 9
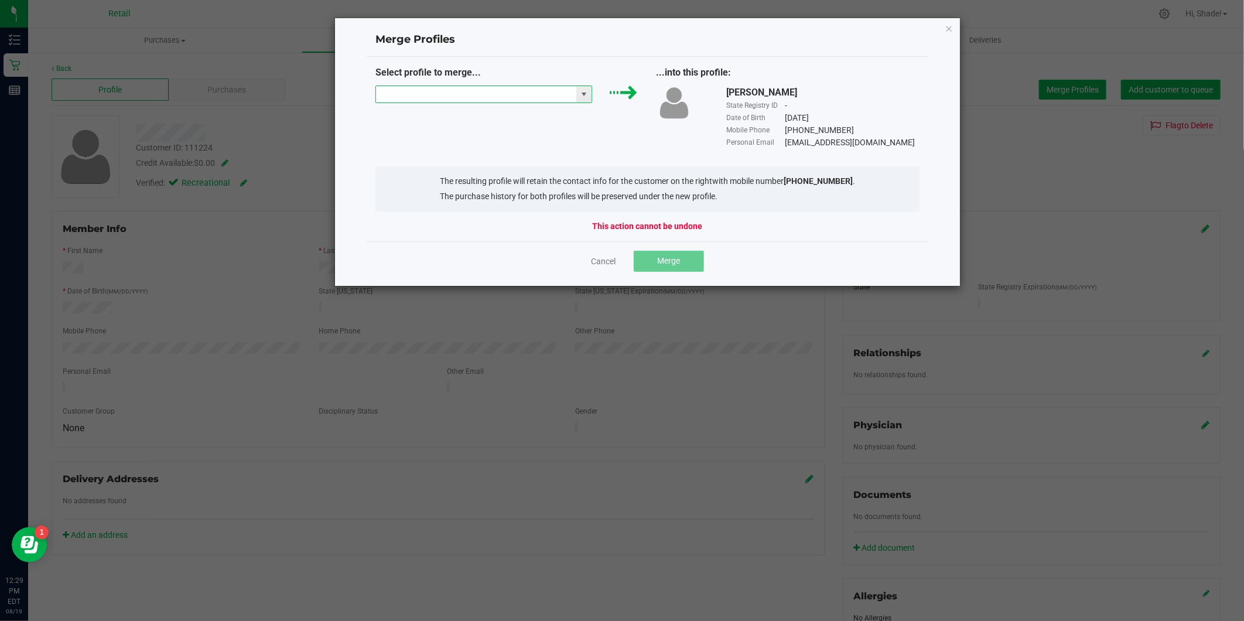
click at [475, 94] on input "NO DATA FOUND" at bounding box center [476, 94] width 201 height 16
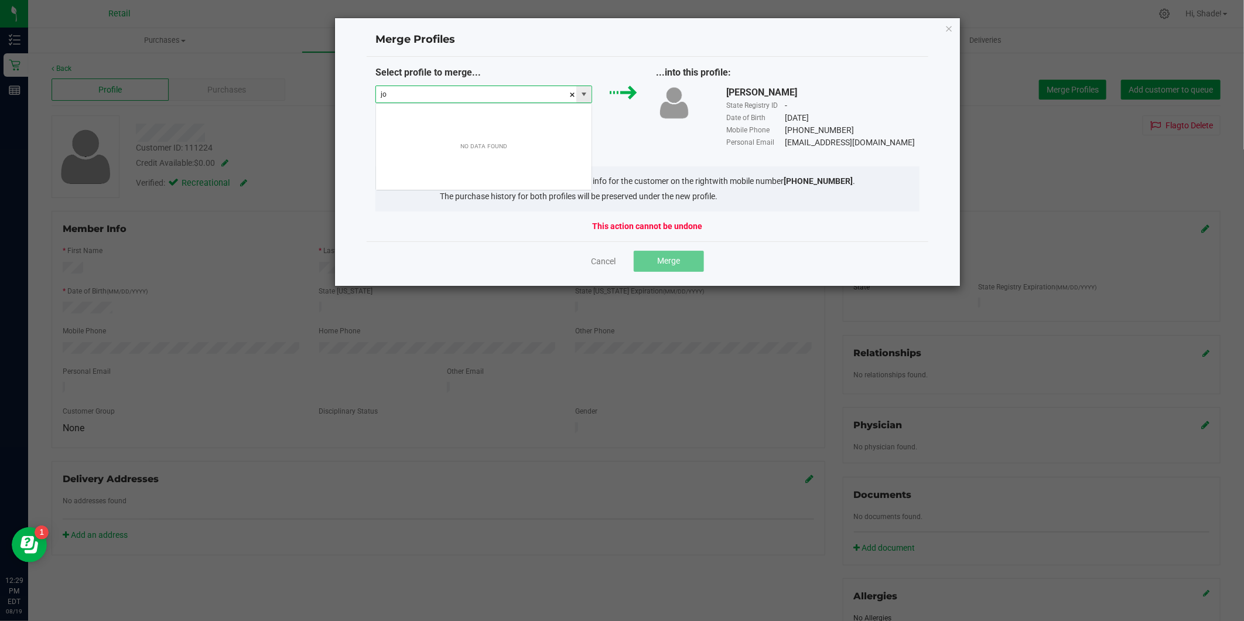
scroll to position [18, 217]
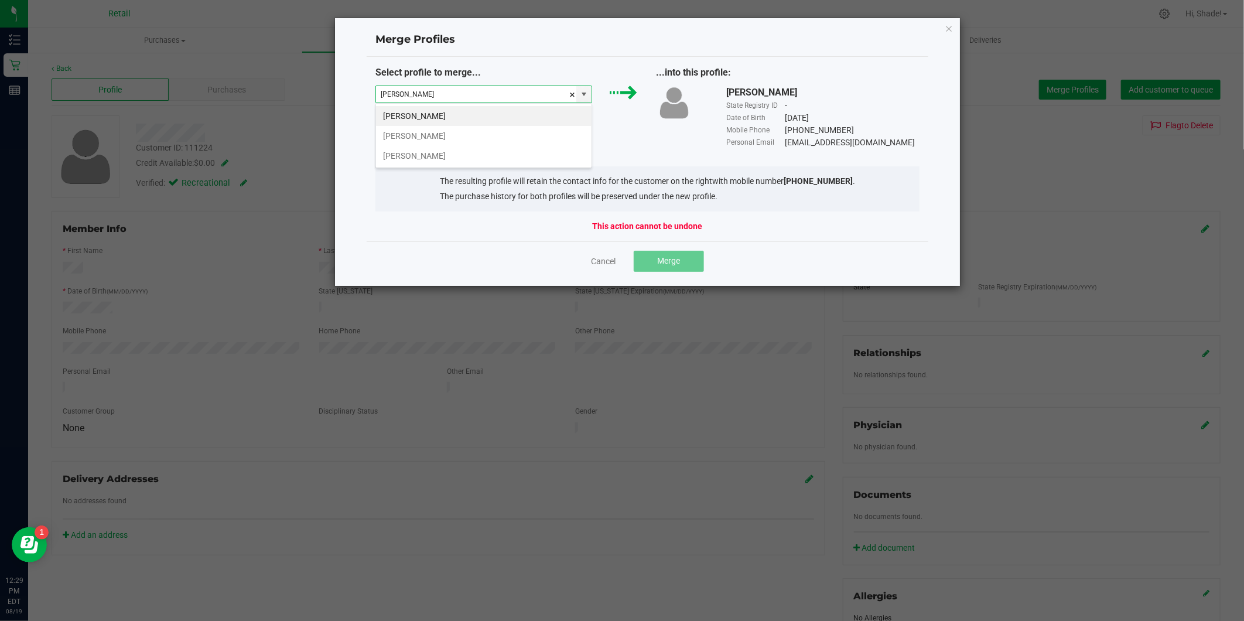
click at [473, 109] on li "Jose Velez" at bounding box center [484, 116] width 216 height 20
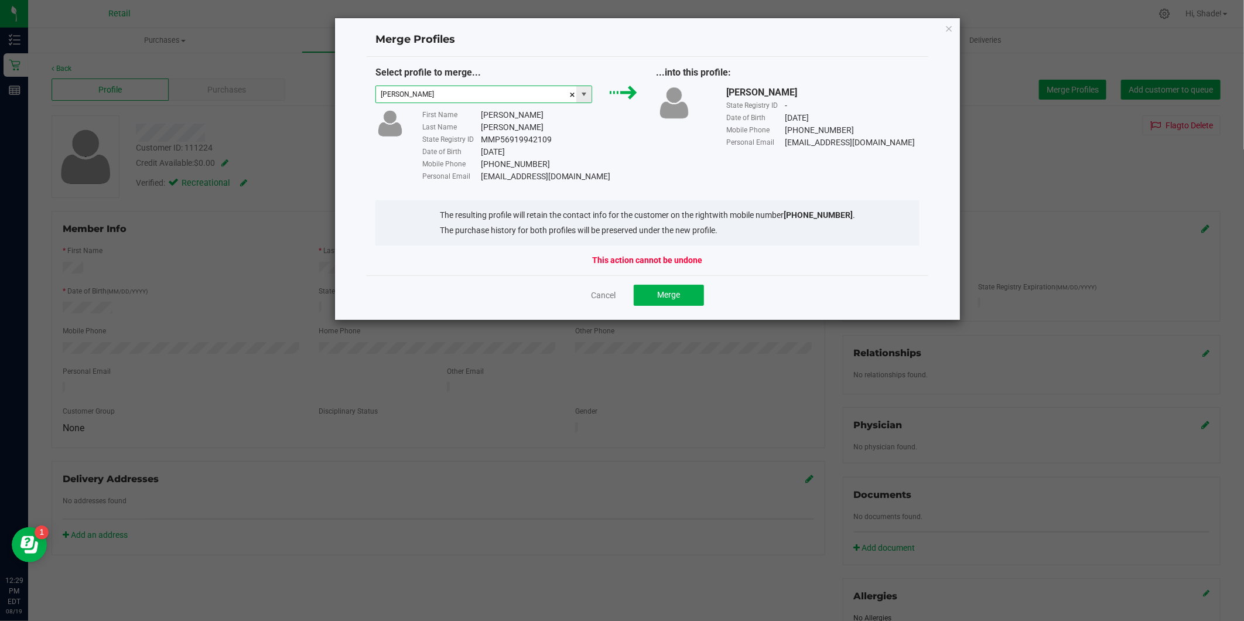
click at [588, 95] on span at bounding box center [583, 94] width 9 height 9
click at [494, 138] on li "Jose Velez" at bounding box center [484, 136] width 216 height 20
type input "Jose Velez"
click at [665, 295] on span "Merge" at bounding box center [668, 294] width 23 height 9
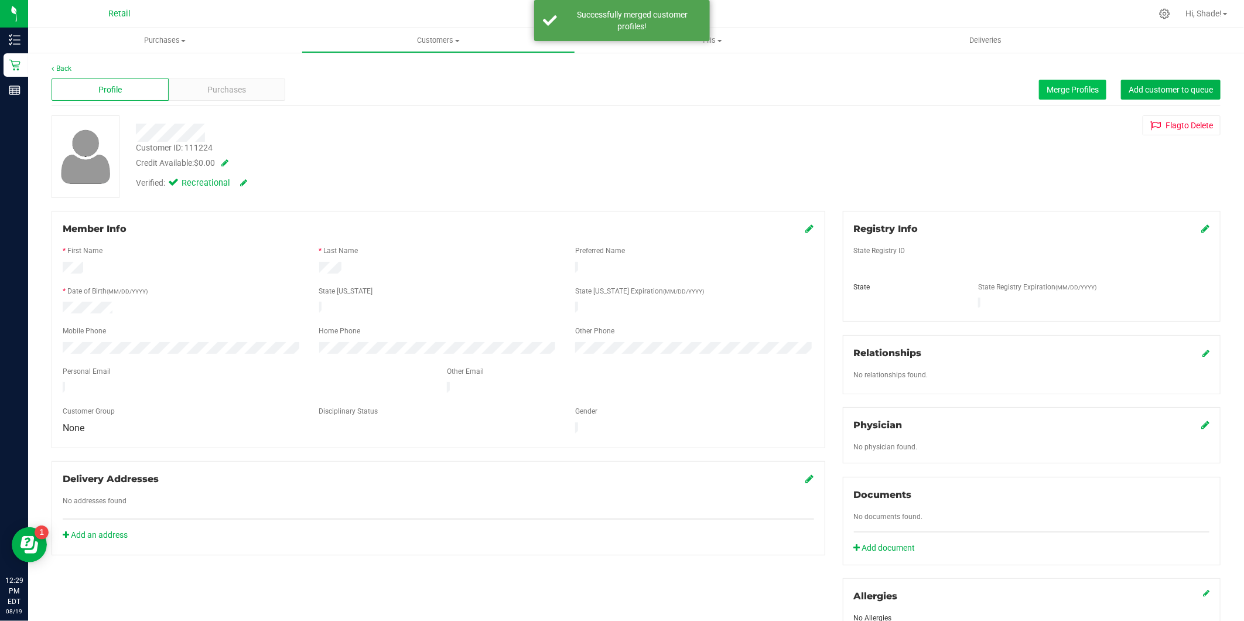
drag, startPoint x: 1049, startPoint y: 77, endPoint x: 1043, endPoint y: 98, distance: 21.7
click at [1049, 77] on div "Profile Purchases Merge Profiles Add customer to queue" at bounding box center [636, 90] width 1169 height 32
click at [1043, 98] on button "Merge Profiles" at bounding box center [1072, 90] width 67 height 20
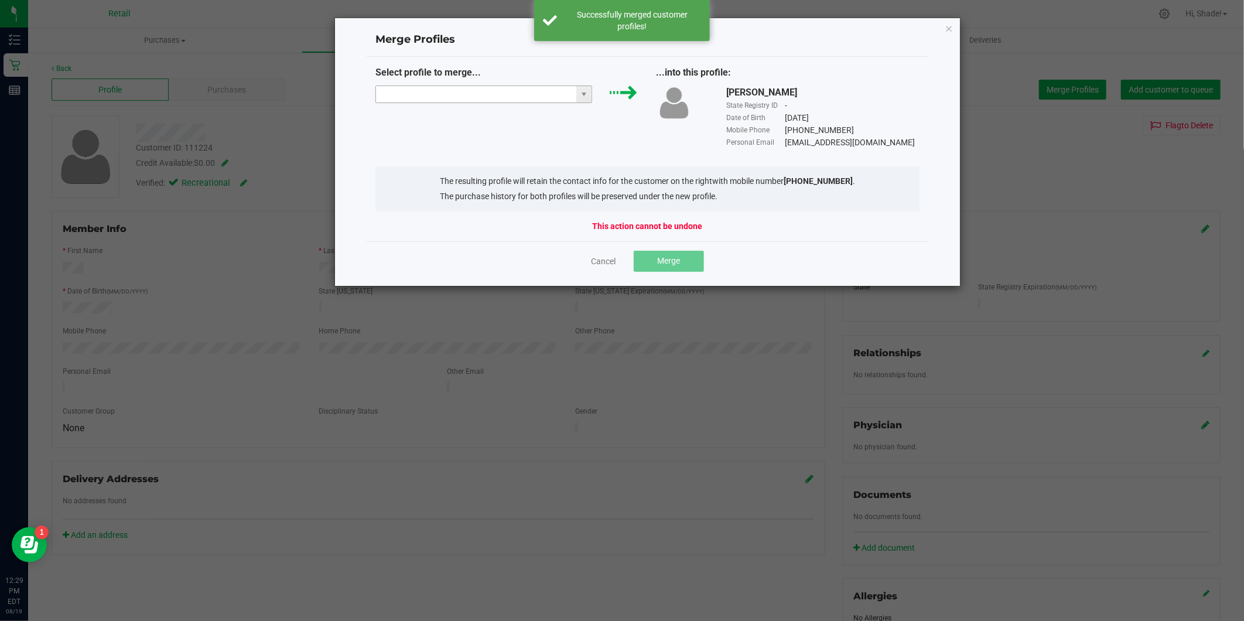
click at [482, 100] on input "NO DATA FOUND" at bounding box center [476, 94] width 201 height 16
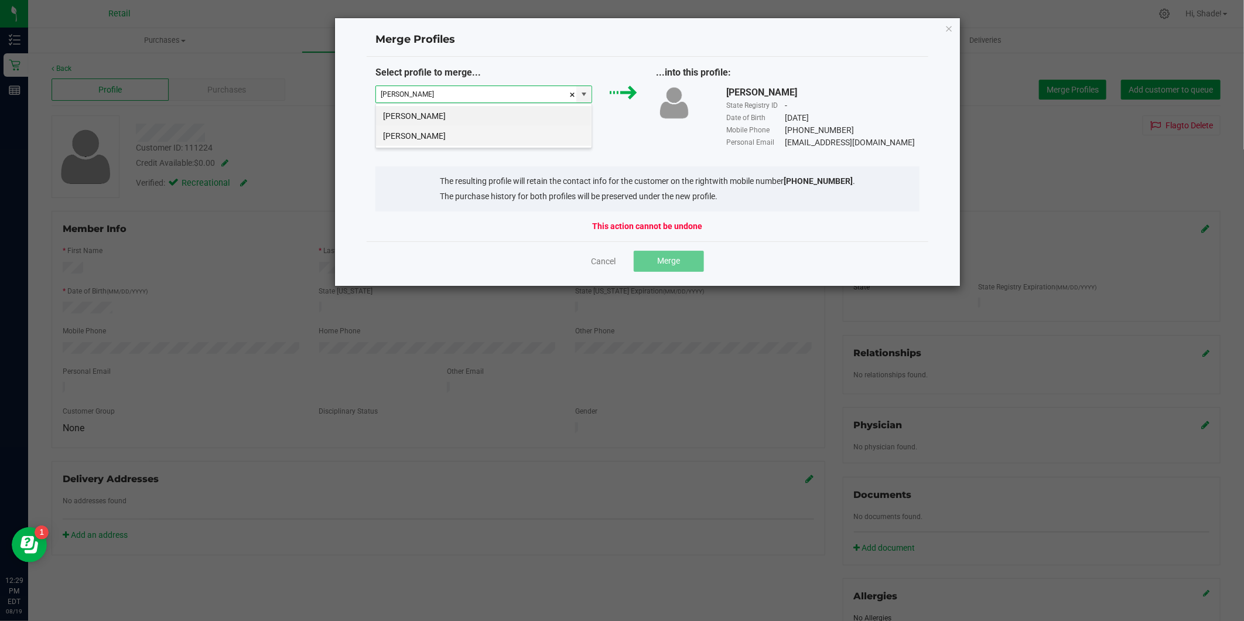
click at [433, 139] on li "Jose Velez" at bounding box center [484, 136] width 216 height 20
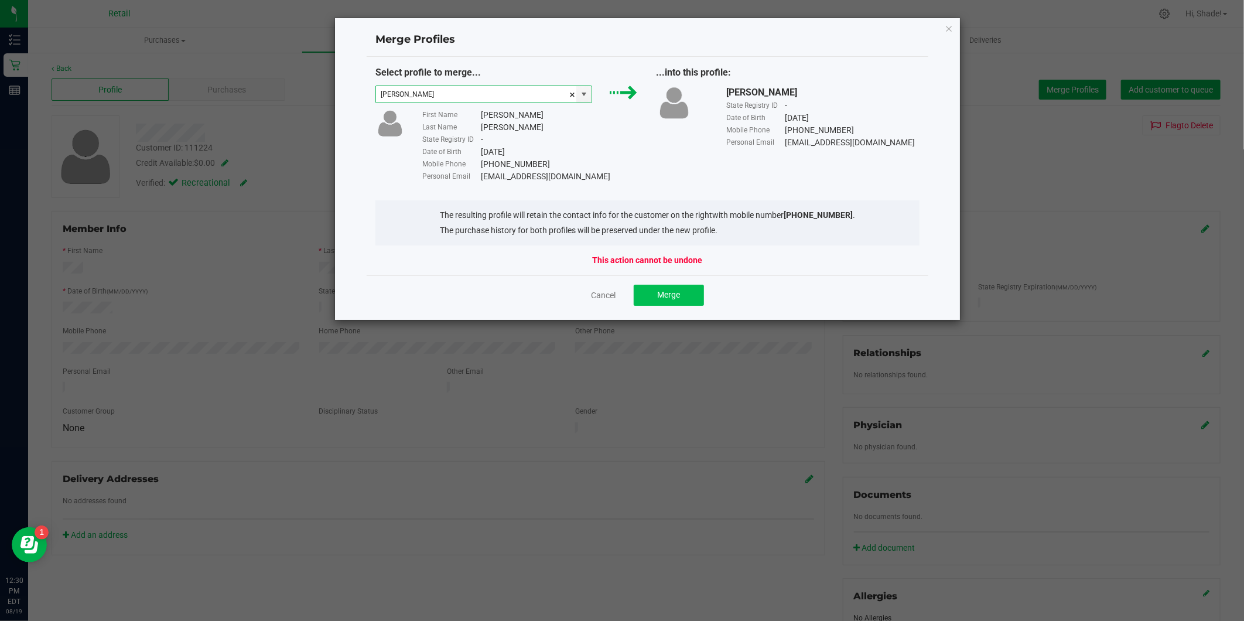
type input "Jose Velez"
click at [675, 286] on button "Merge" at bounding box center [669, 295] width 70 height 21
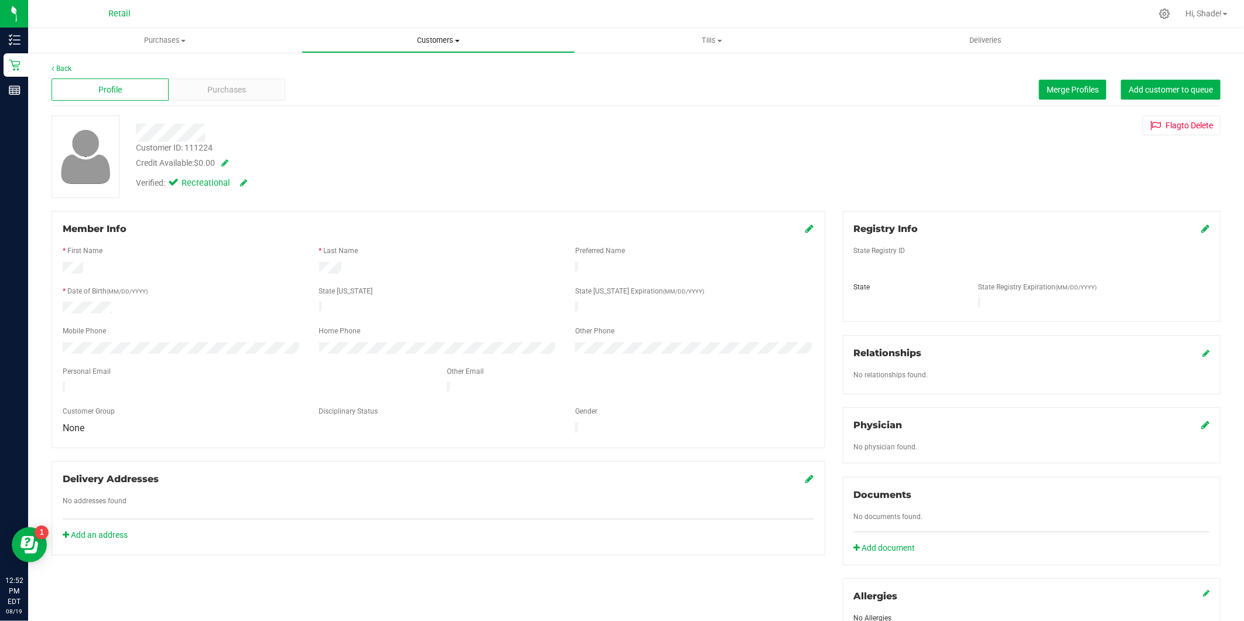
click at [442, 42] on span "Customers" at bounding box center [438, 40] width 272 height 11
click at [323, 73] on span "All customers" at bounding box center [344, 71] width 84 height 10
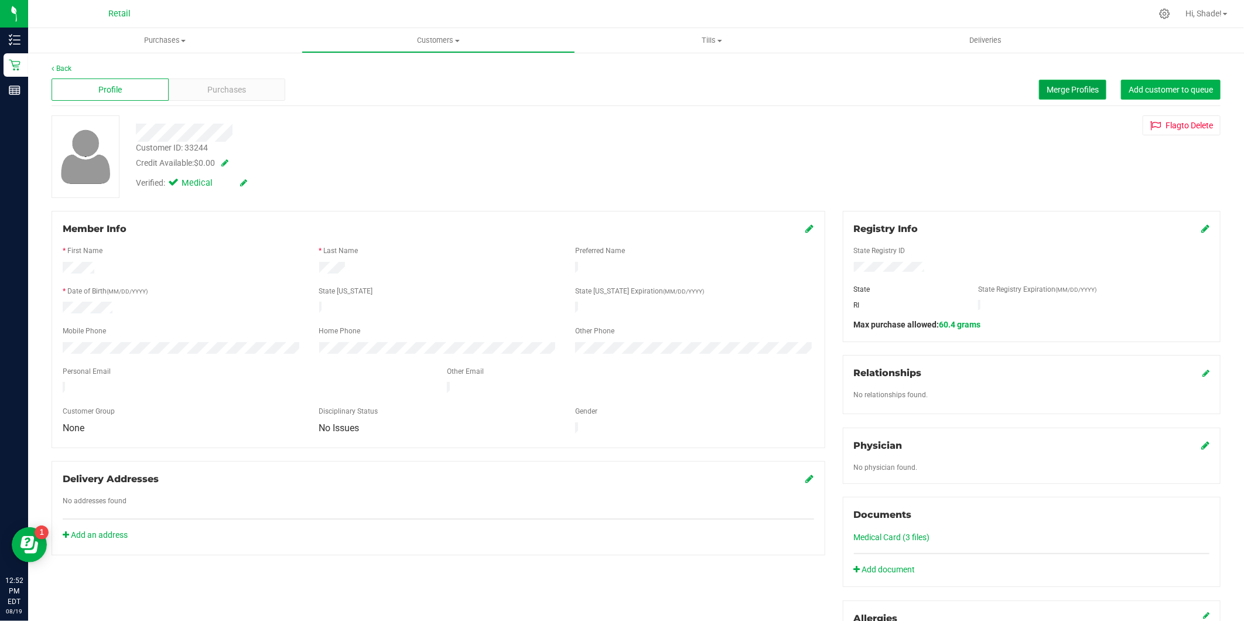
click at [1064, 87] on span "Merge Profiles" at bounding box center [1073, 89] width 52 height 9
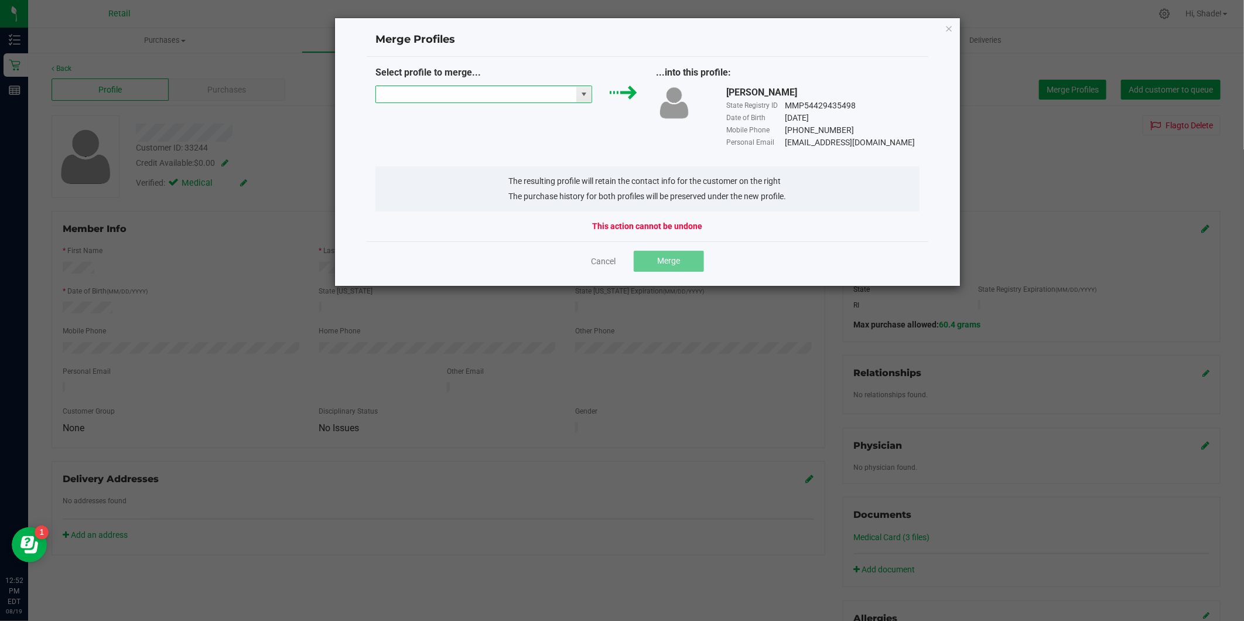
click at [437, 87] on input "NO DATA FOUND" at bounding box center [476, 94] width 201 height 16
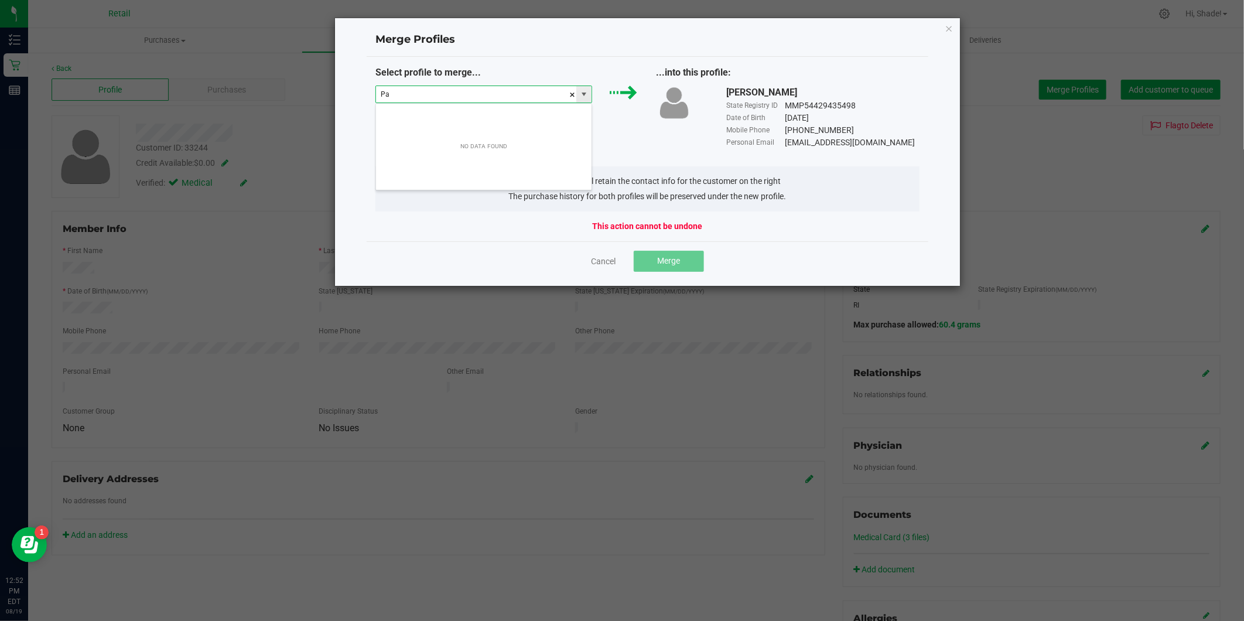
scroll to position [18, 217]
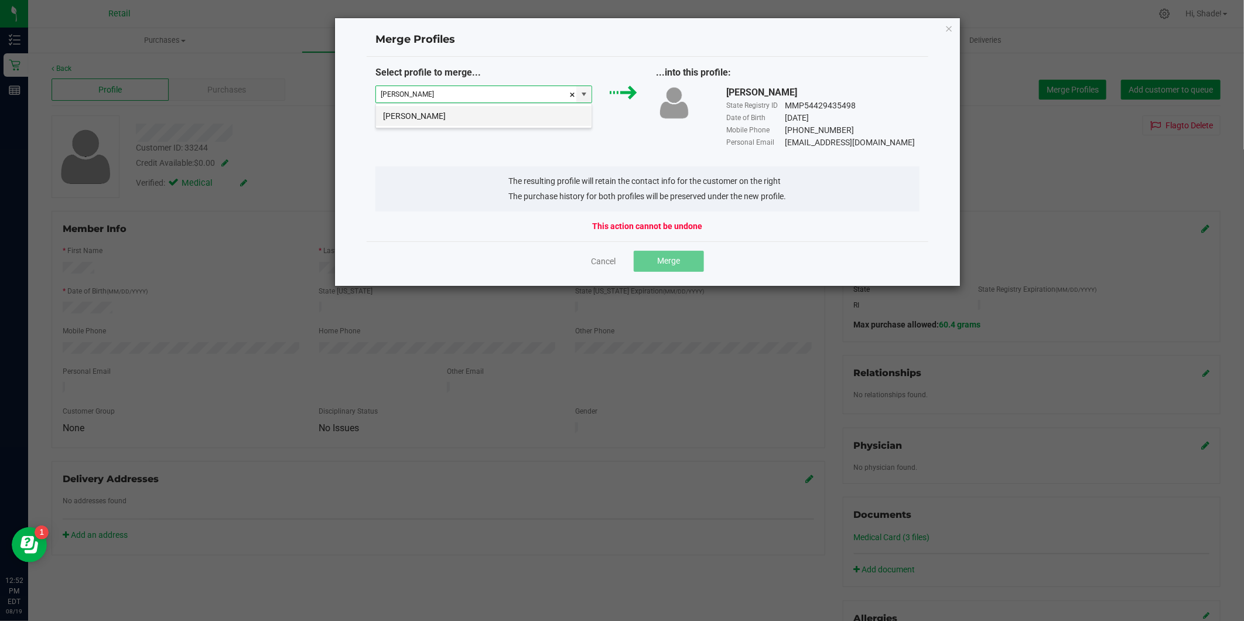
click at [439, 119] on li "Patricia Daigle" at bounding box center [484, 116] width 216 height 20
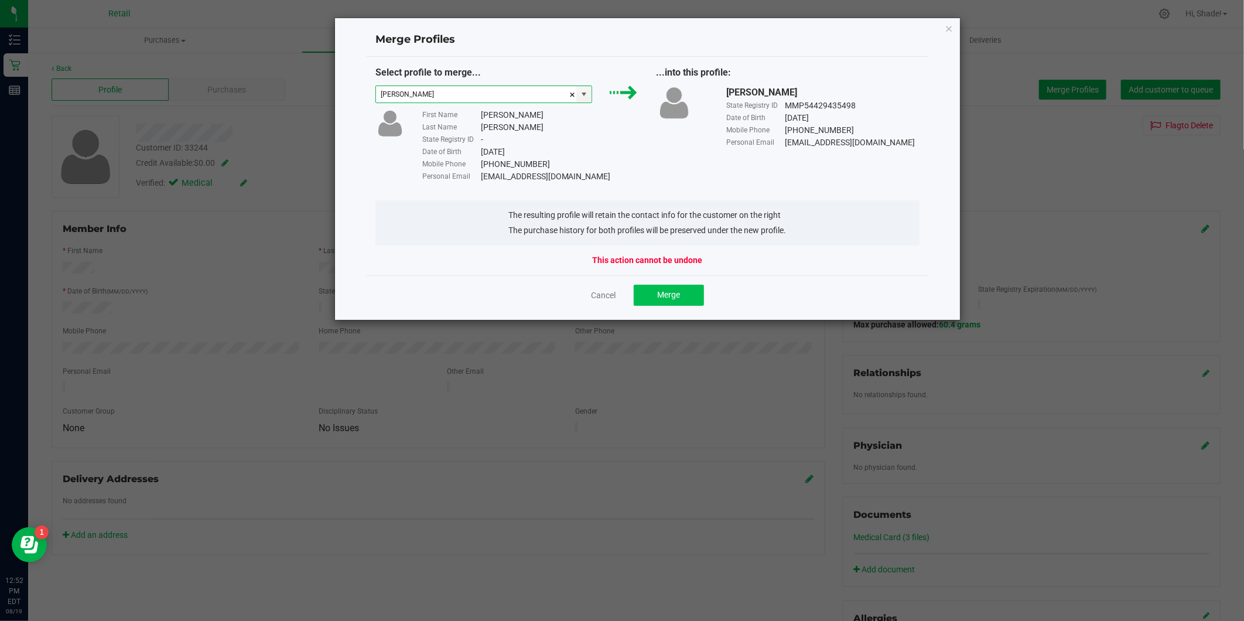
type input "Patricia Daigle"
click at [672, 292] on span "Merge" at bounding box center [668, 294] width 23 height 9
